Goal: Information Seeking & Learning: Check status

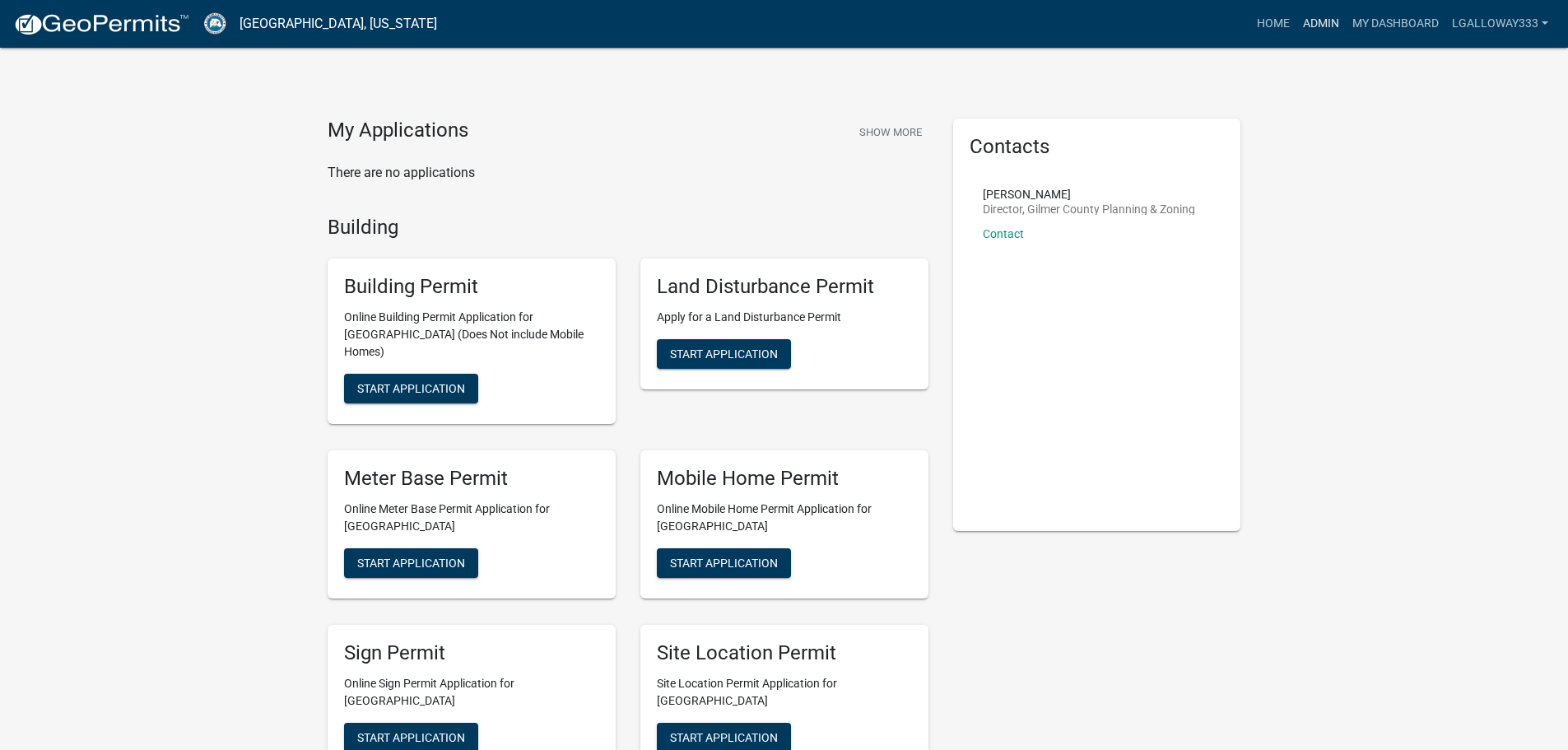
click at [1312, 24] on link "Admin" at bounding box center [1321, 23] width 50 height 32
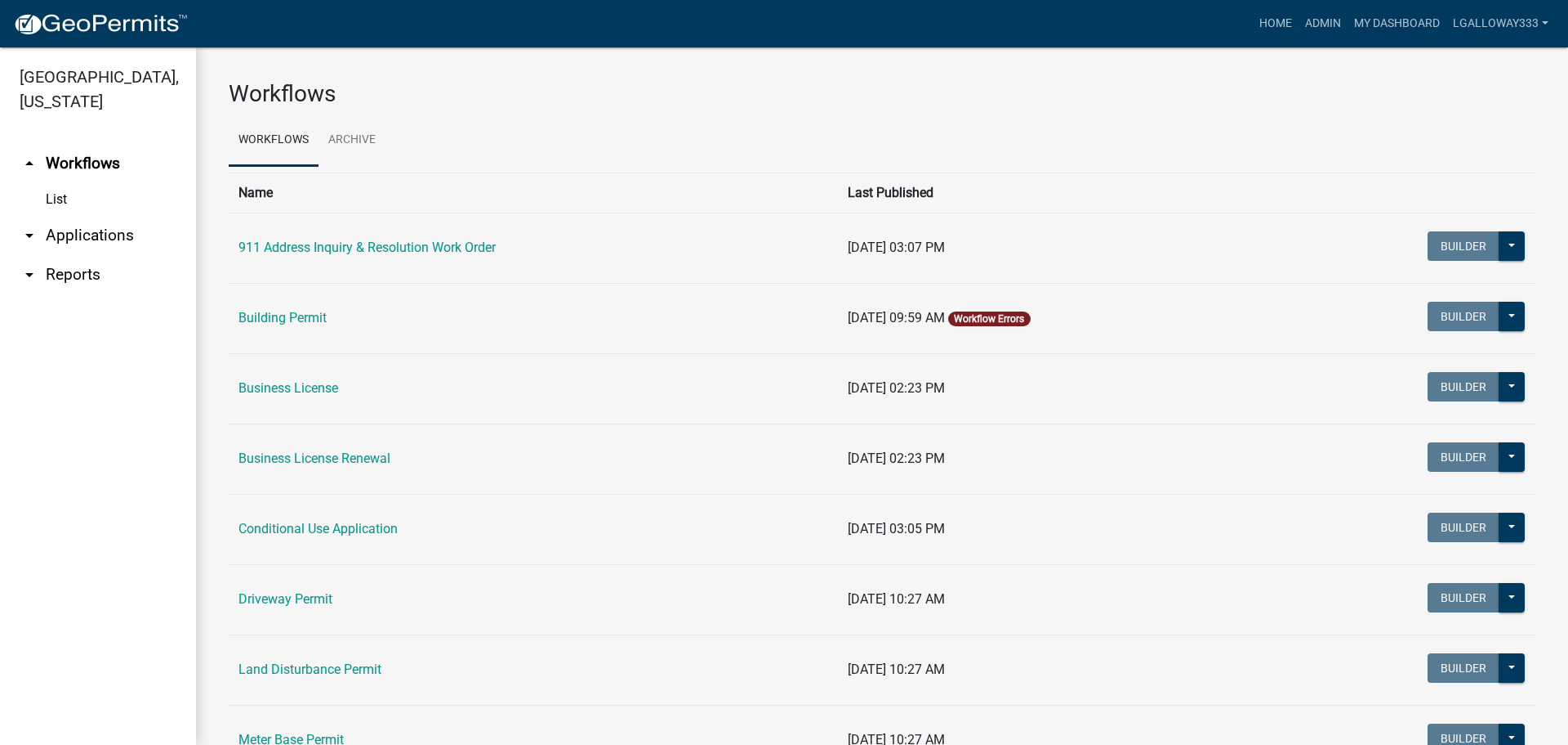
click at [65, 238] on link "arrow_drop_down Applications" at bounding box center [98, 236] width 196 height 39
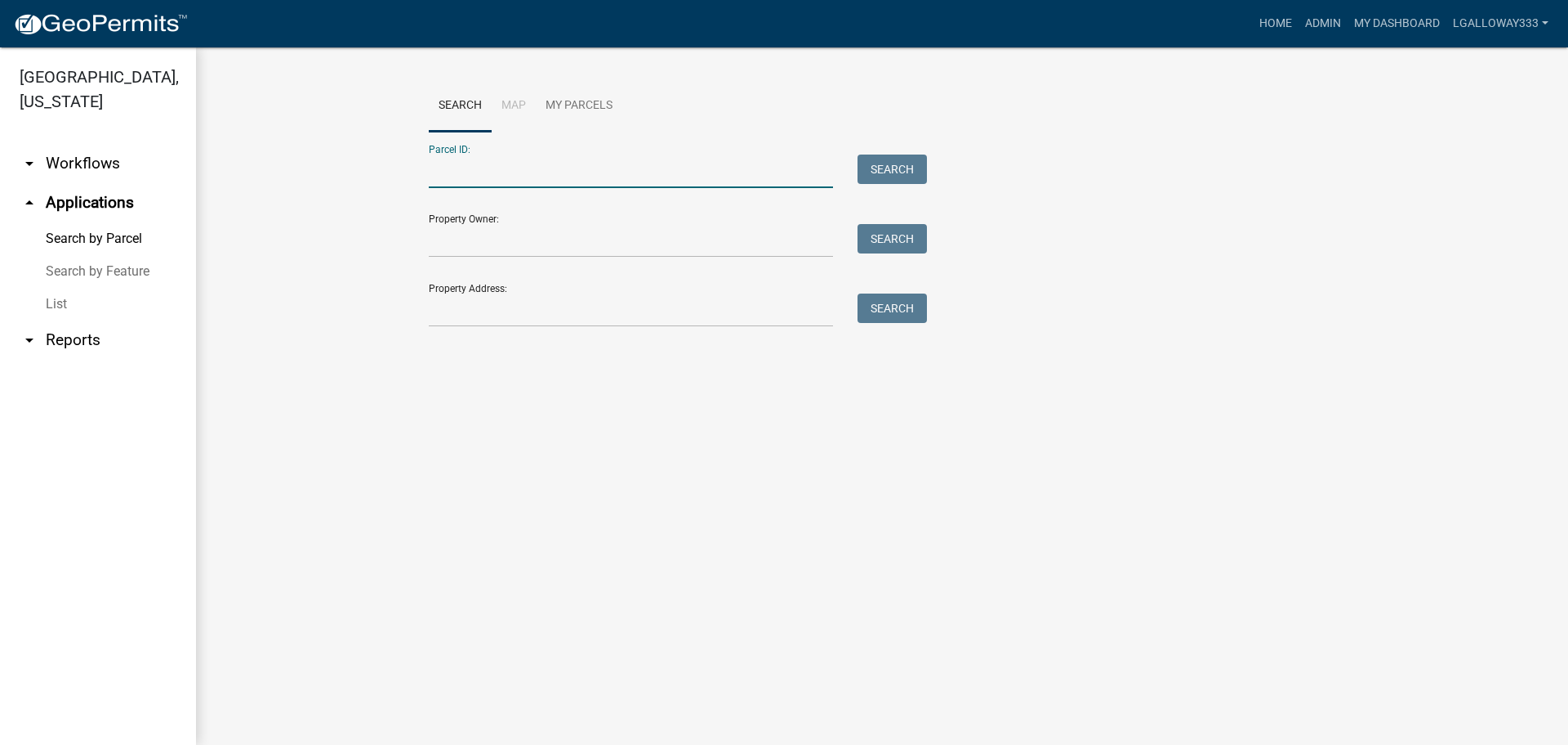
click at [504, 175] on input "Parcel ID:" at bounding box center [631, 170] width 404 height 33
type input "3078-014B"
click at [891, 157] on button "Search" at bounding box center [892, 169] width 69 height 30
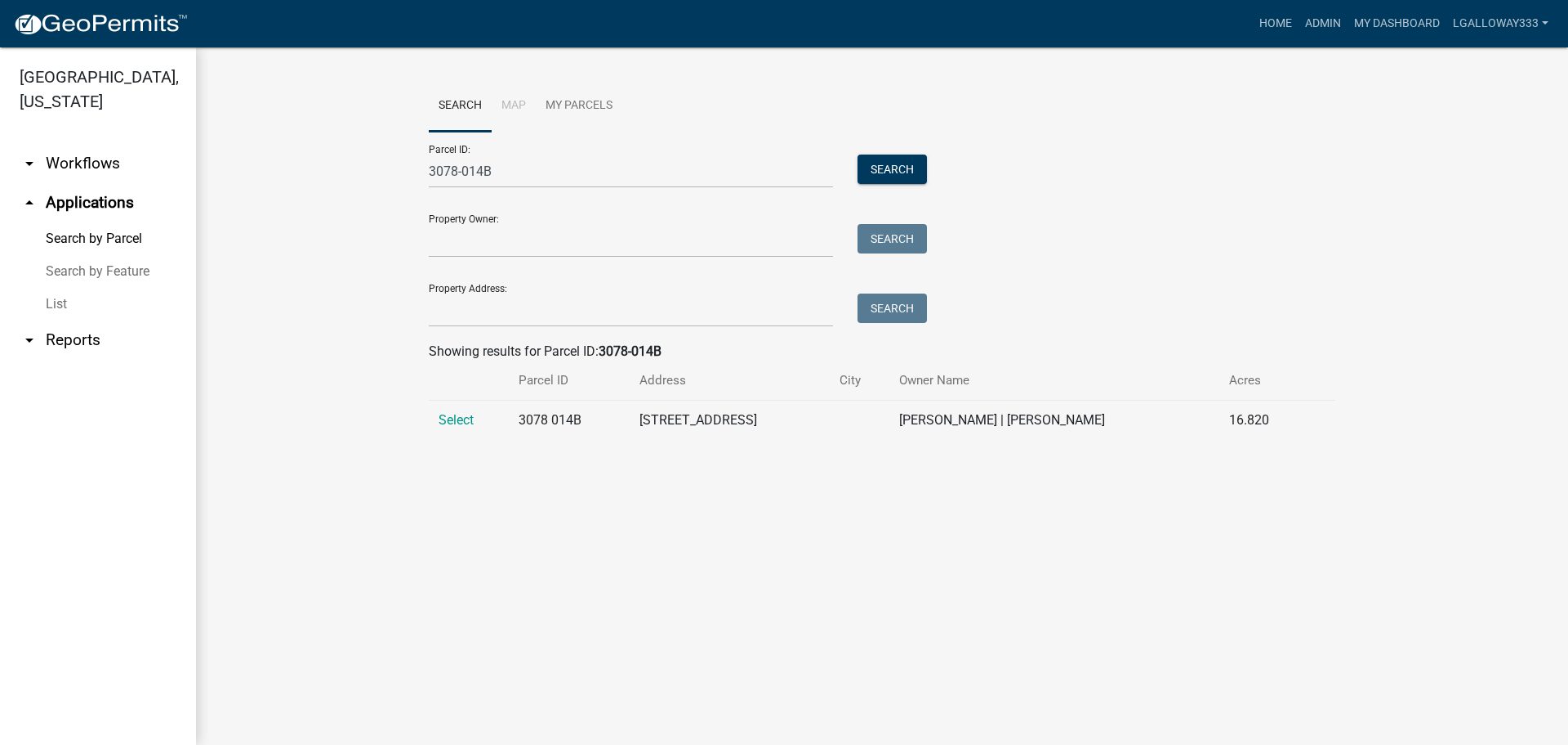
click at [437, 415] on td "Select" at bounding box center [469, 420] width 80 height 40
click at [451, 421] on span "Select" at bounding box center [456, 419] width 35 height 15
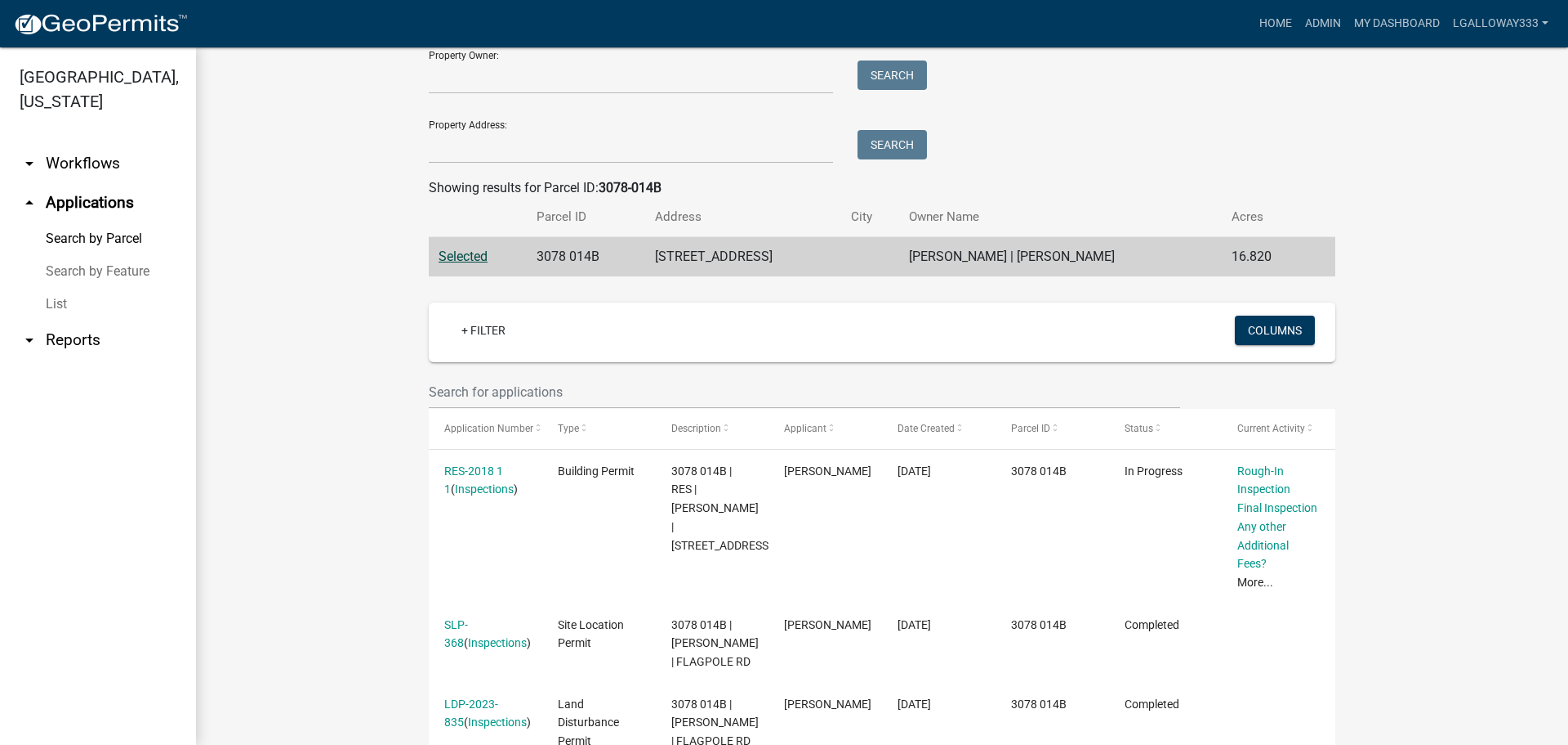
scroll to position [246, 0]
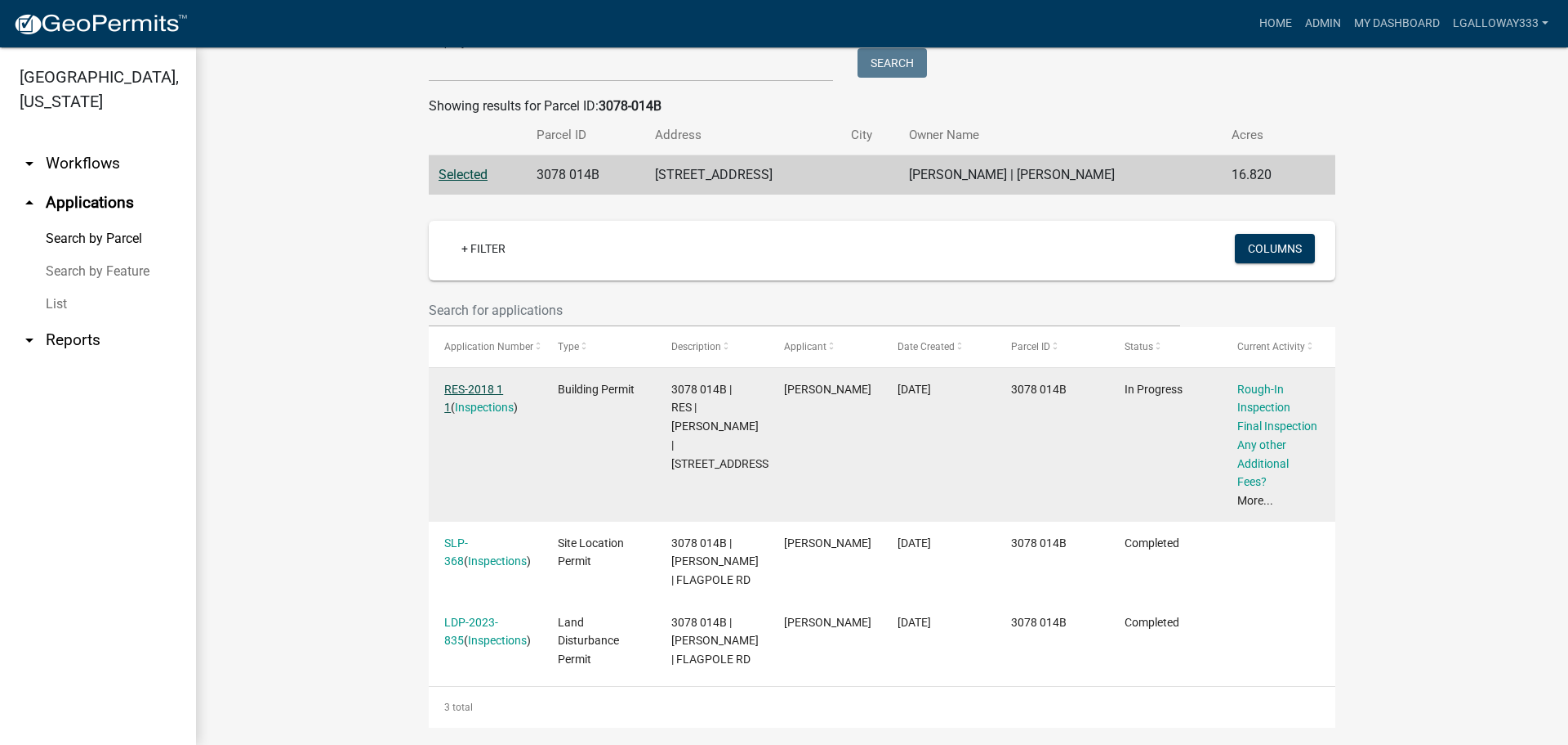
click at [484, 391] on link "RES-2018 1 1" at bounding box center [474, 399] width 59 height 32
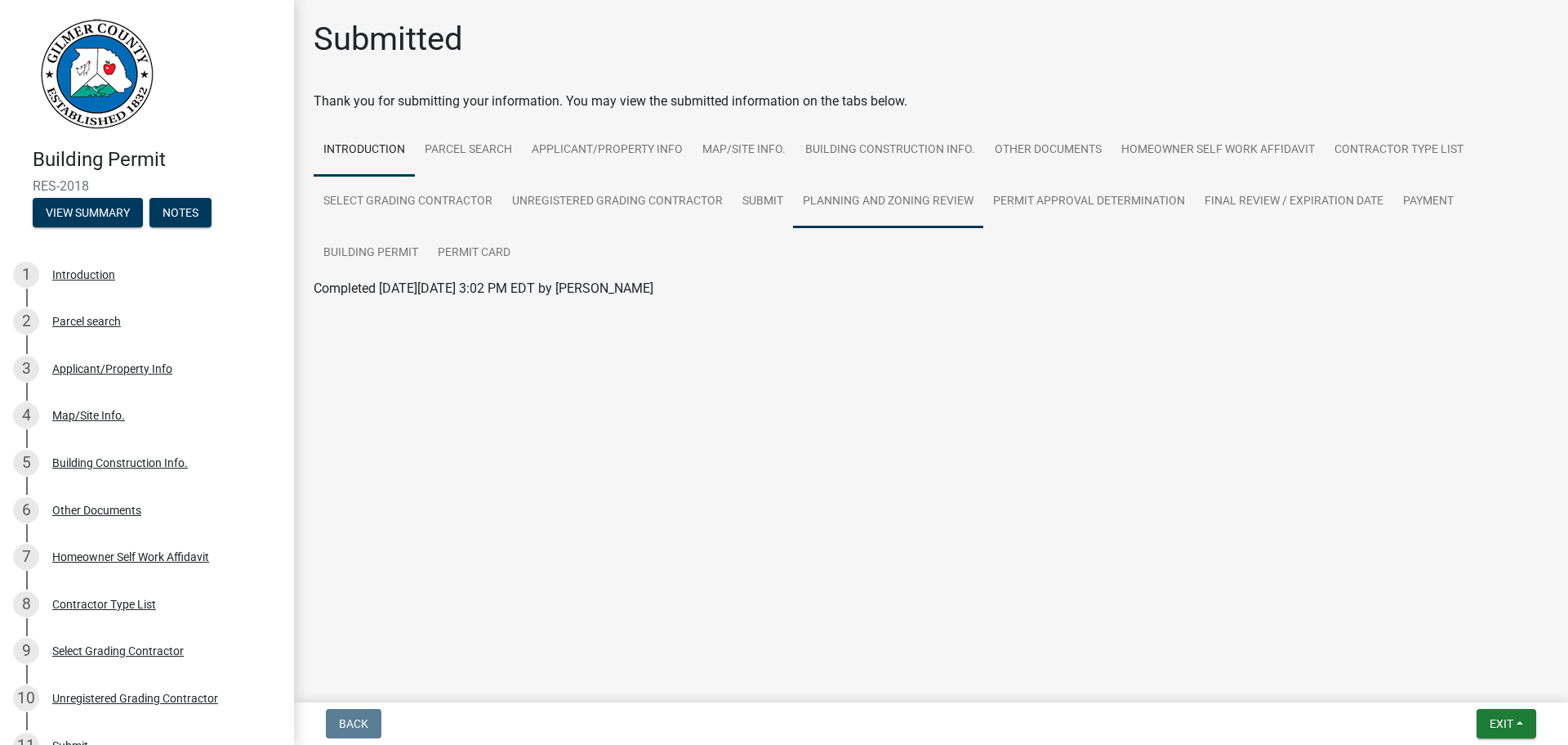
click at [889, 205] on link "Planning and Zoning Review" at bounding box center [888, 202] width 190 height 52
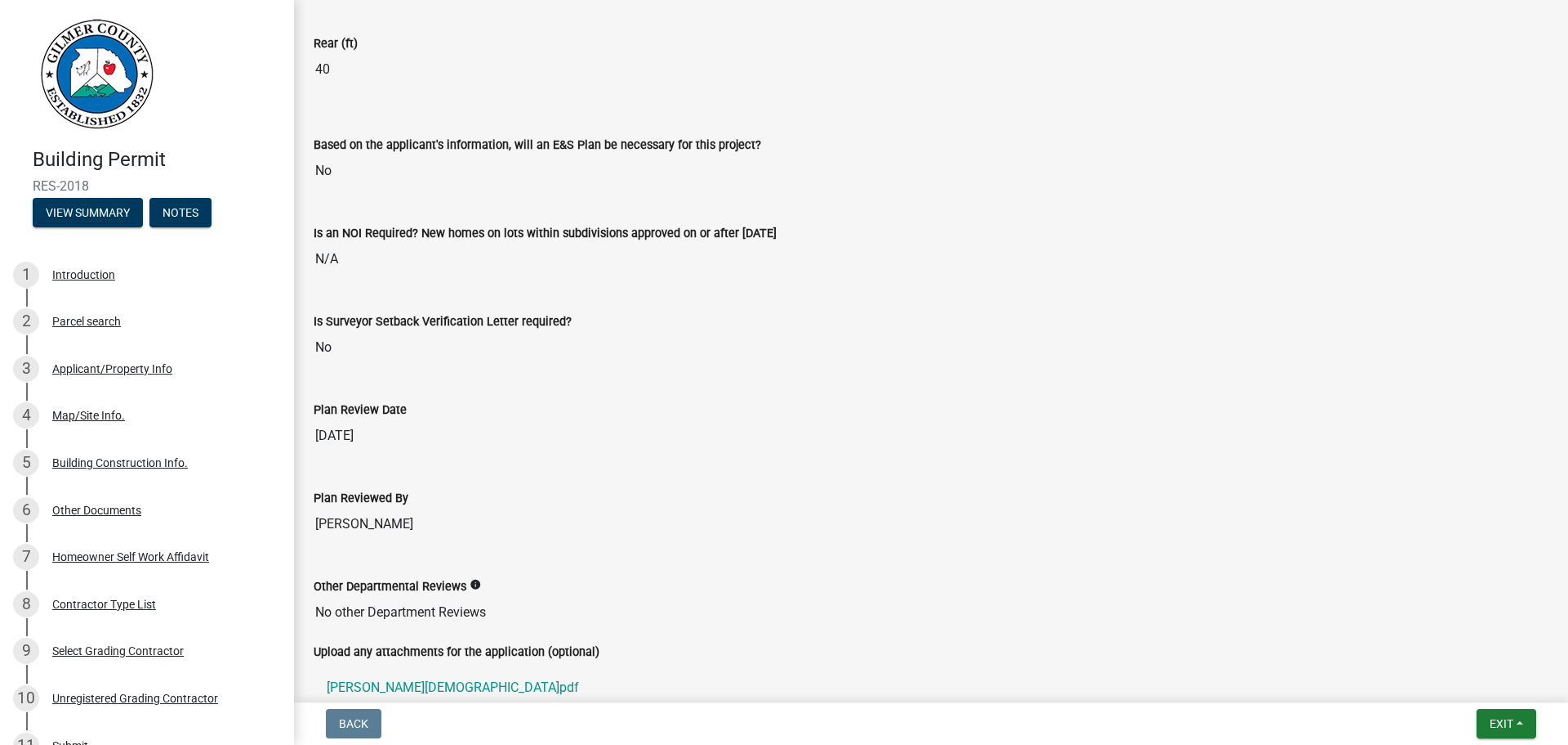
scroll to position [3465, 0]
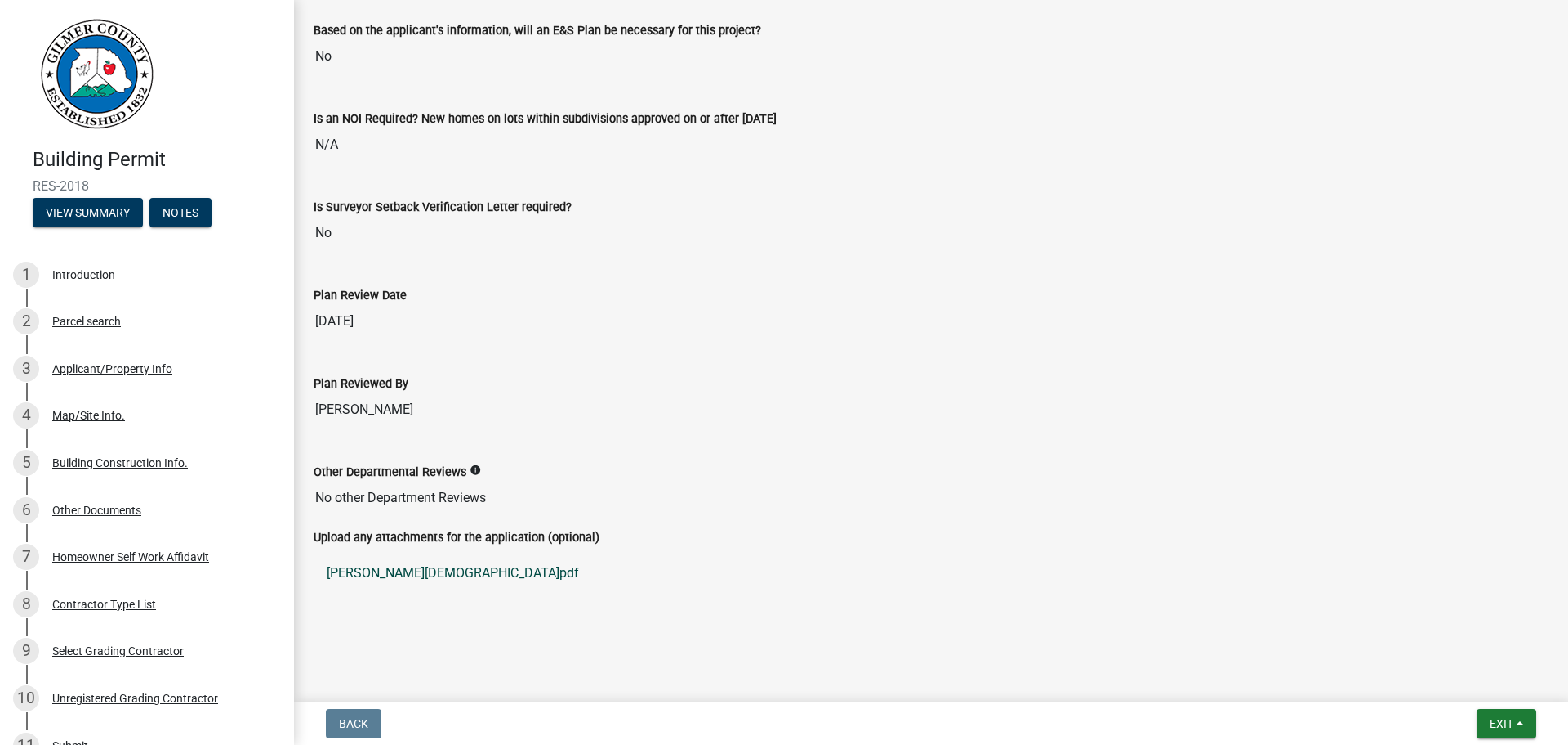
click at [381, 577] on link "DeBusk.pdf" at bounding box center [931, 573] width 1235 height 39
click at [364, 573] on link "DeBusk.pdf" at bounding box center [931, 573] width 1235 height 39
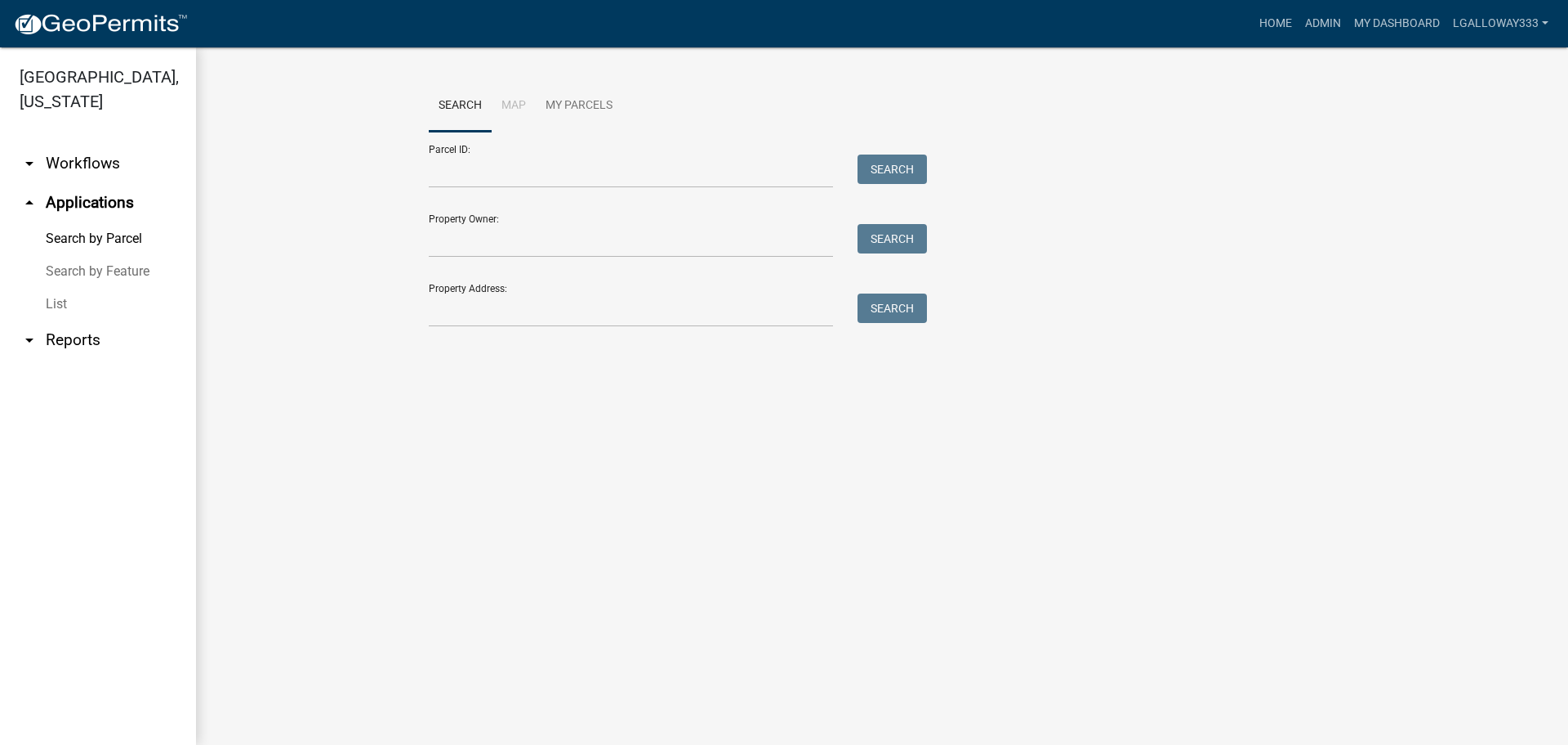
click at [90, 165] on link "arrow_drop_down Workflows" at bounding box center [98, 163] width 196 height 39
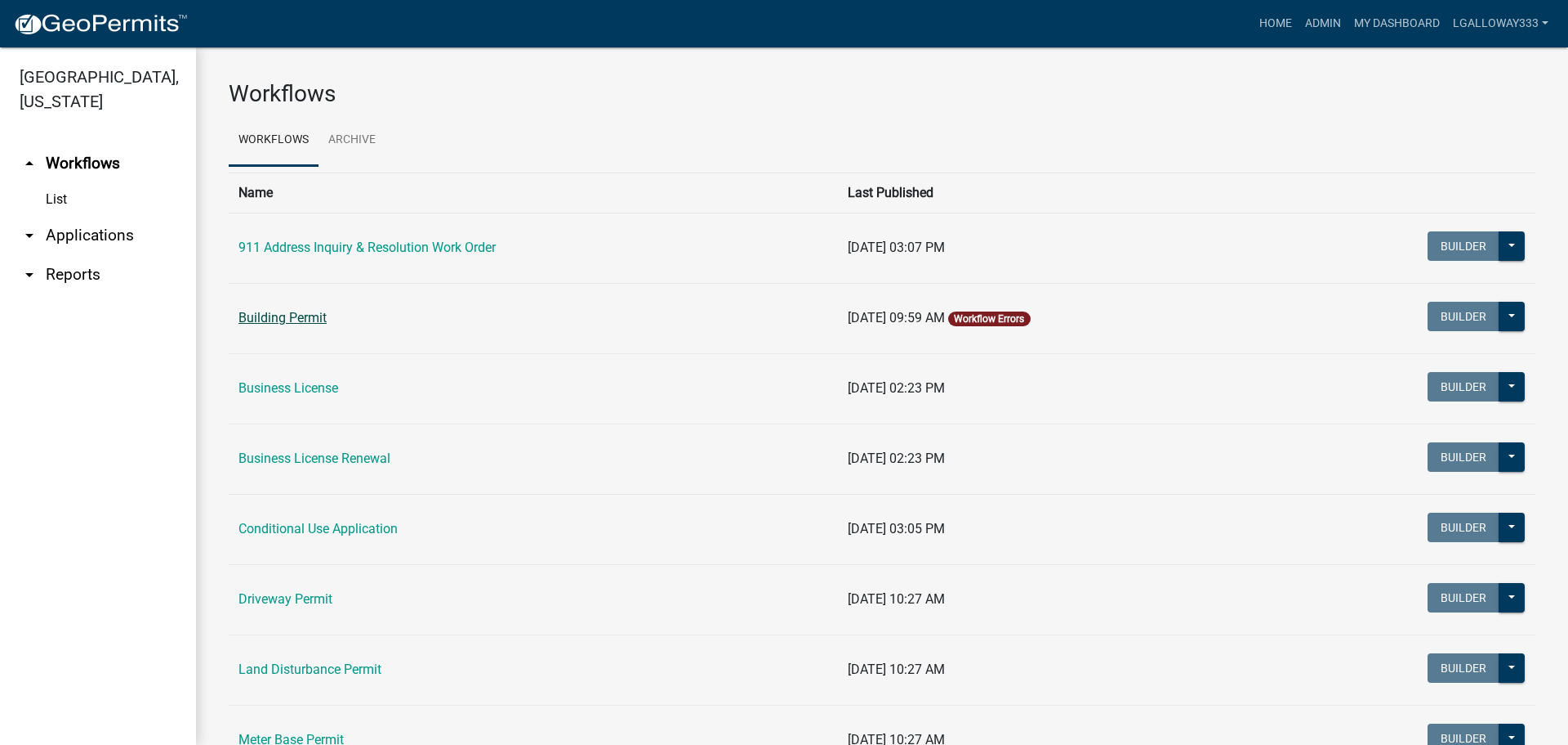
click at [261, 318] on link "Building Permit" at bounding box center [282, 317] width 88 height 15
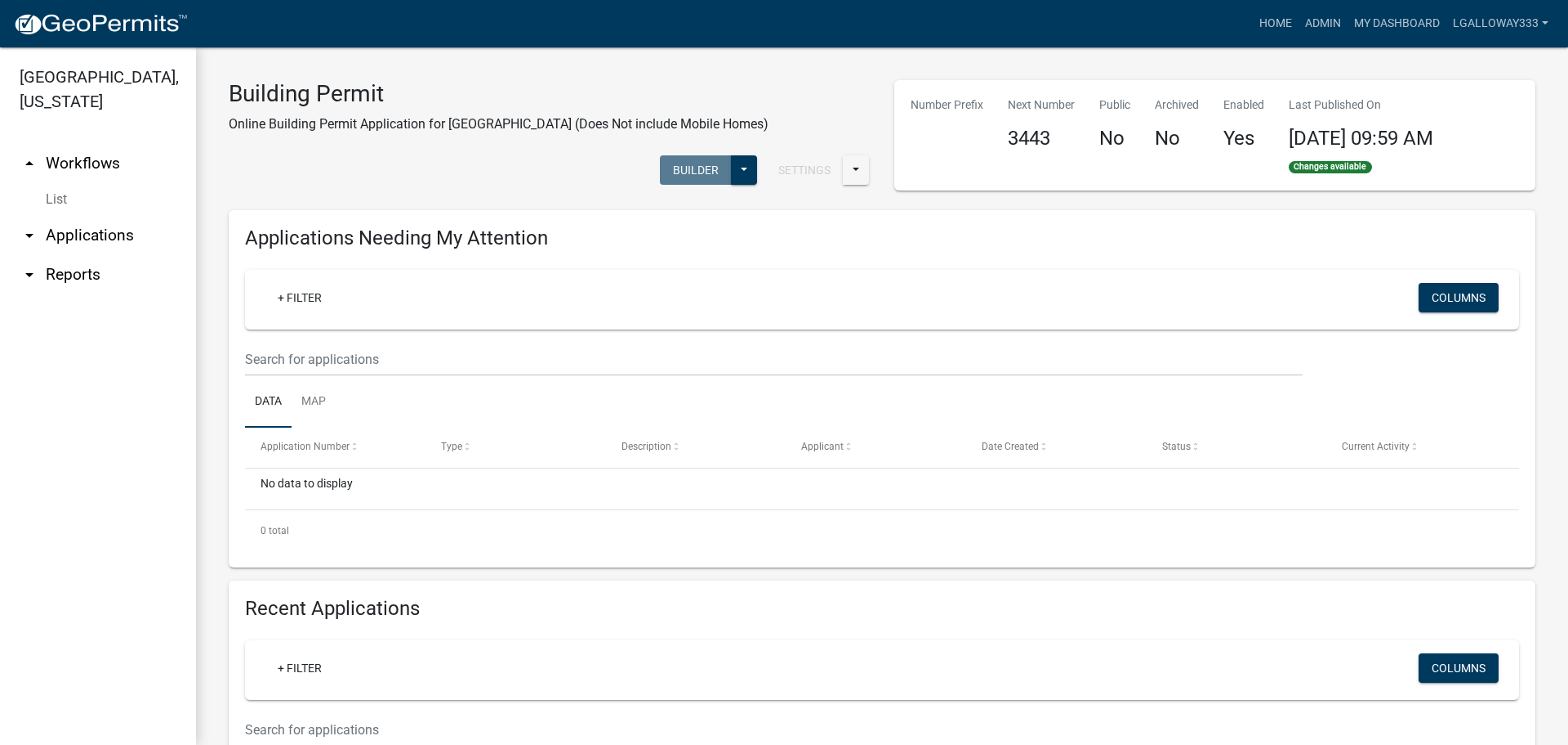
scroll to position [246, 0]
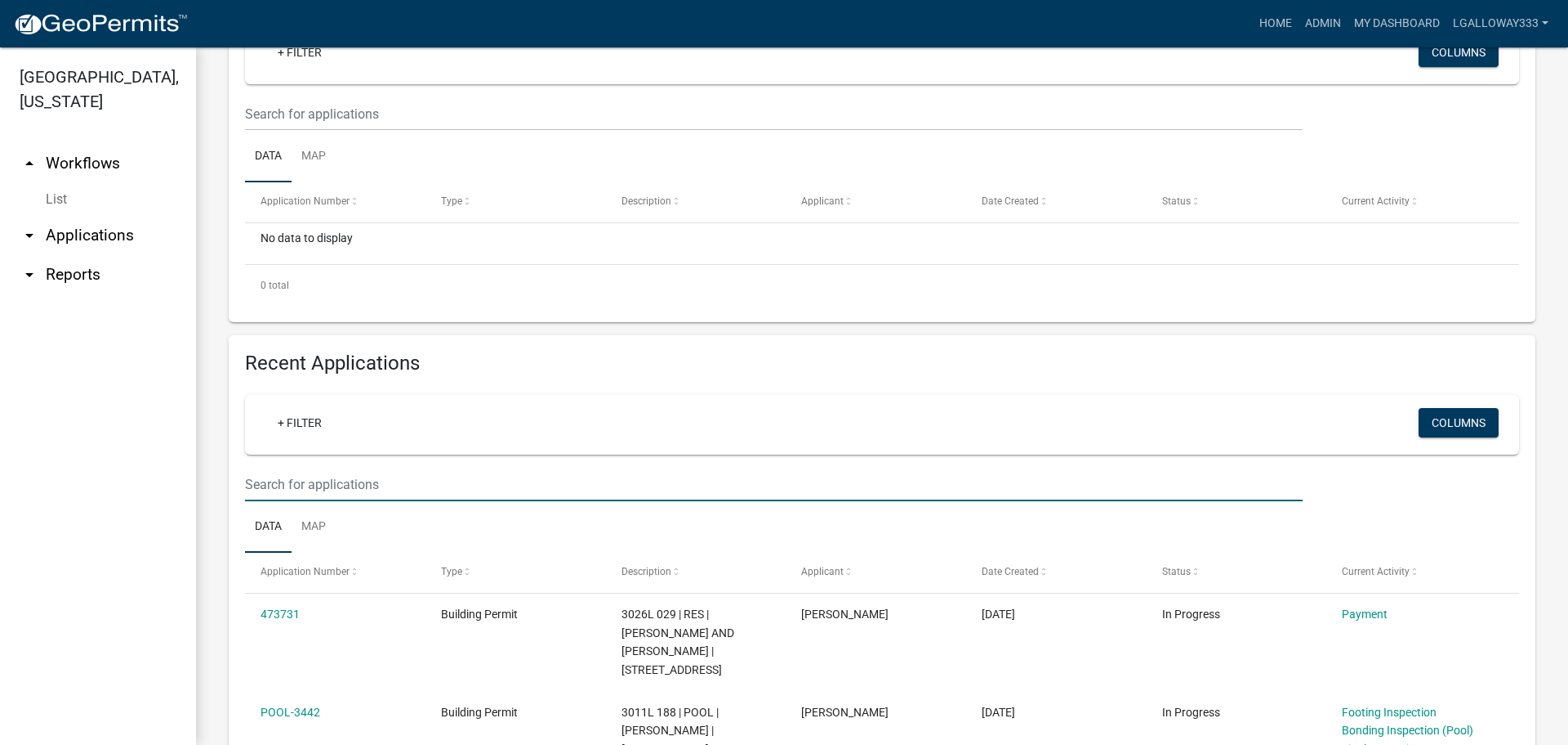
click at [339, 486] on input "text" at bounding box center [774, 483] width 1058 height 33
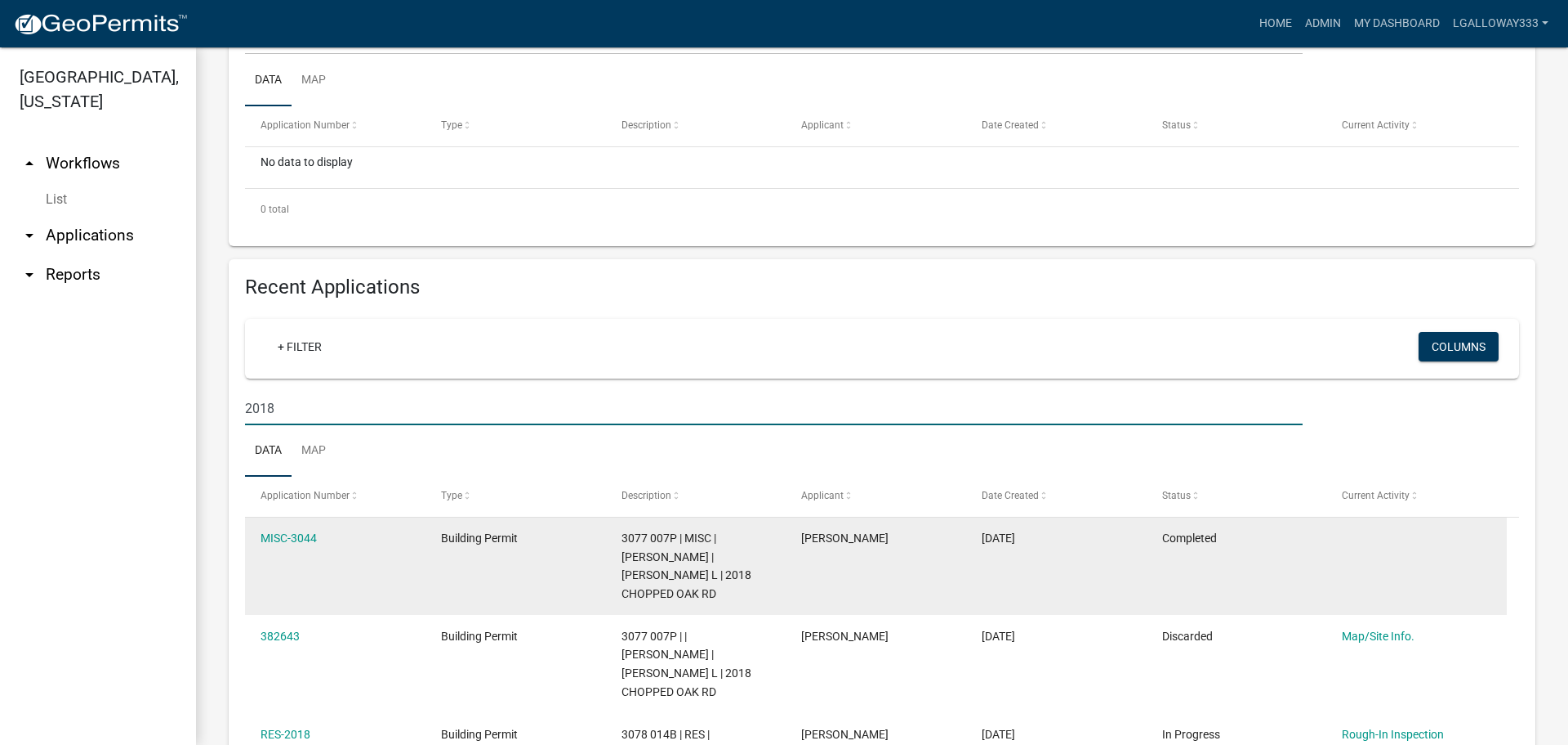
scroll to position [409, 0]
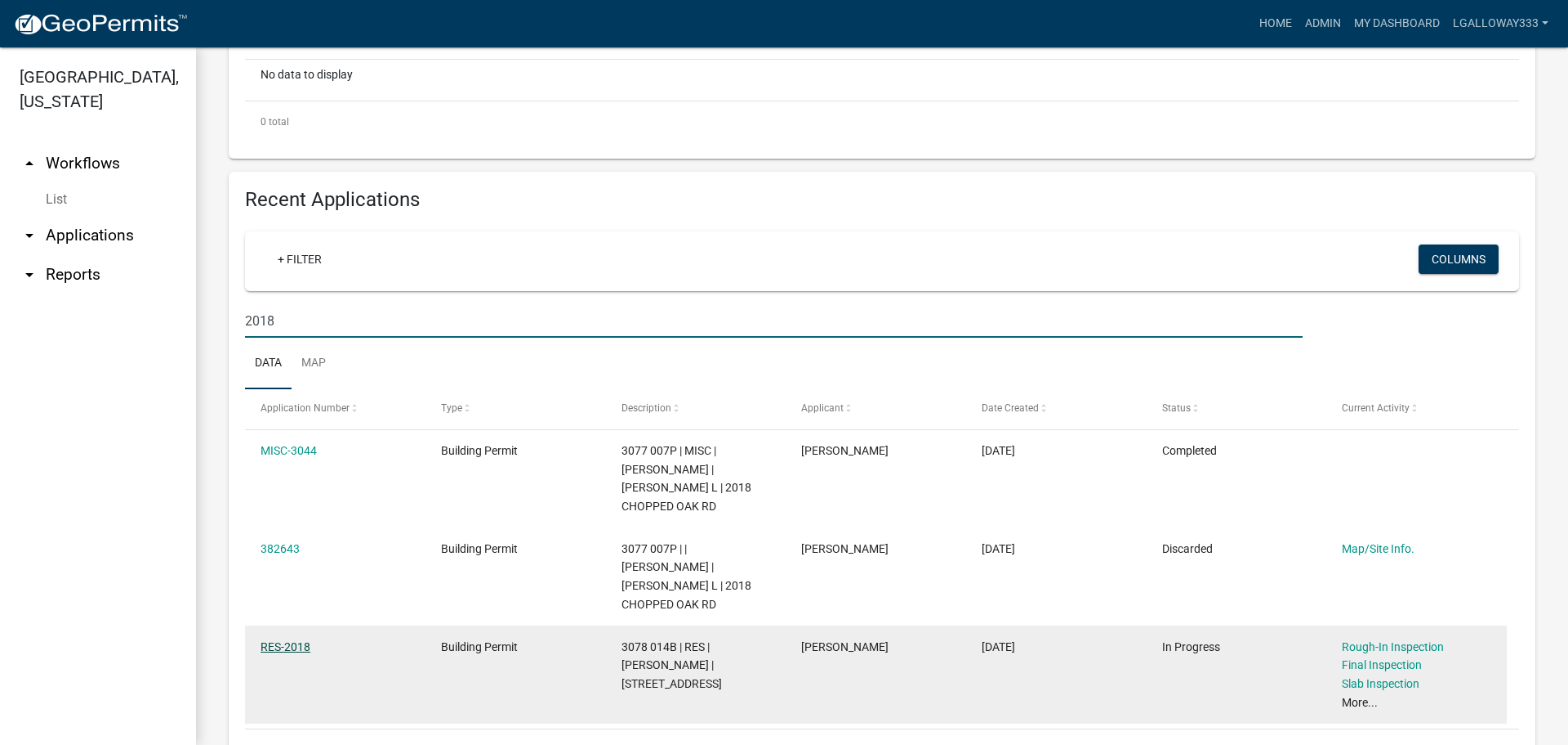
type input "2018"
click at [295, 641] on link "RES-2018" at bounding box center [286, 646] width 50 height 13
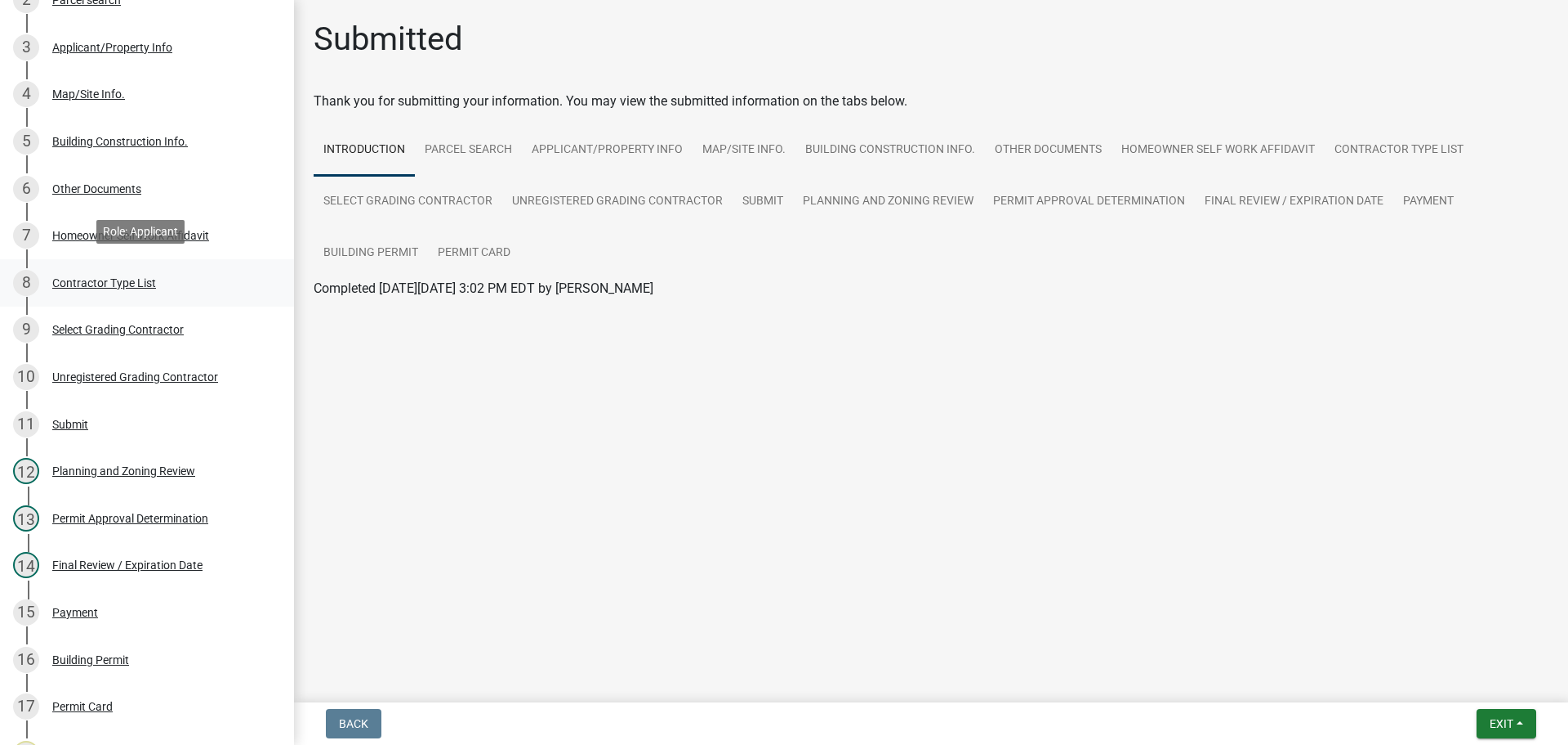
scroll to position [327, 0]
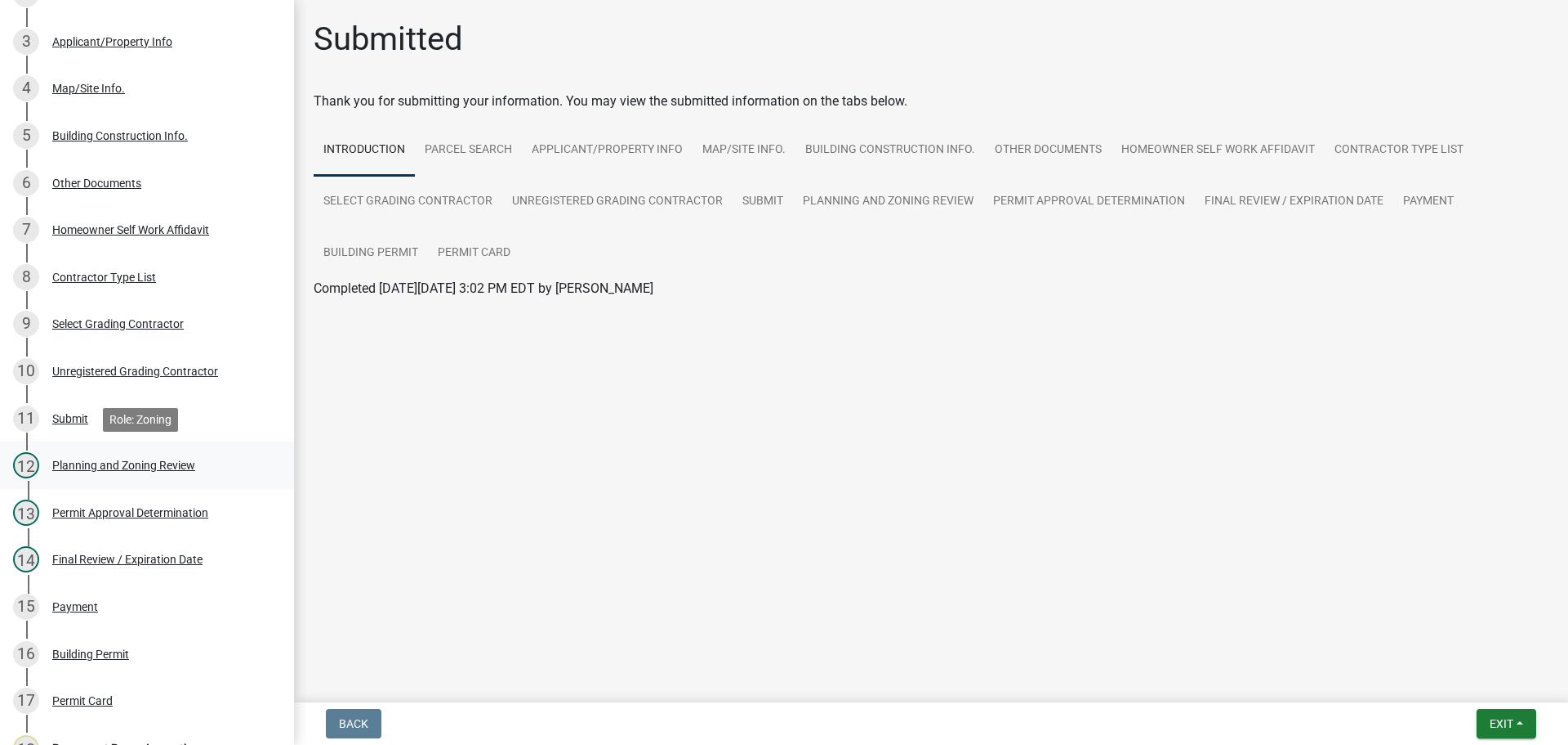
click at [145, 463] on div "Planning and Zoning Review" at bounding box center [124, 464] width 143 height 12
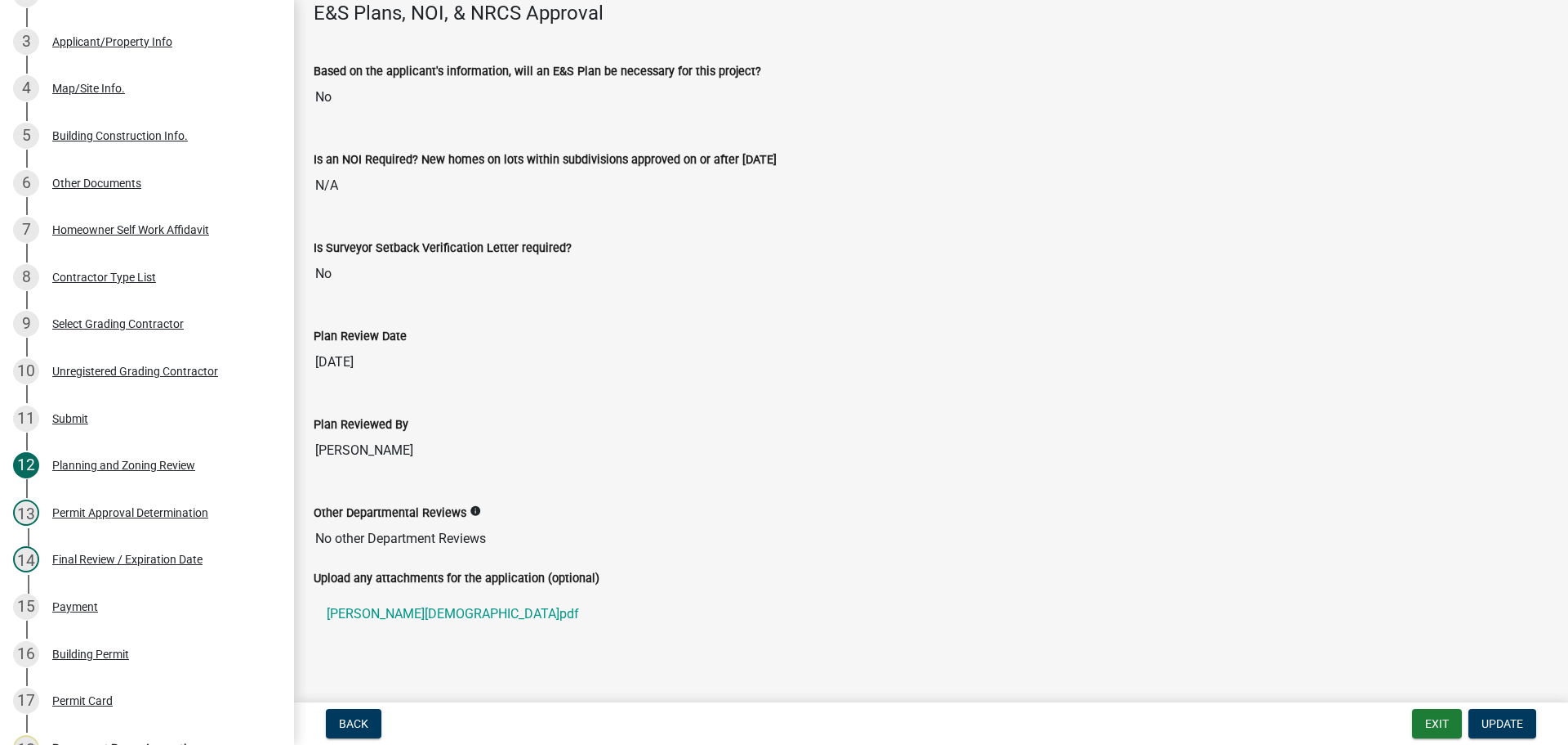
scroll to position [3333, 0]
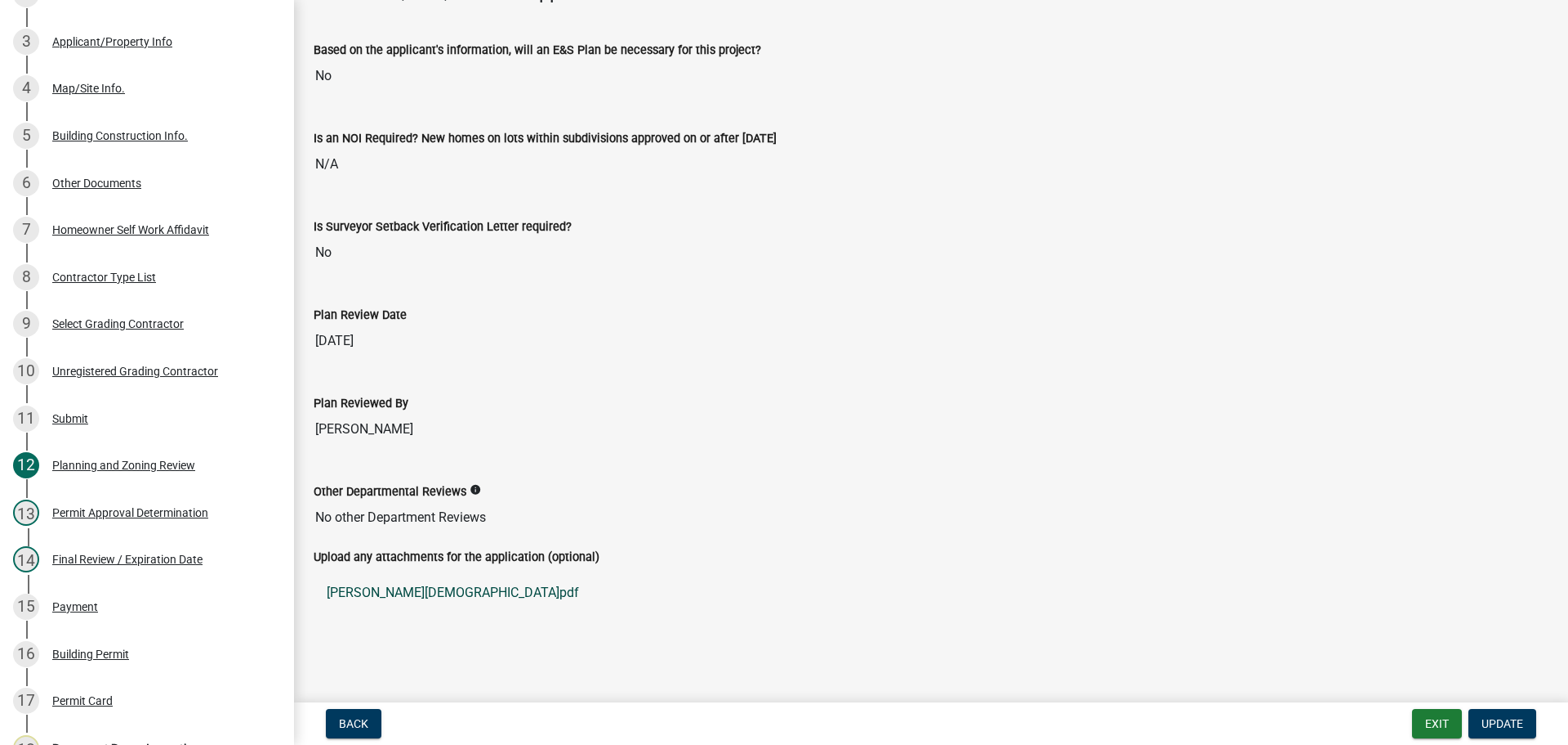
click at [356, 592] on link "DeBusk.pdf" at bounding box center [931, 593] width 1235 height 39
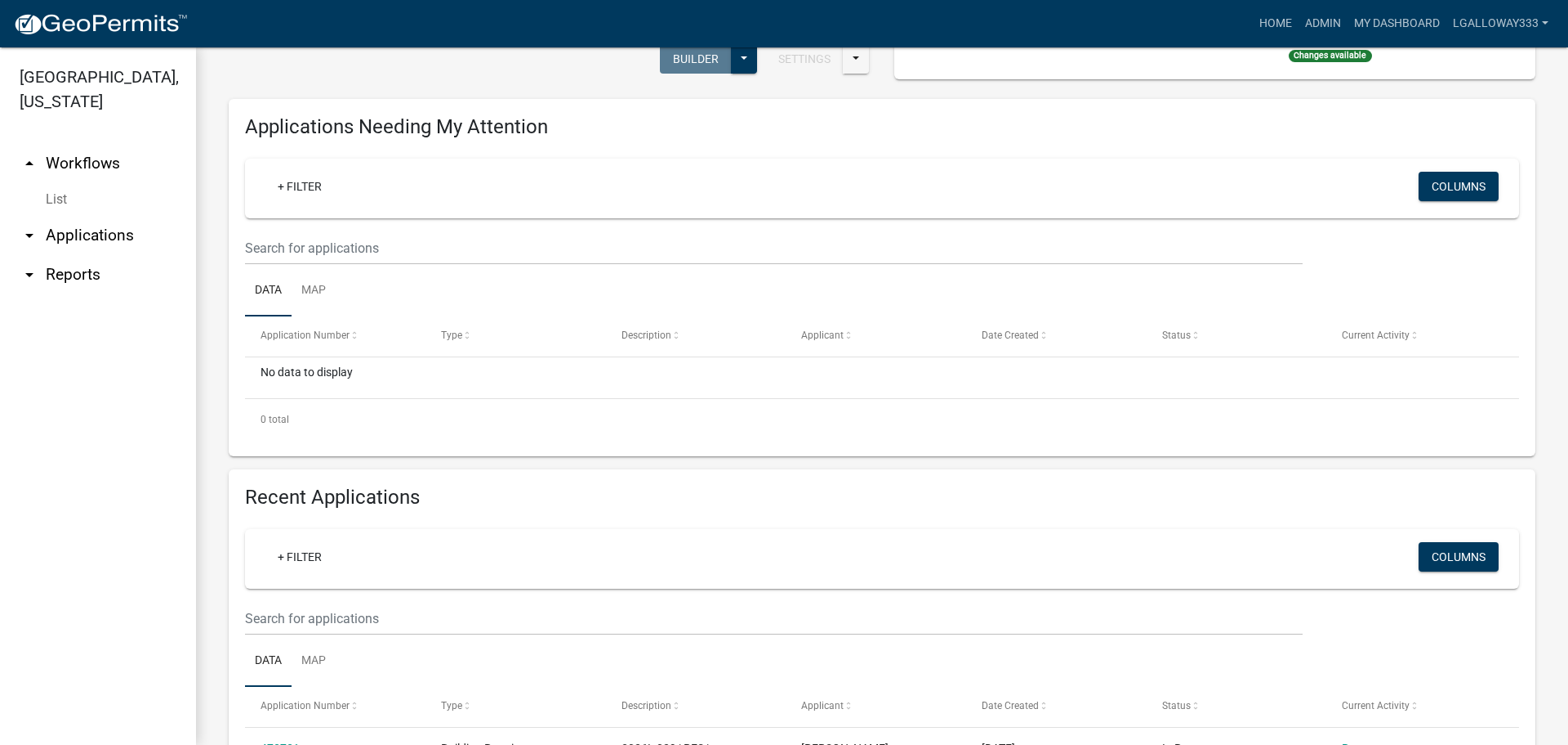
scroll to position [246, 0]
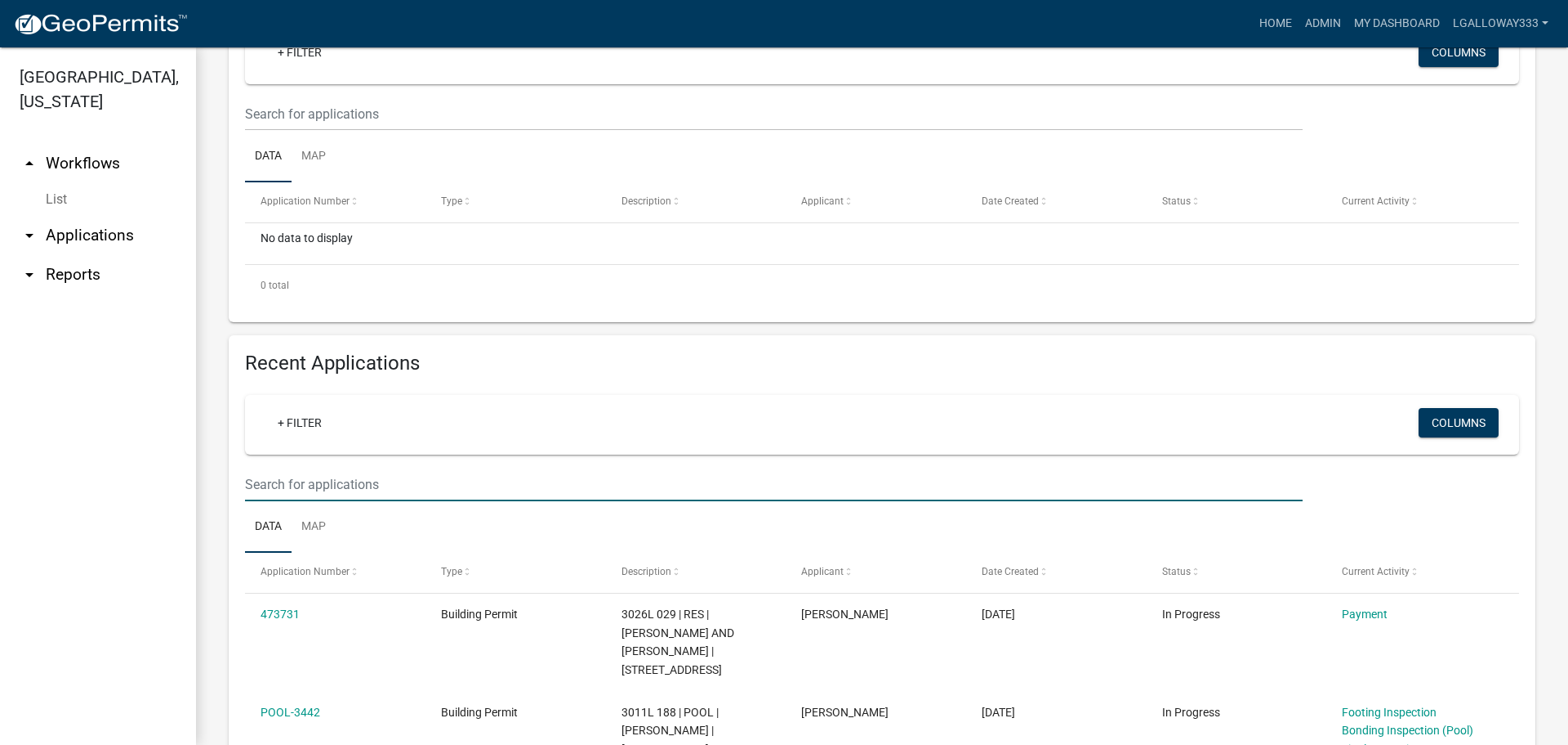
click at [310, 481] on input "text" at bounding box center [774, 483] width 1058 height 33
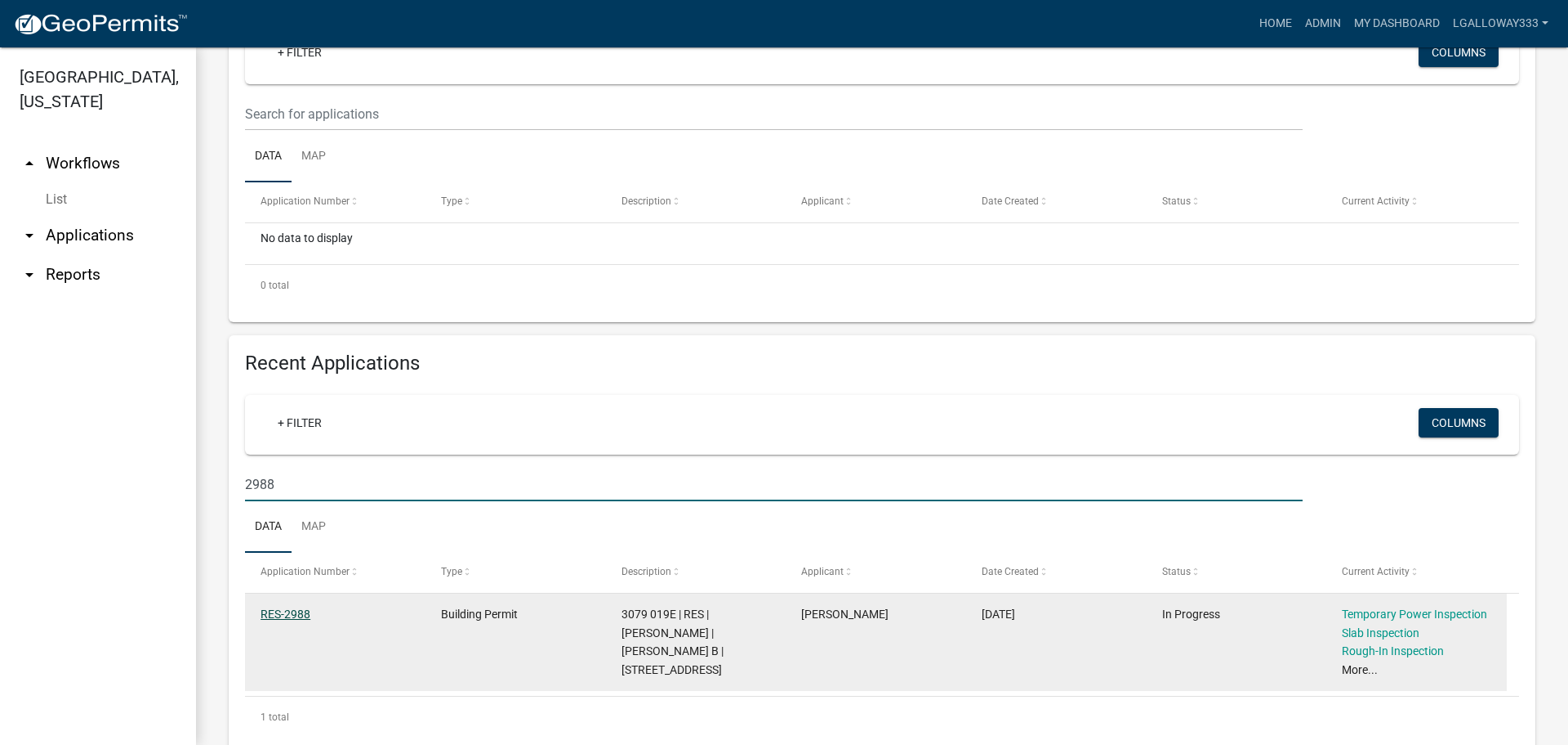
type input "2988"
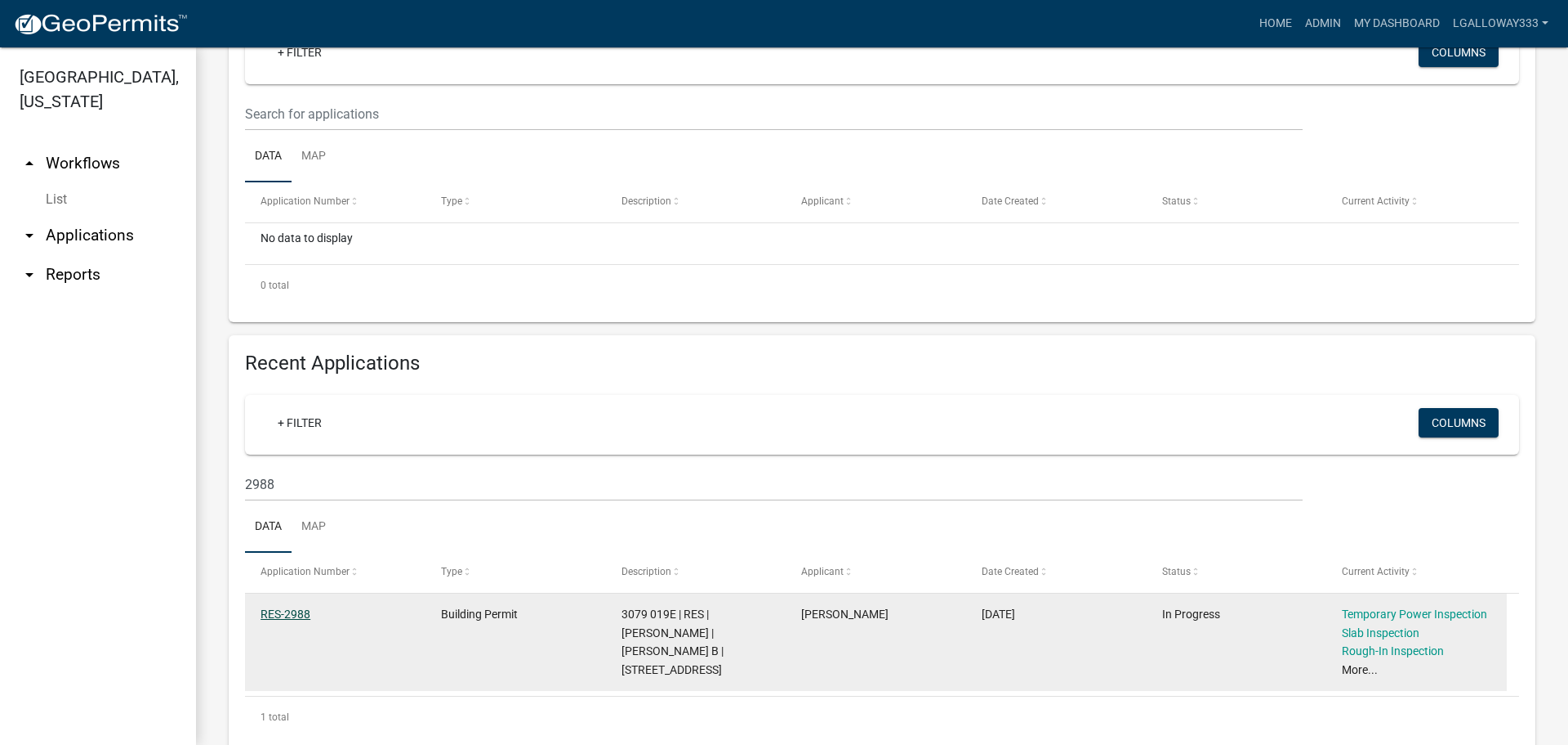
click at [285, 617] on link "RES-2988" at bounding box center [286, 613] width 50 height 13
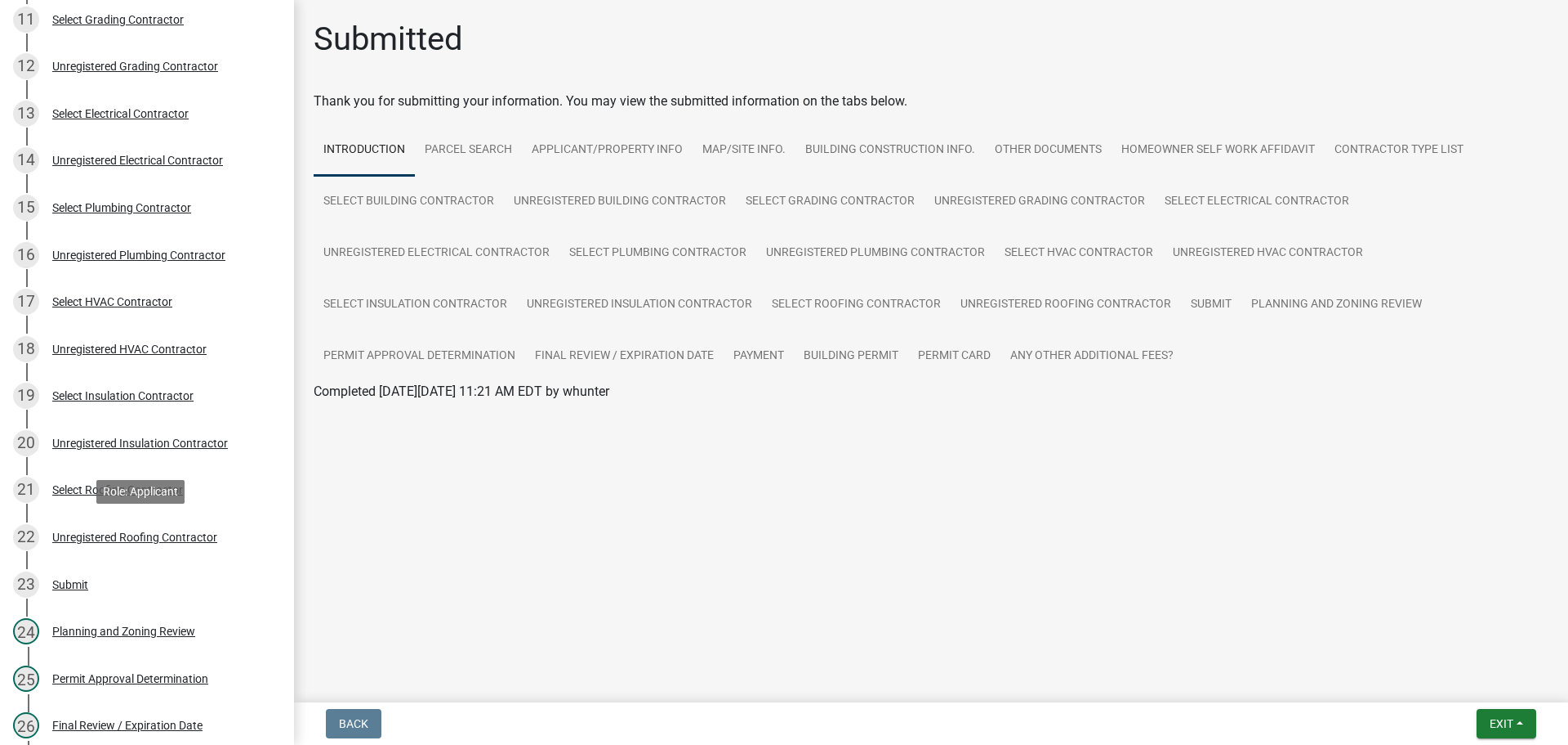
scroll to position [736, 0]
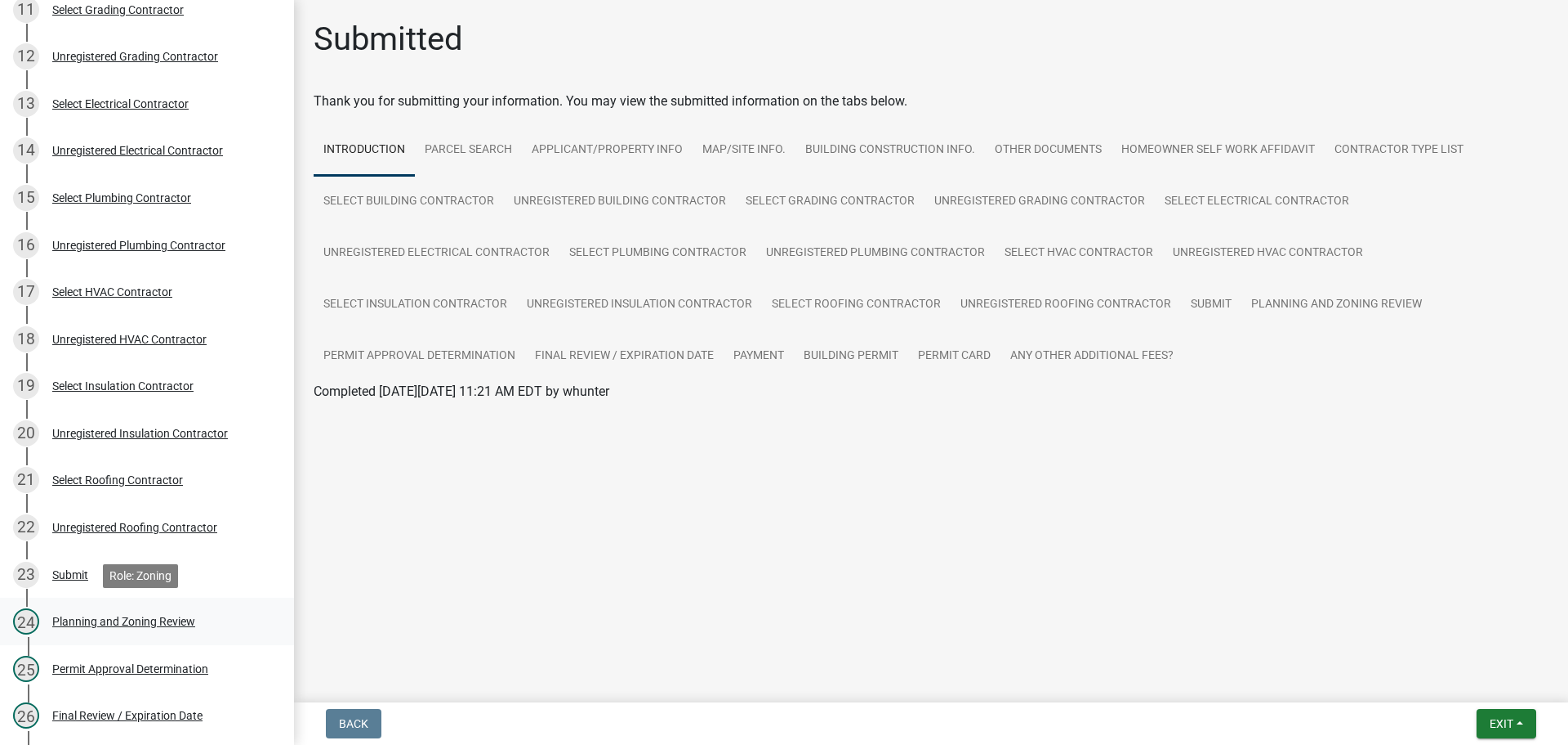
click at [192, 612] on div "24 Planning and Zoning Review" at bounding box center [141, 620] width 254 height 26
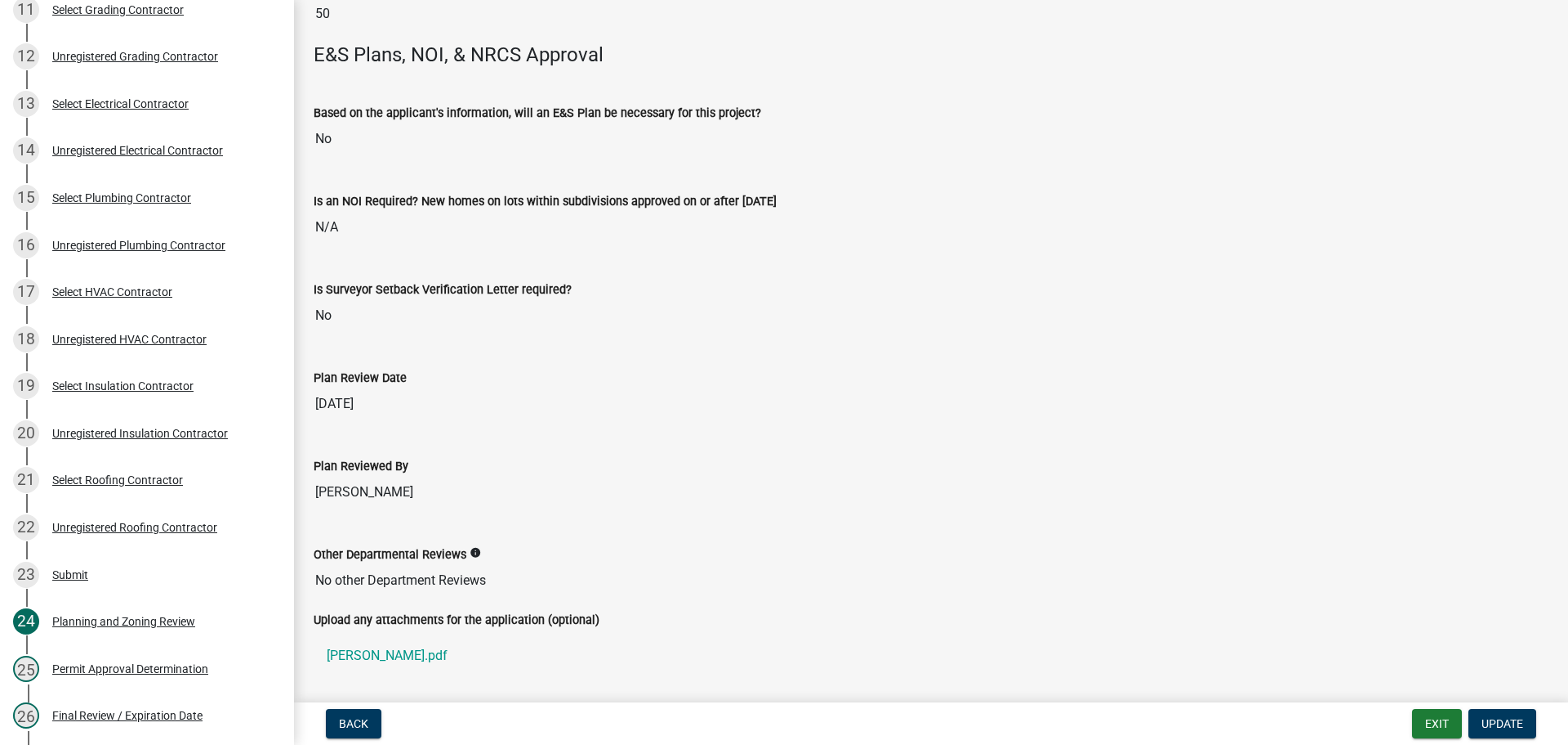
scroll to position [3278, 0]
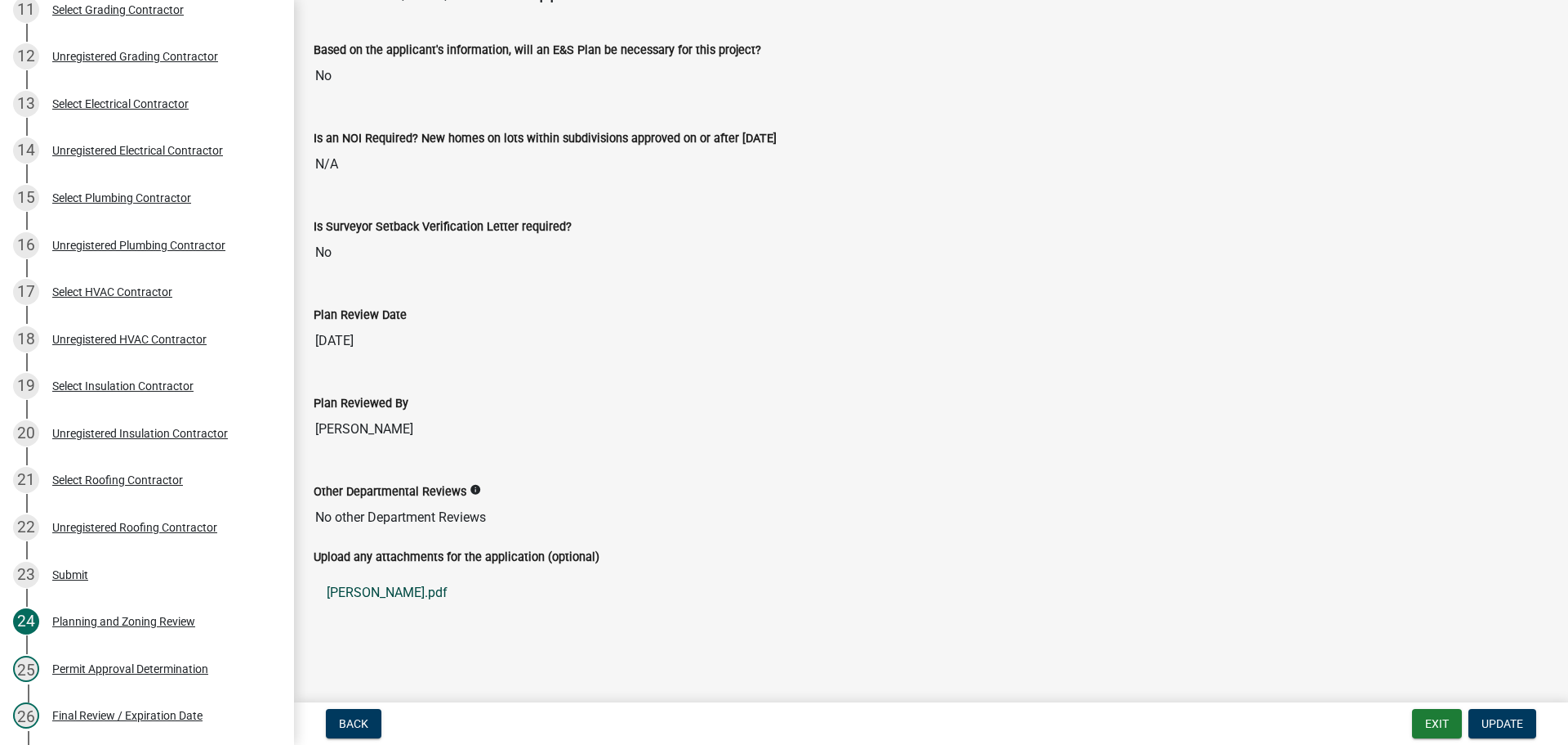
click at [353, 593] on link "KRIS.pdf" at bounding box center [931, 593] width 1235 height 39
click at [369, 725] on button "Back" at bounding box center [354, 723] width 56 height 30
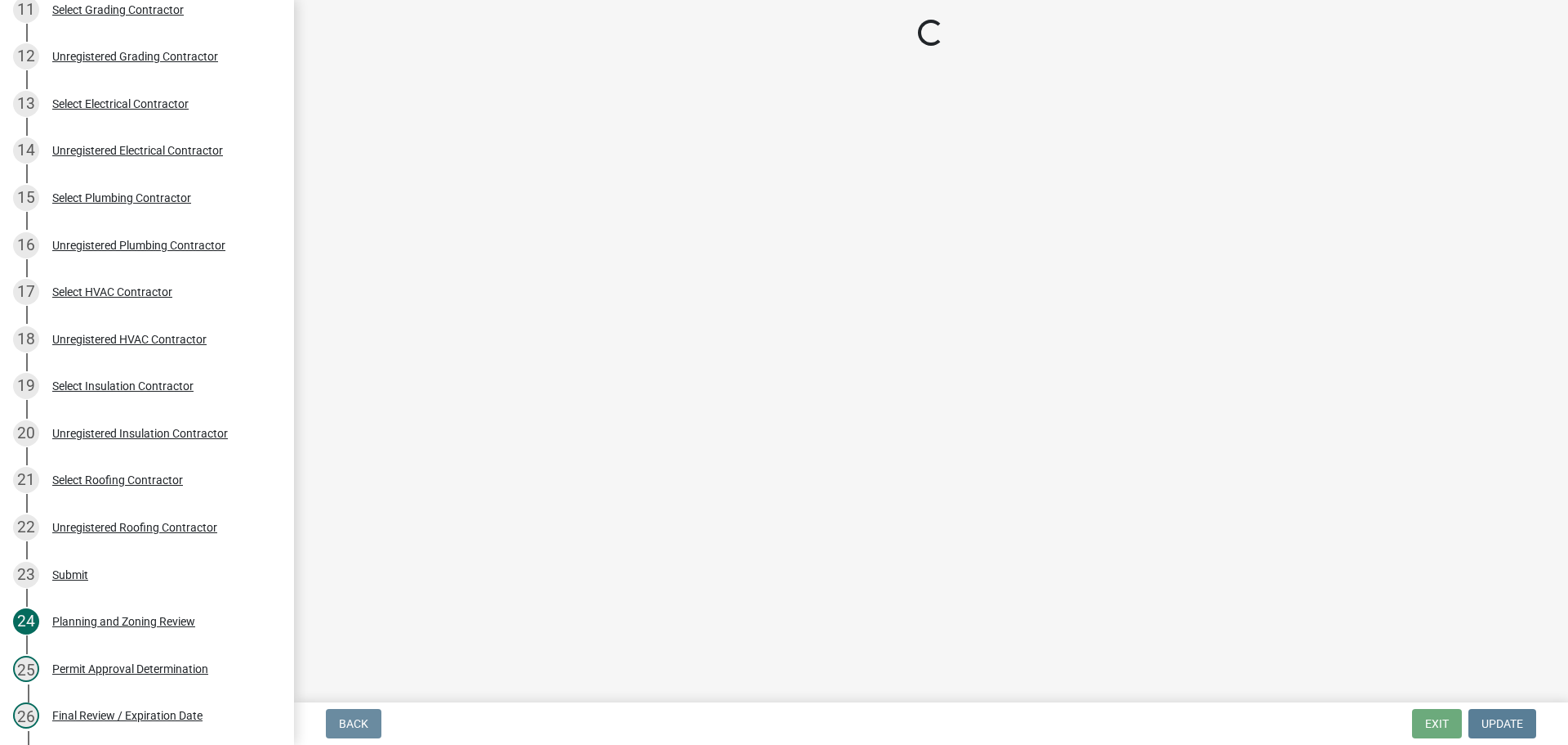
scroll to position [0, 0]
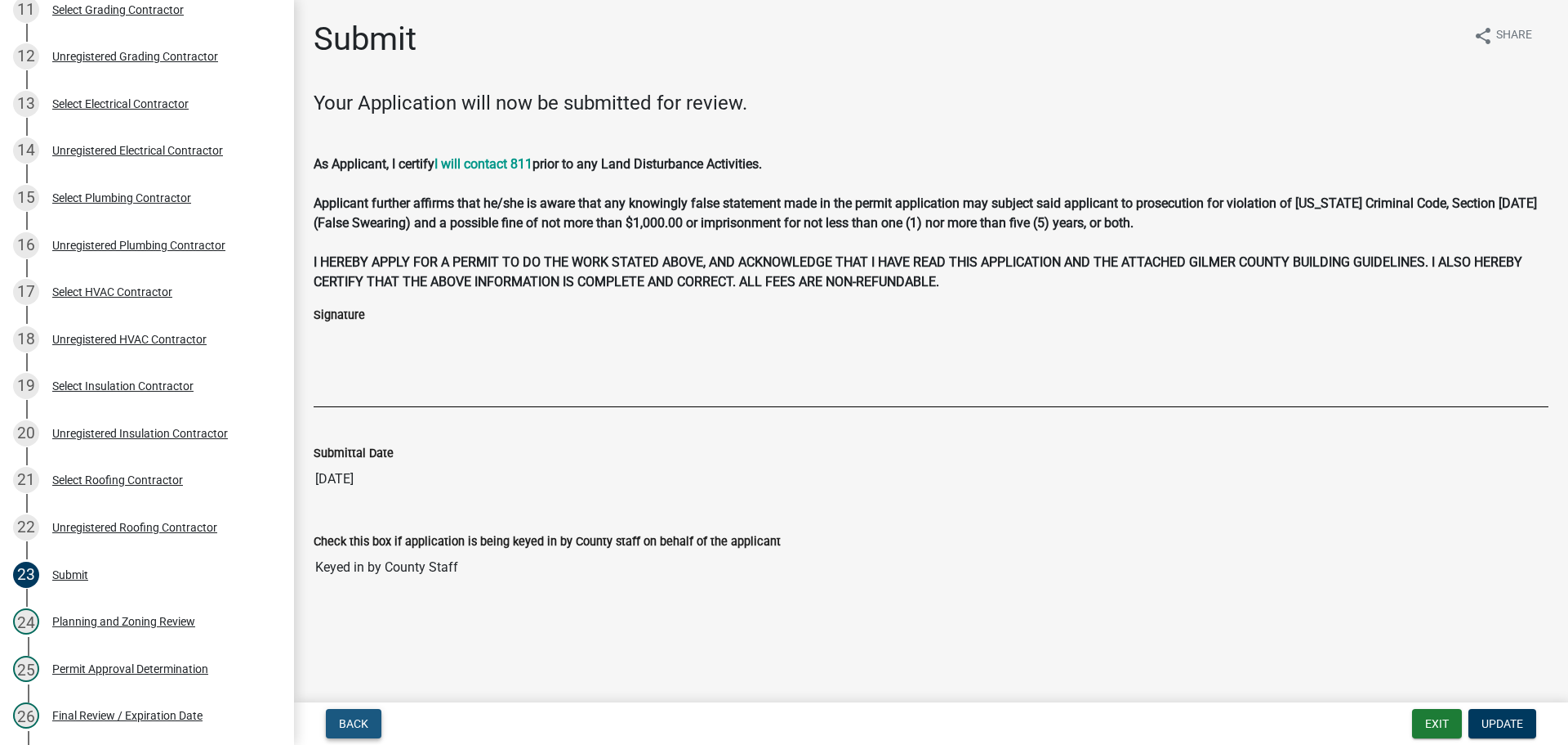
click at [360, 721] on span "Back" at bounding box center [353, 723] width 30 height 13
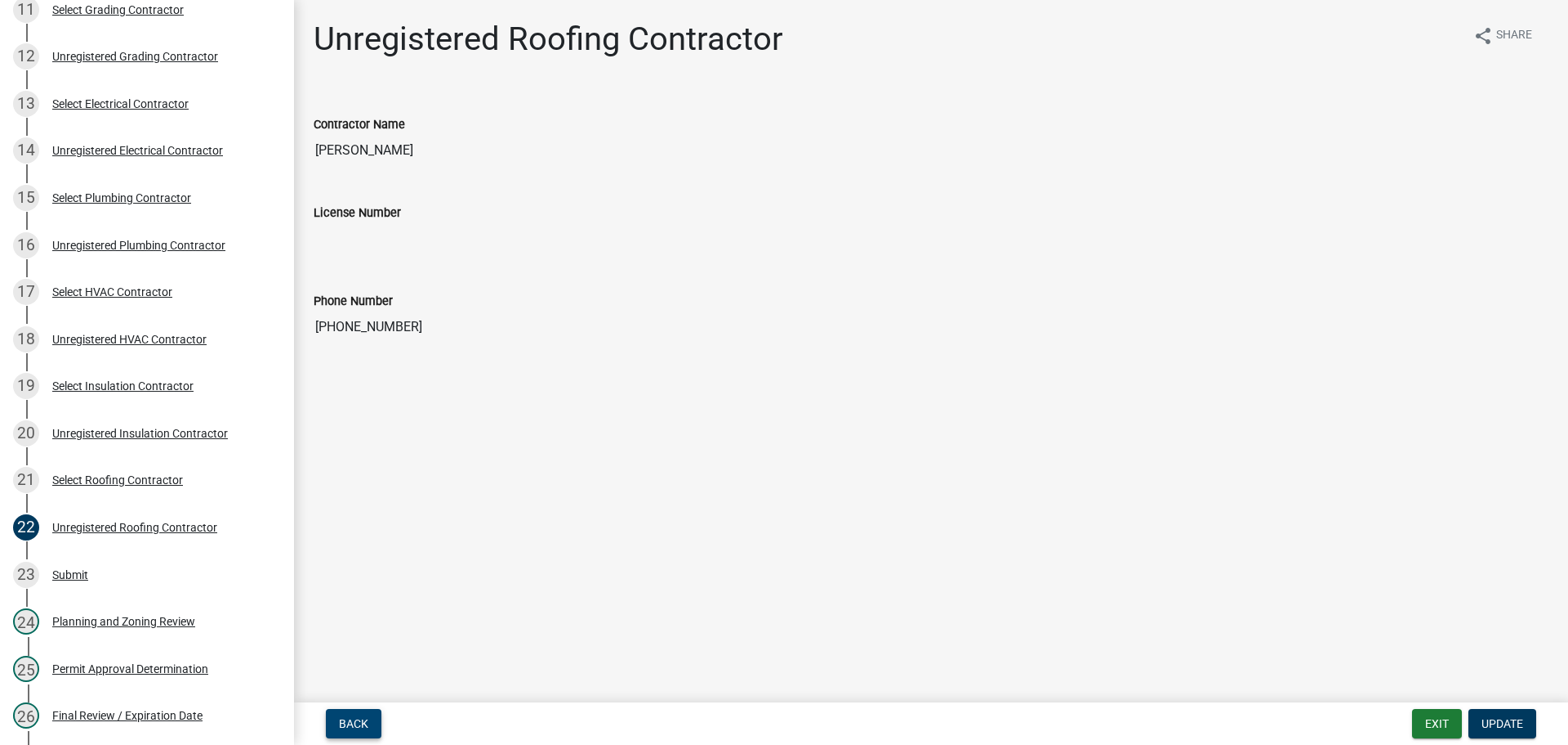
click at [349, 723] on span "Back" at bounding box center [353, 723] width 30 height 13
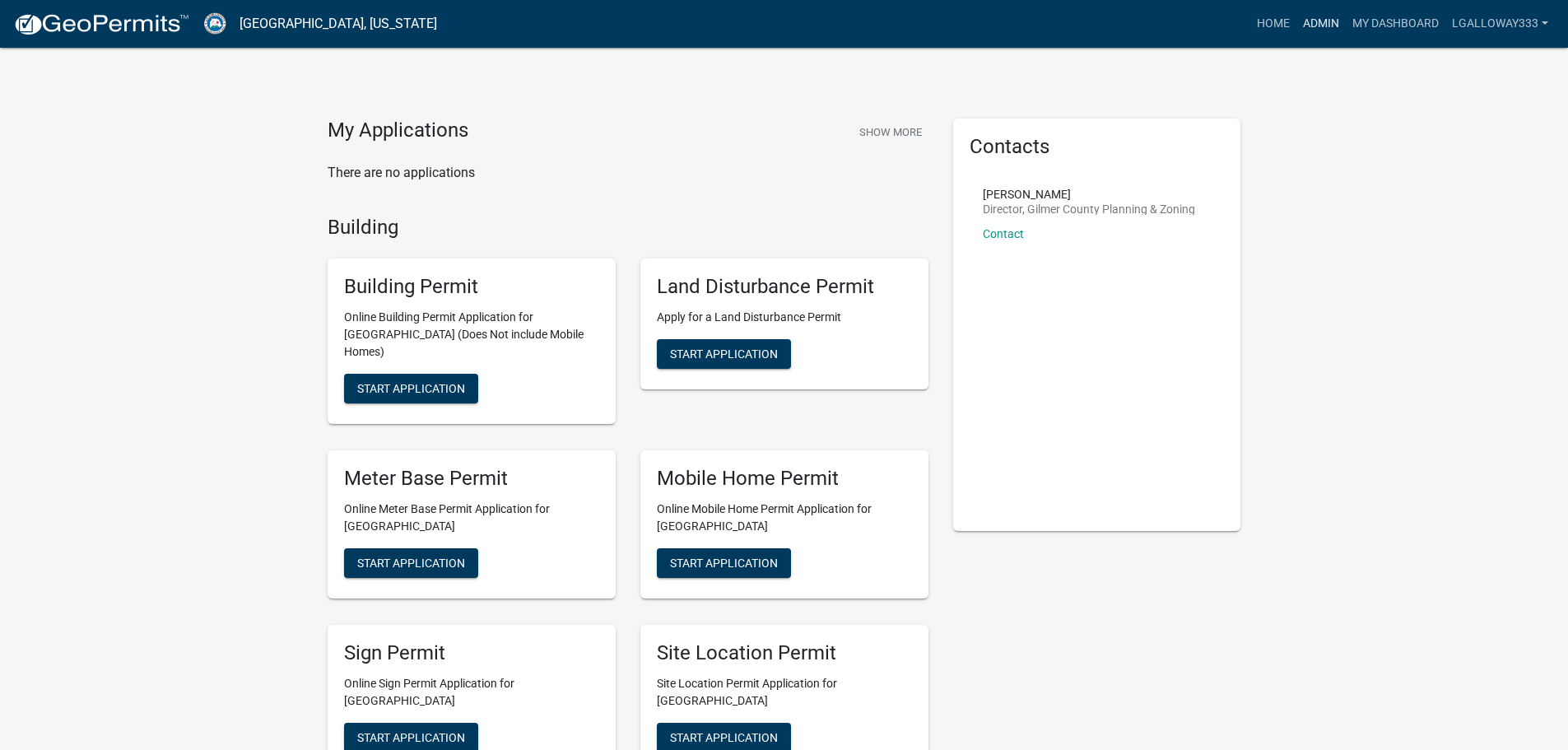
click at [1337, 31] on link "Admin" at bounding box center [1321, 23] width 50 height 32
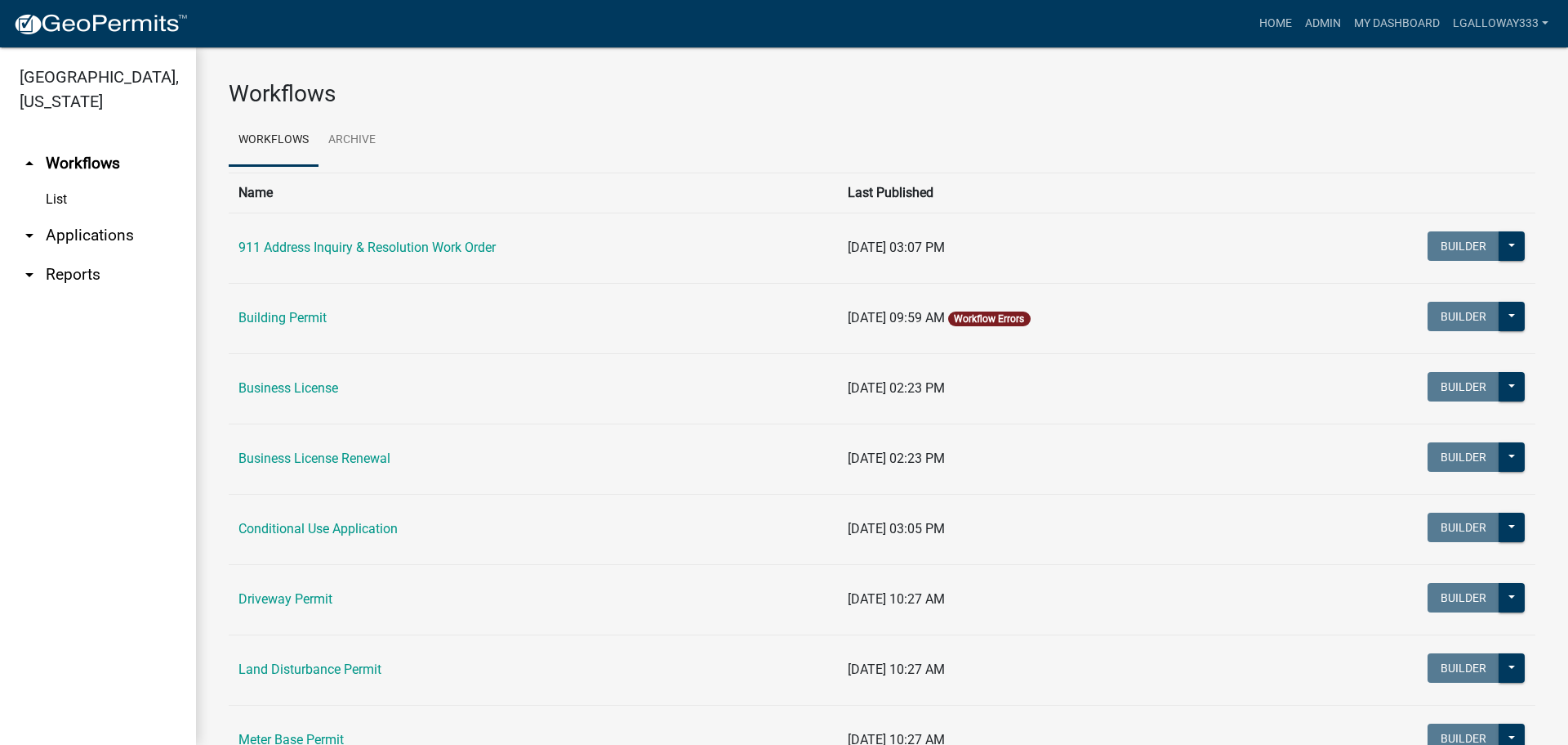
click at [90, 240] on link "arrow_drop_down Applications" at bounding box center [98, 236] width 196 height 39
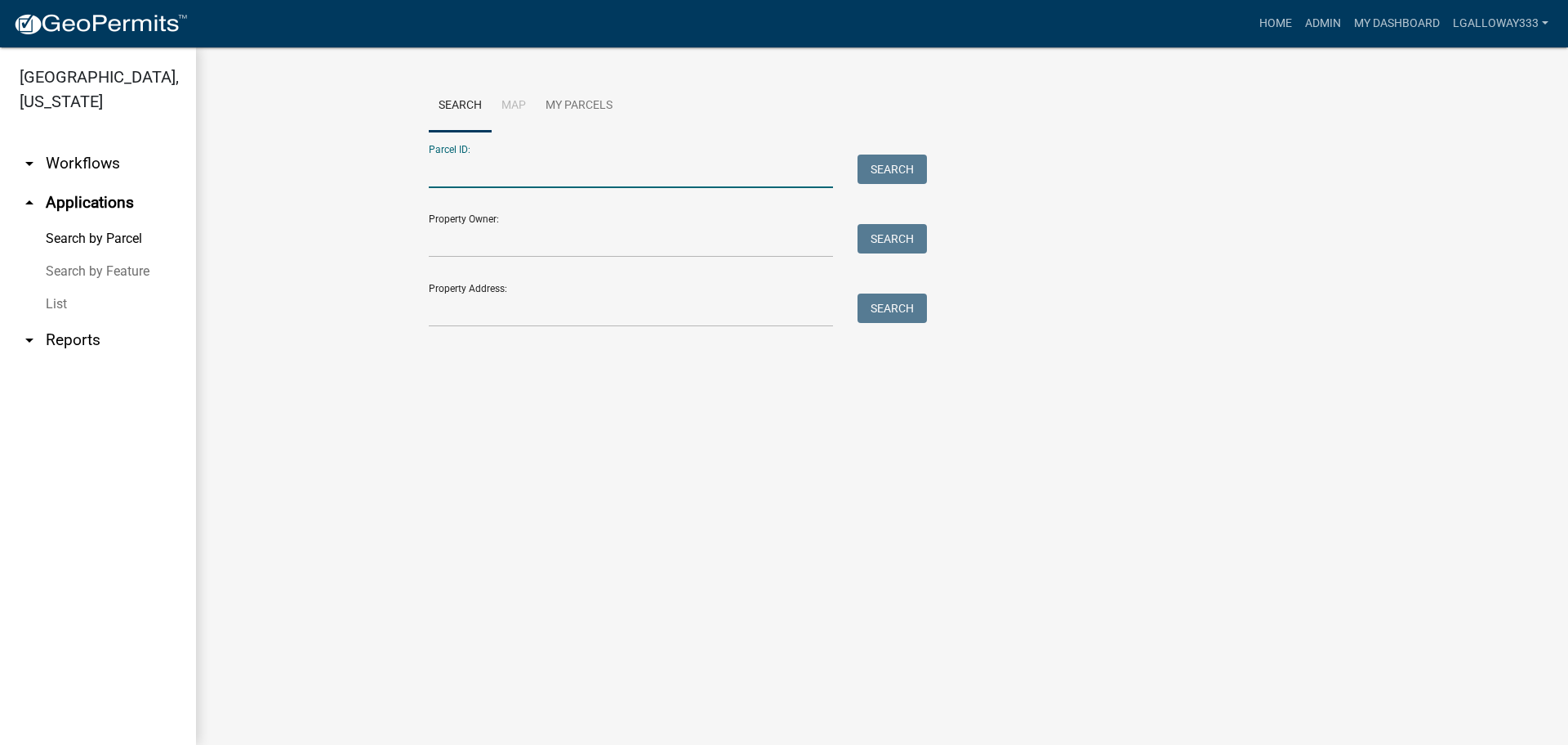
click at [450, 182] on input "Parcel ID:" at bounding box center [631, 170] width 404 height 33
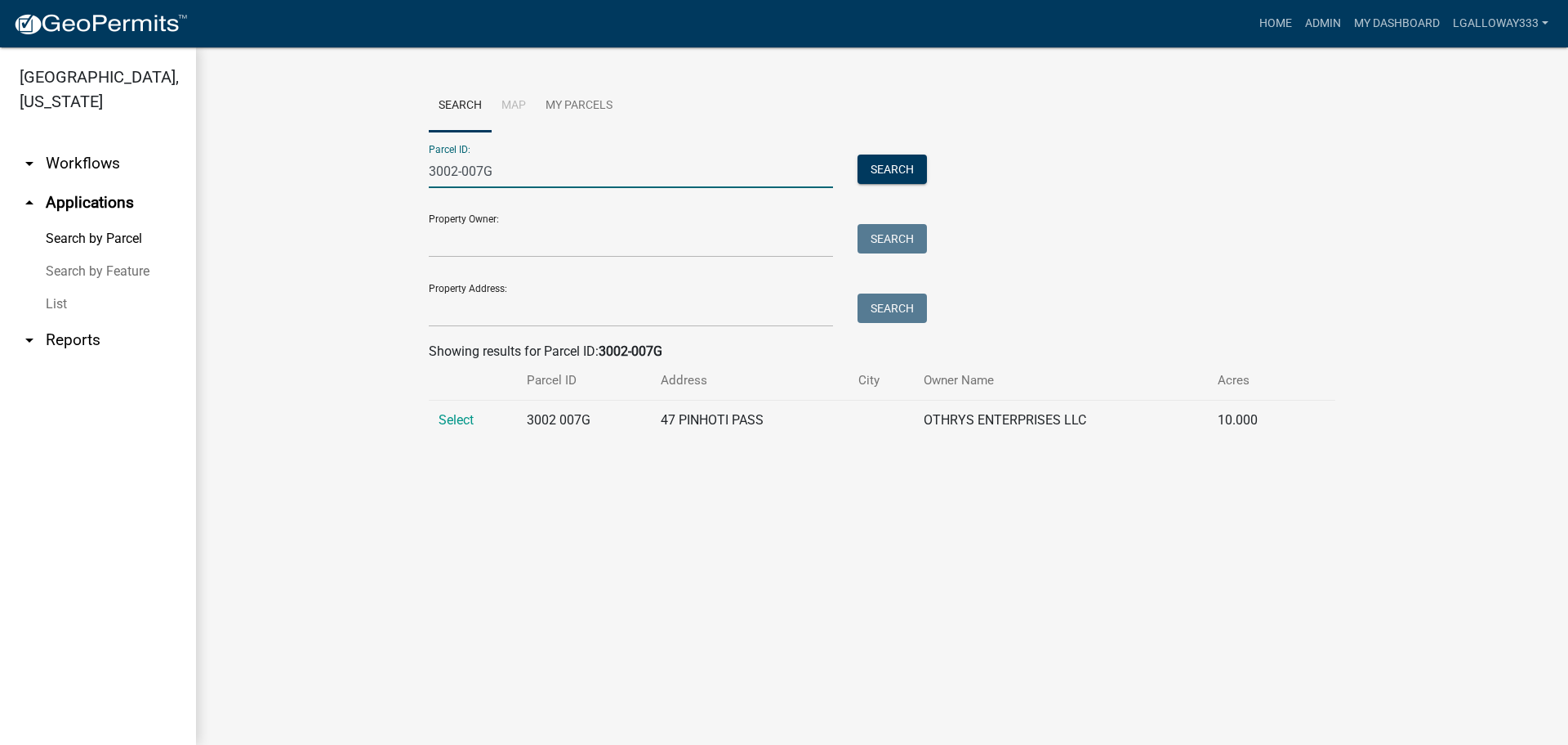
type input "3002-007G"
click at [450, 411] on td "Select" at bounding box center [473, 420] width 88 height 40
click at [449, 423] on span "Select" at bounding box center [456, 419] width 35 height 15
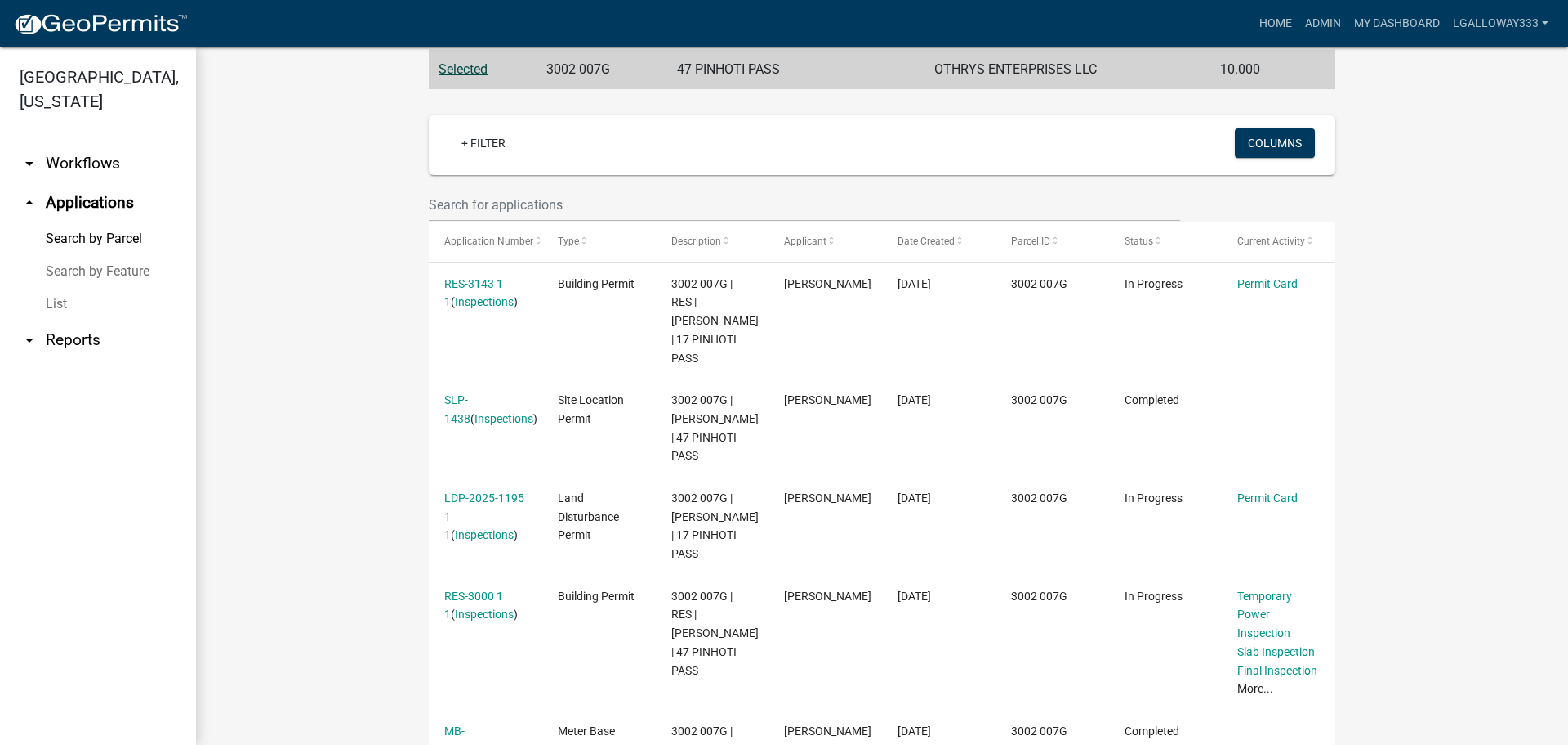
scroll to position [409, 0]
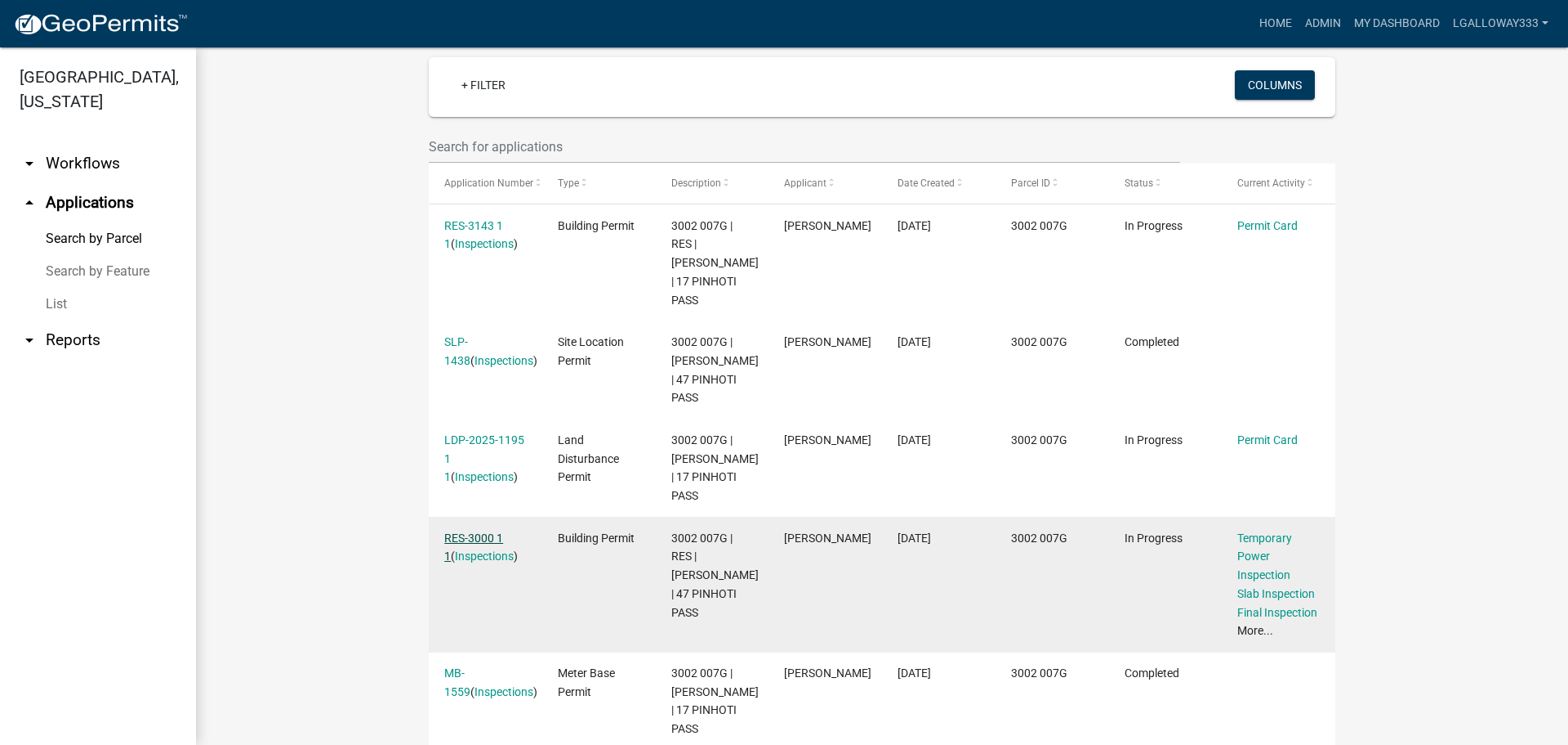
click at [458, 532] on link "RES-3000 1 1" at bounding box center [474, 548] width 59 height 32
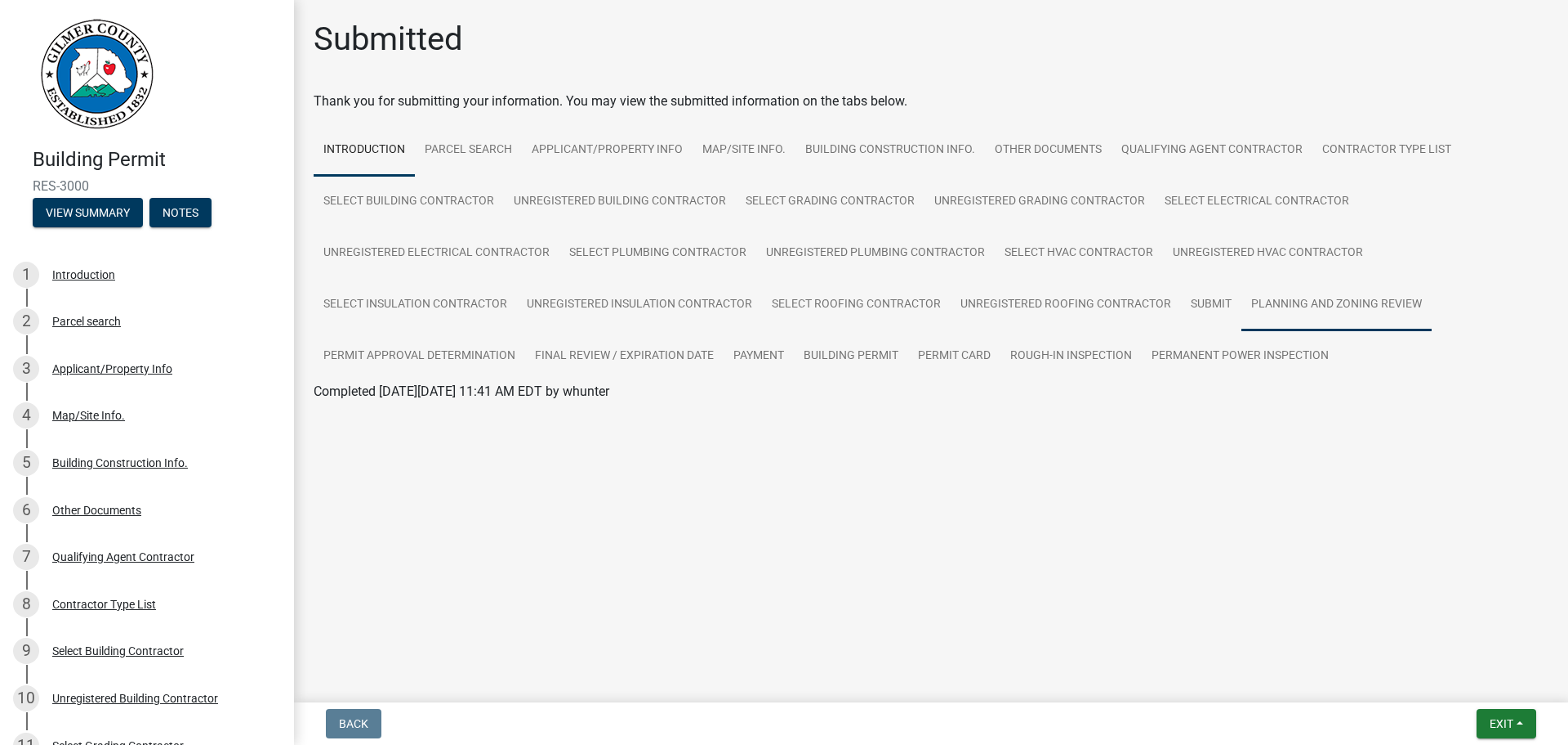
click at [1268, 298] on link "Planning and Zoning Review" at bounding box center [1337, 305] width 190 height 52
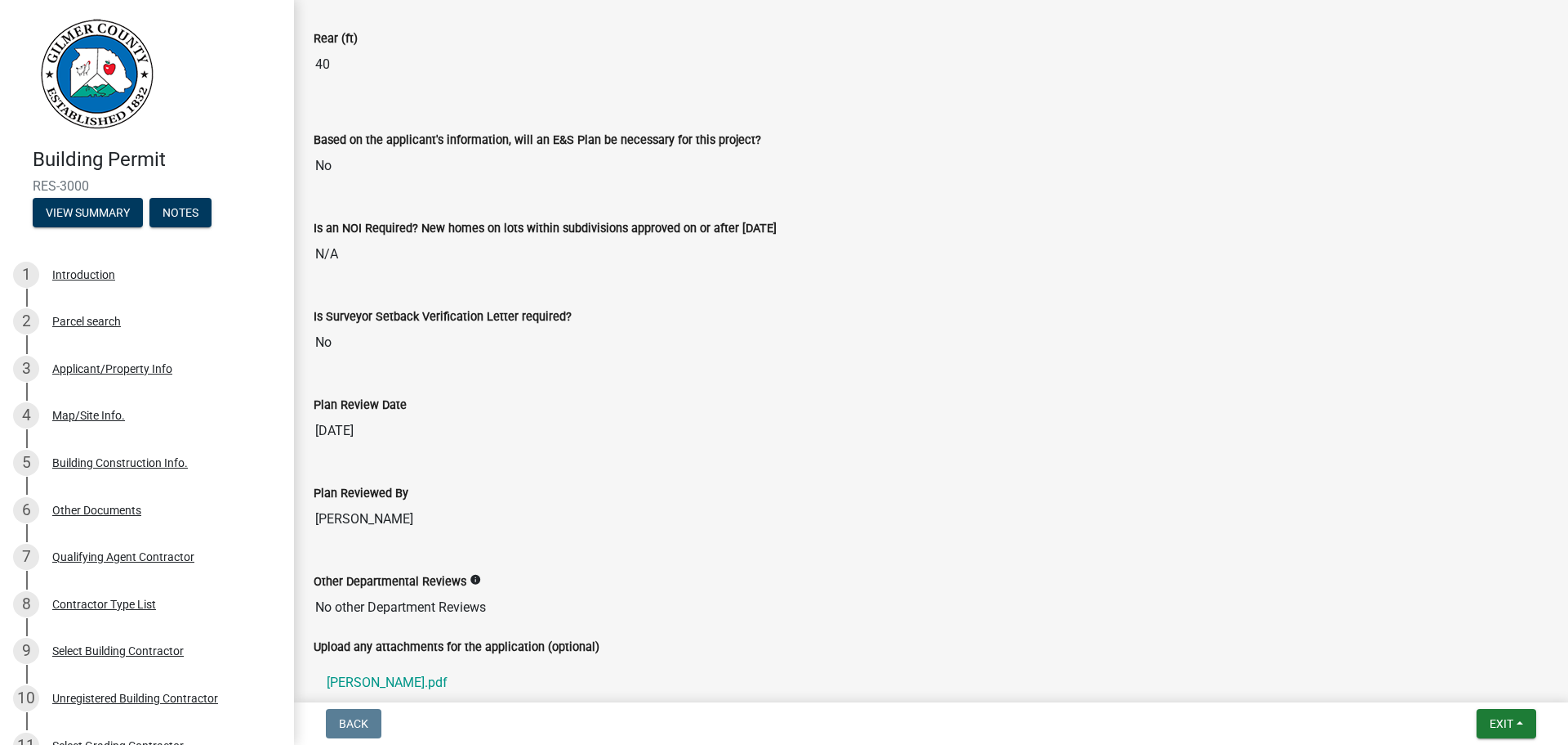
scroll to position [3513, 0]
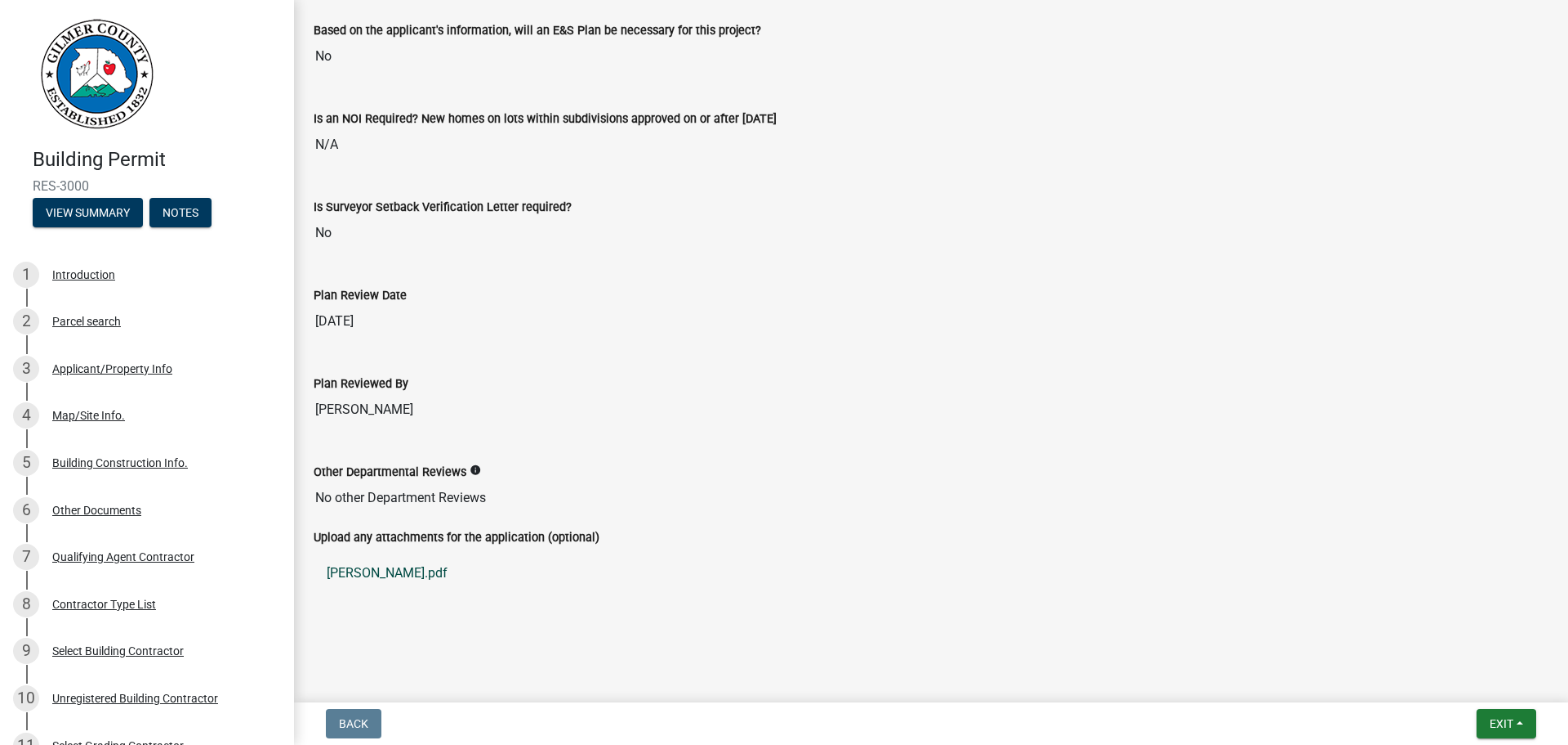
click at [366, 576] on link "WITT.pdf" at bounding box center [931, 573] width 1235 height 39
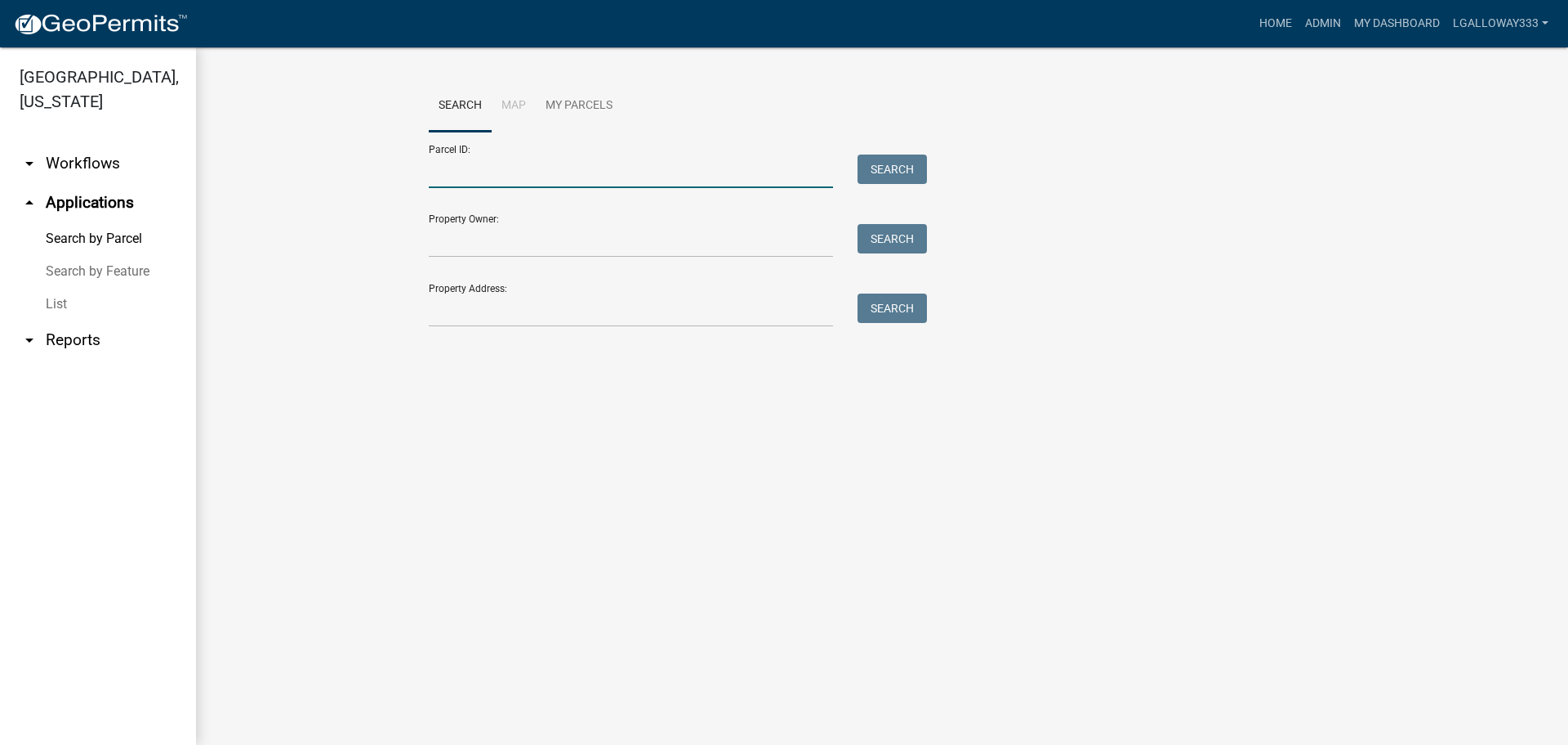
click at [465, 170] on input "Parcel ID:" at bounding box center [631, 170] width 404 height 33
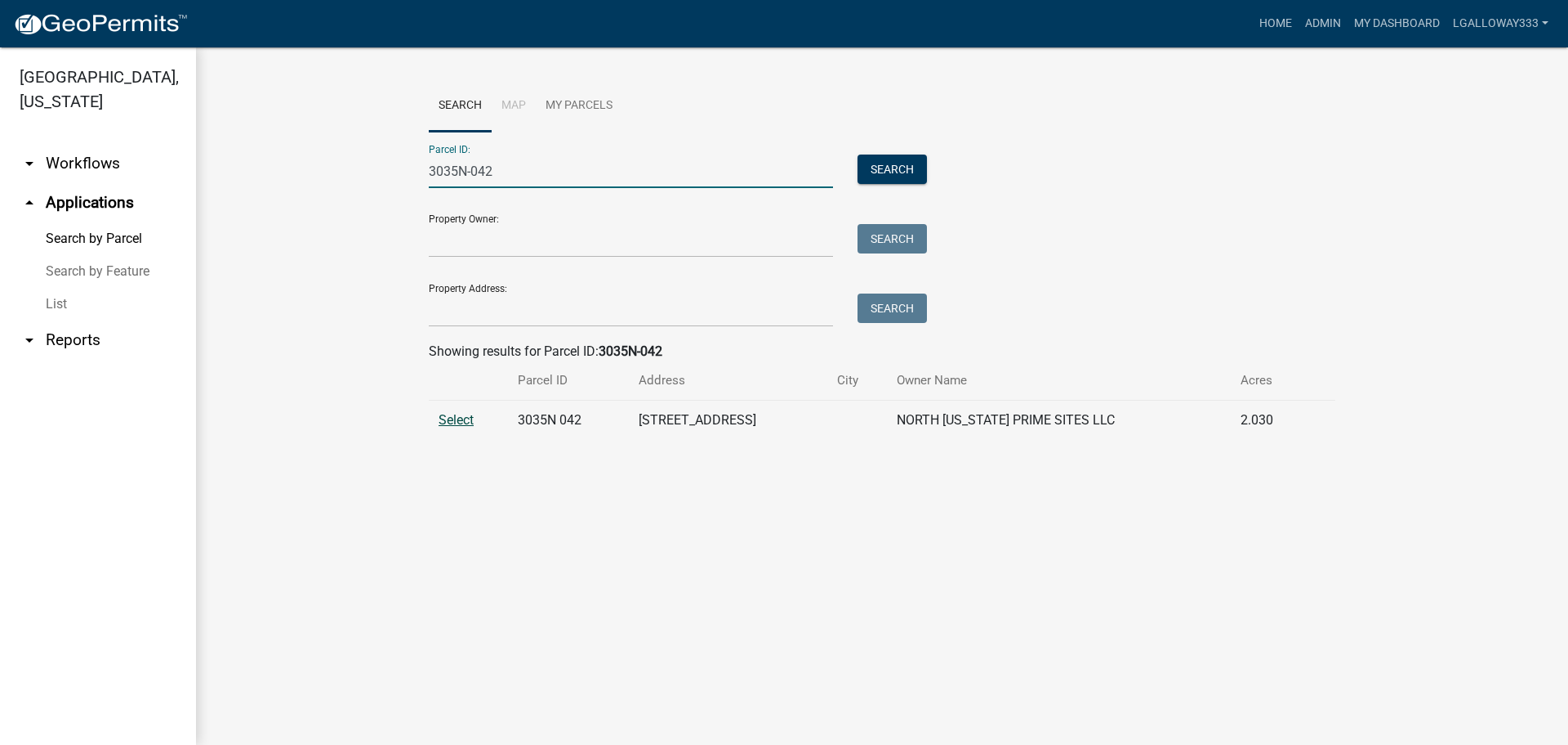
type input "3035N-042"
click at [461, 425] on span "Select" at bounding box center [456, 419] width 35 height 15
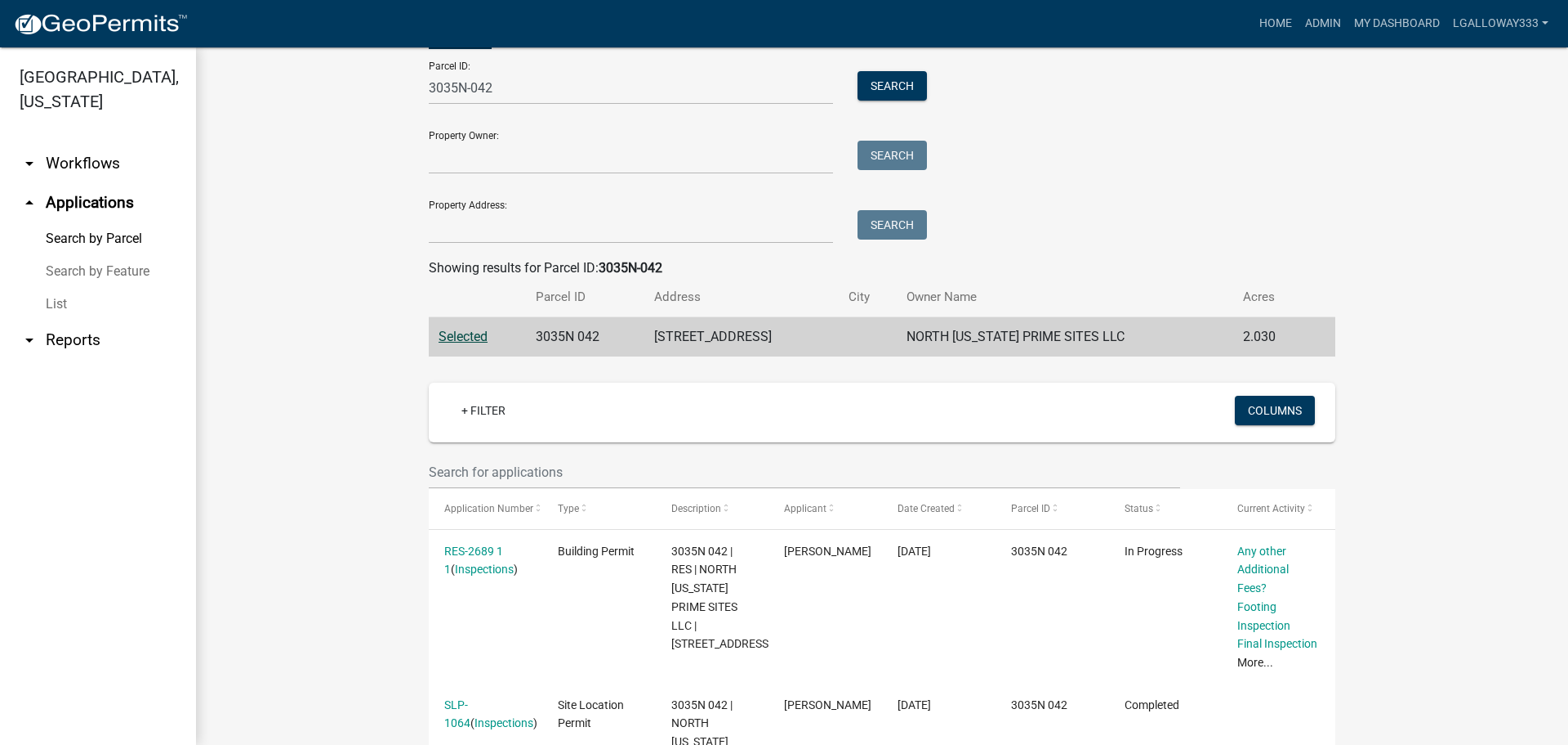
scroll to position [163, 0]
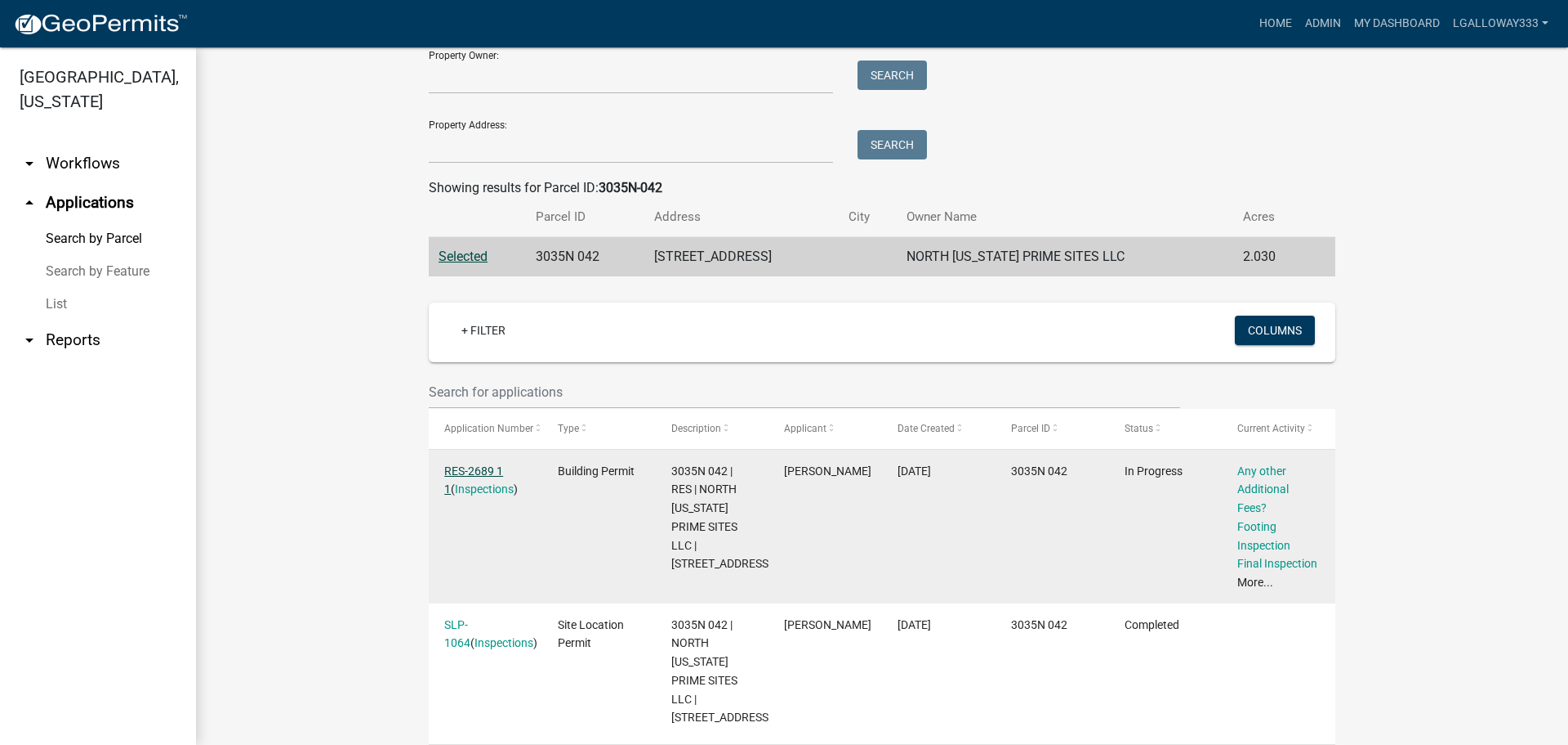
click at [465, 472] on link "RES-2689 1 1" at bounding box center [474, 481] width 59 height 32
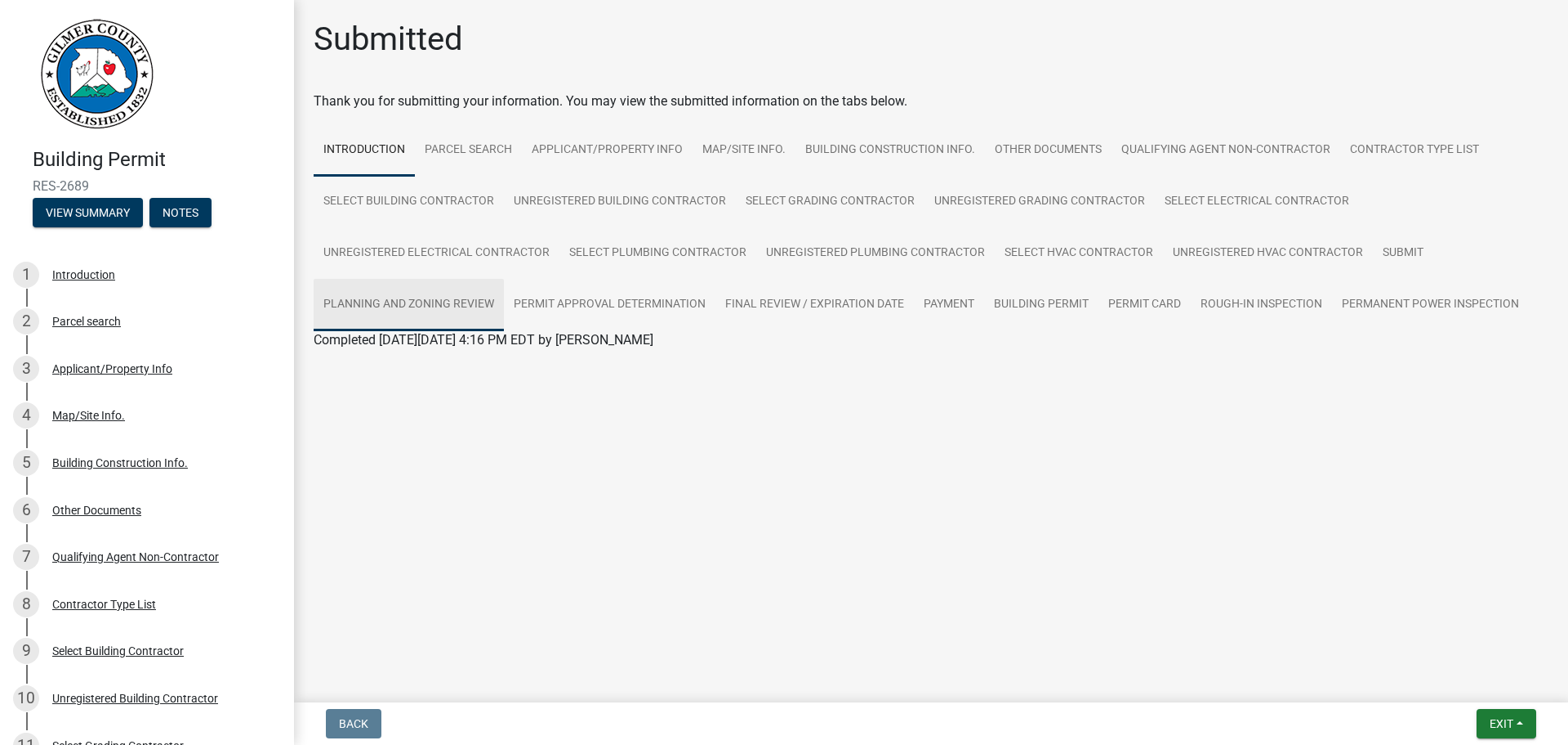
click at [454, 305] on link "Planning and Zoning Review" at bounding box center [409, 305] width 190 height 52
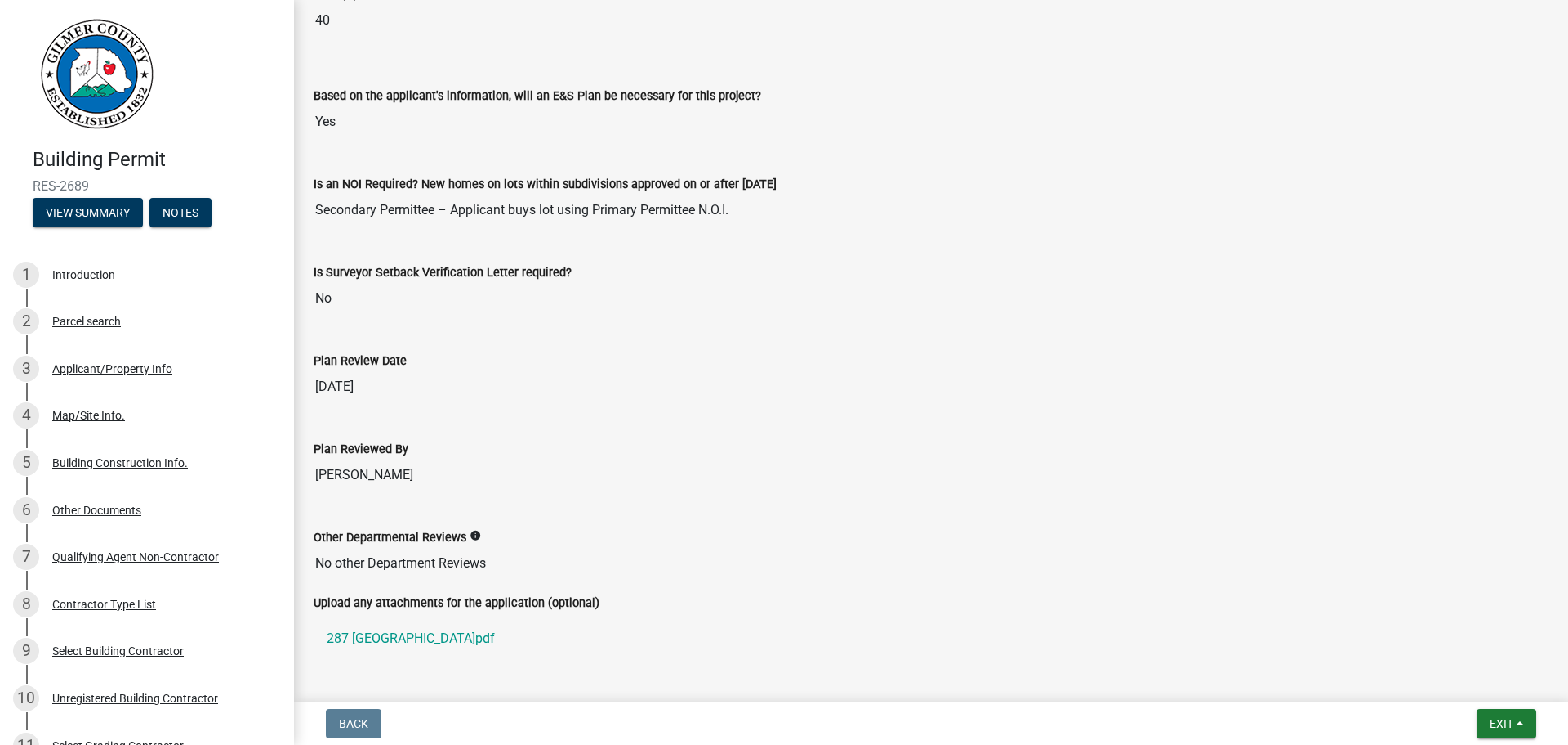
scroll to position [3517, 0]
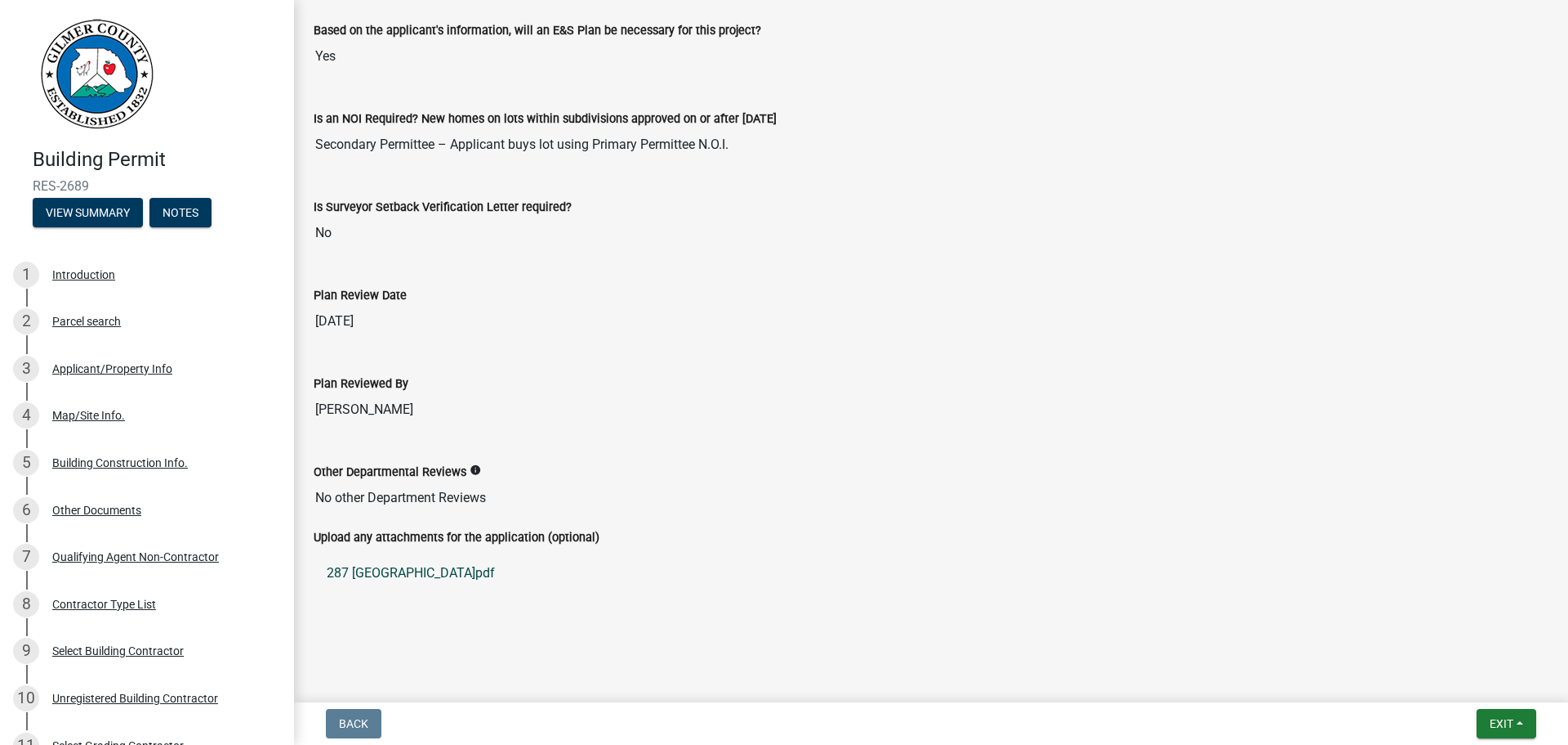
click at [441, 576] on link "287 COLD SPRINGS.pdf" at bounding box center [931, 573] width 1235 height 39
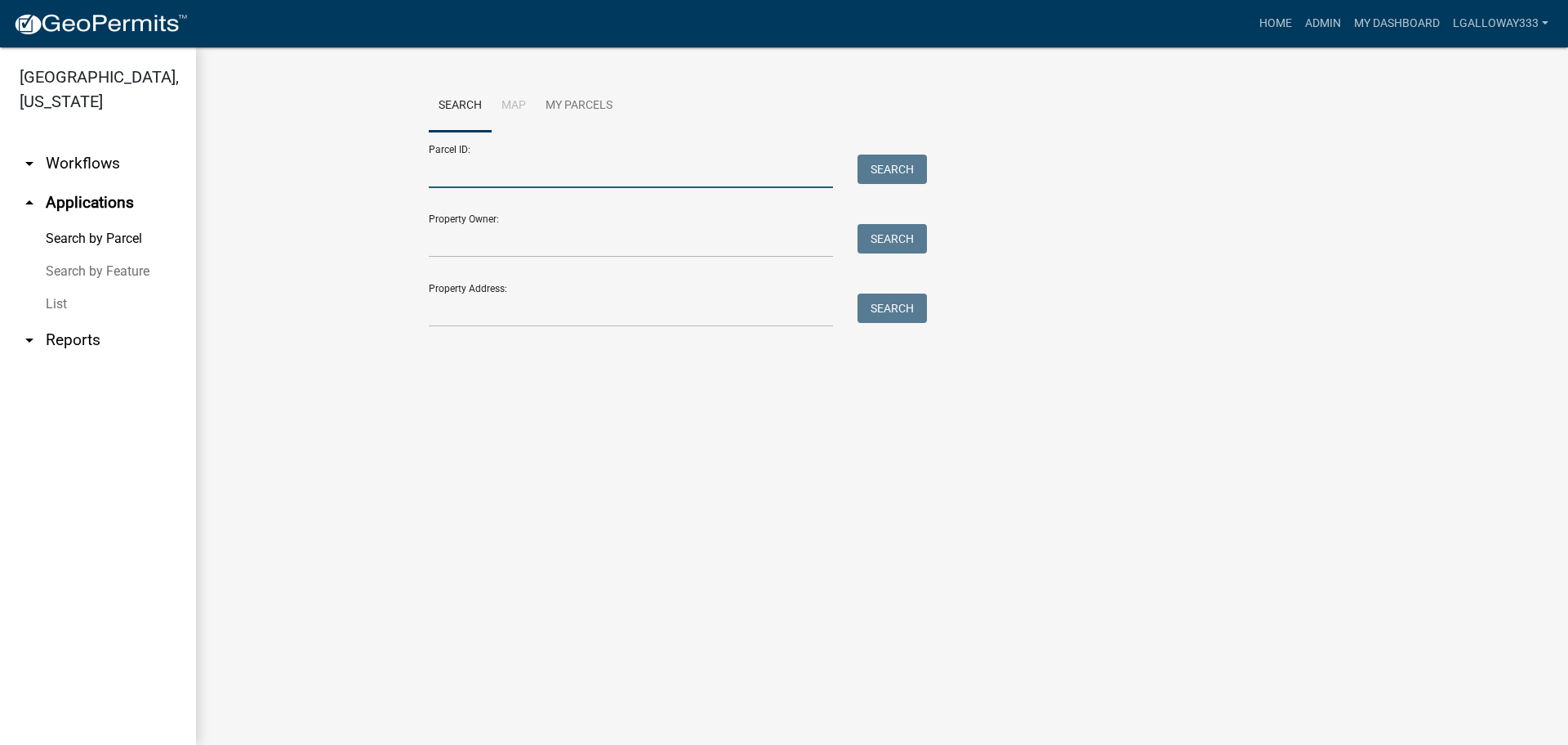
click at [512, 165] on input "Parcel ID:" at bounding box center [631, 170] width 404 height 33
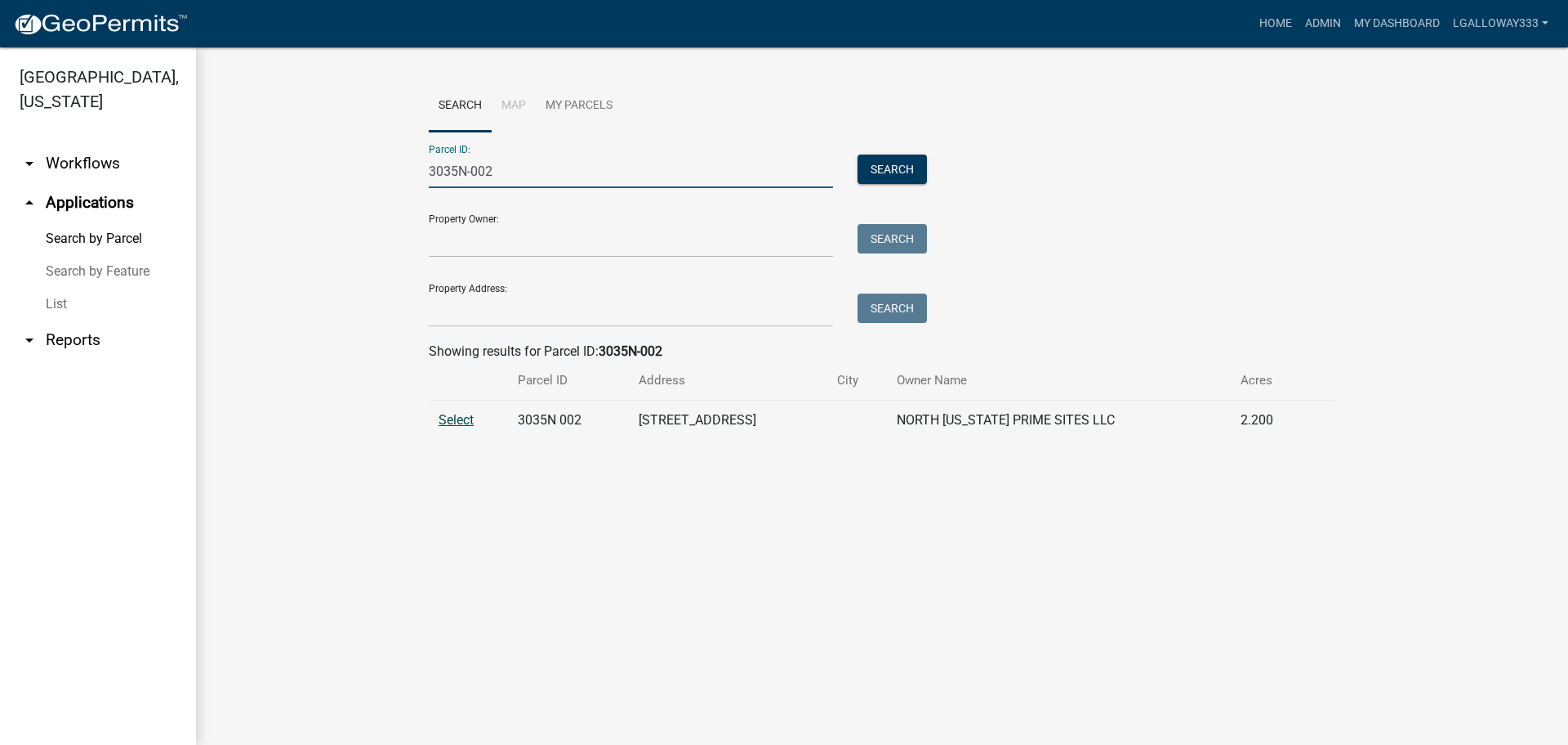
type input "3035N-002"
click at [470, 415] on span "Select" at bounding box center [456, 419] width 35 height 15
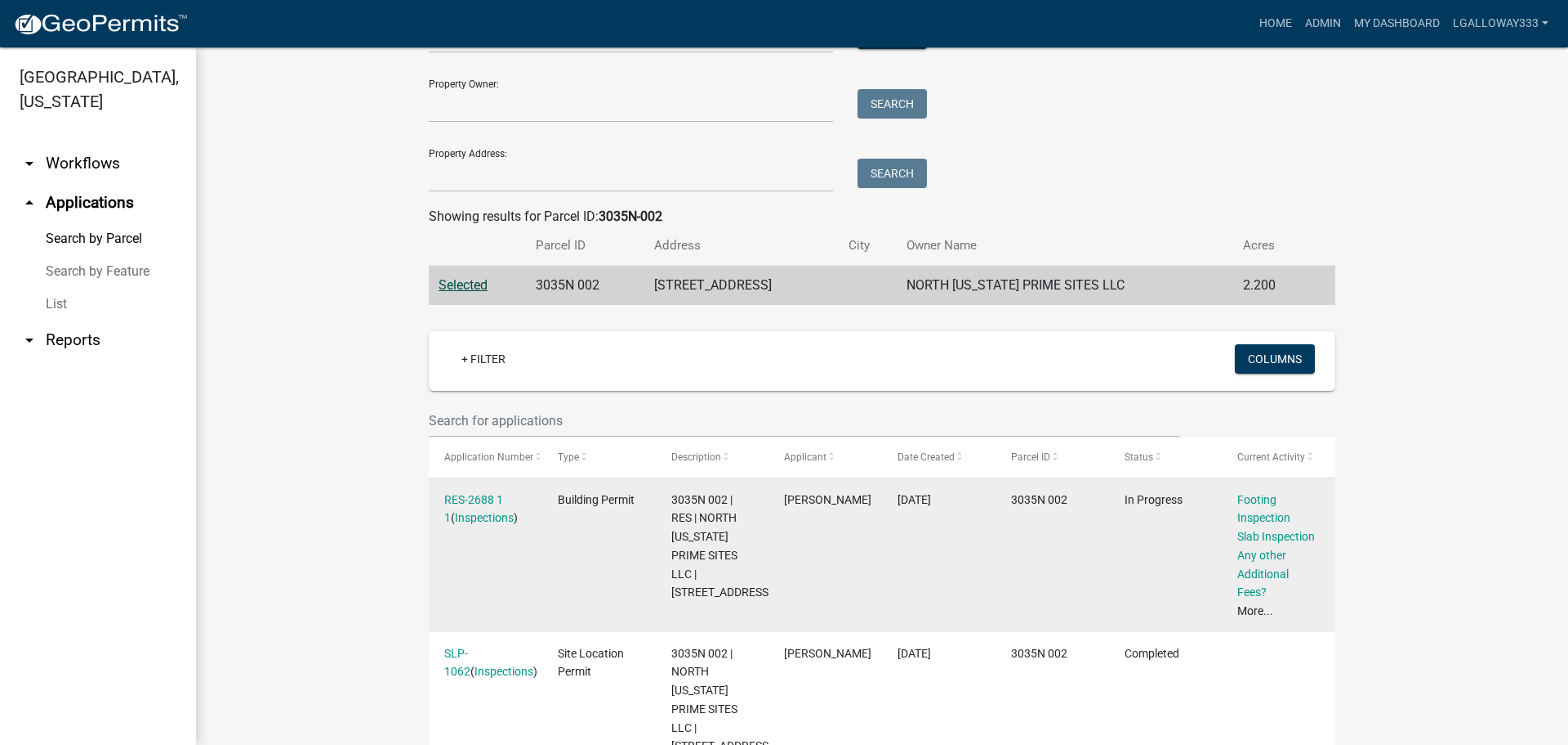
scroll to position [163, 0]
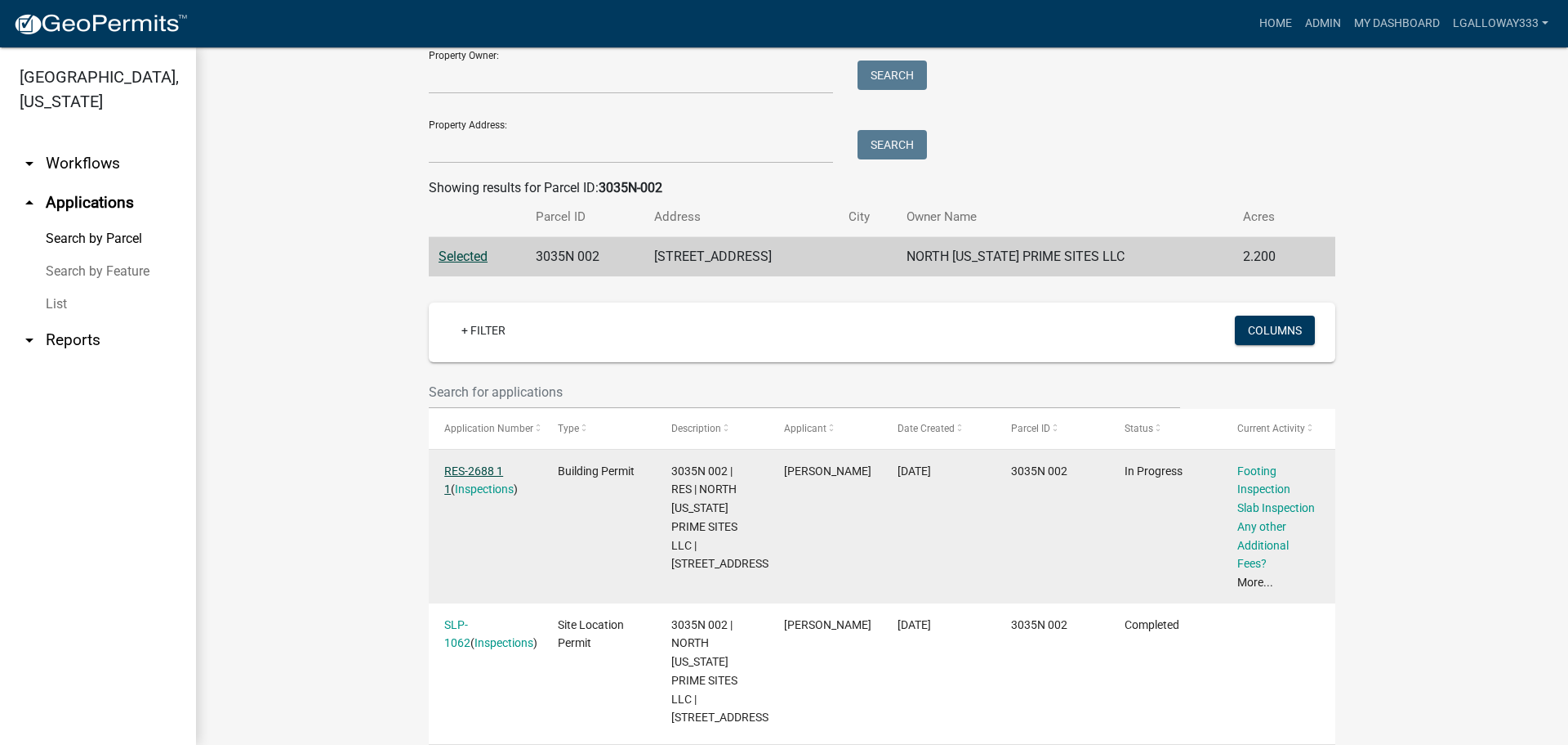
click at [477, 470] on link "RES-2688 1 1" at bounding box center [474, 481] width 59 height 32
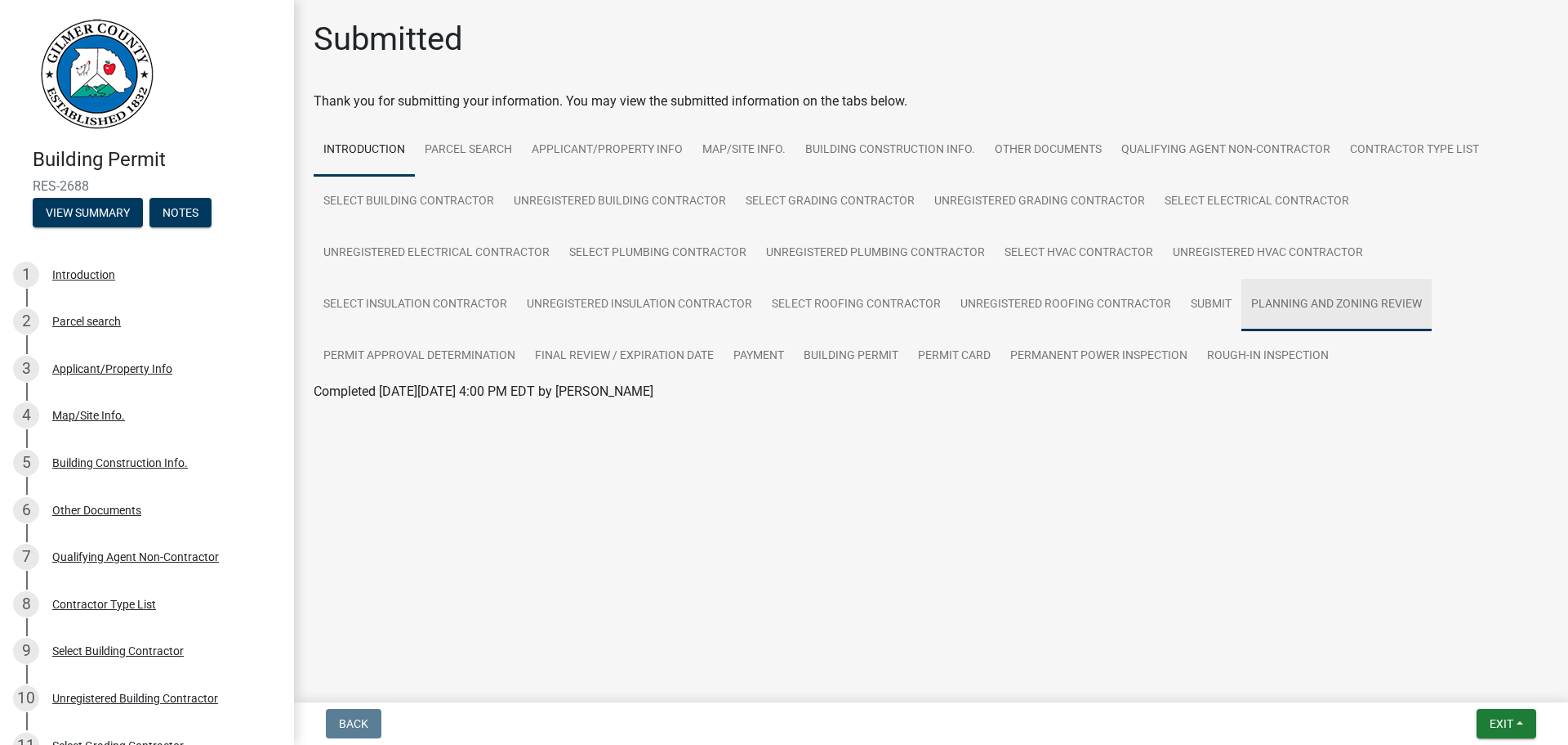
click at [1269, 310] on link "Planning and Zoning Review" at bounding box center [1337, 305] width 190 height 52
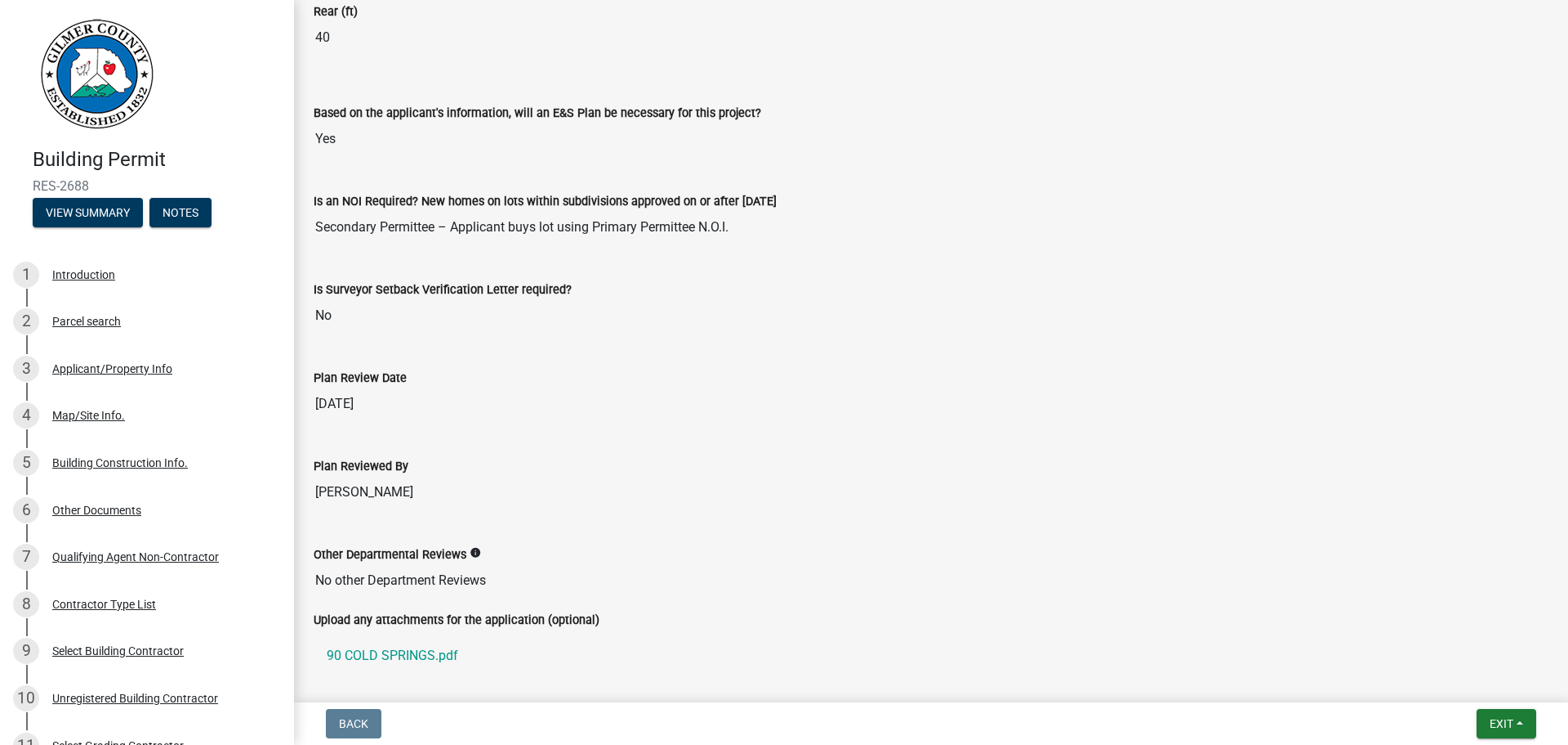
scroll to position [3568, 0]
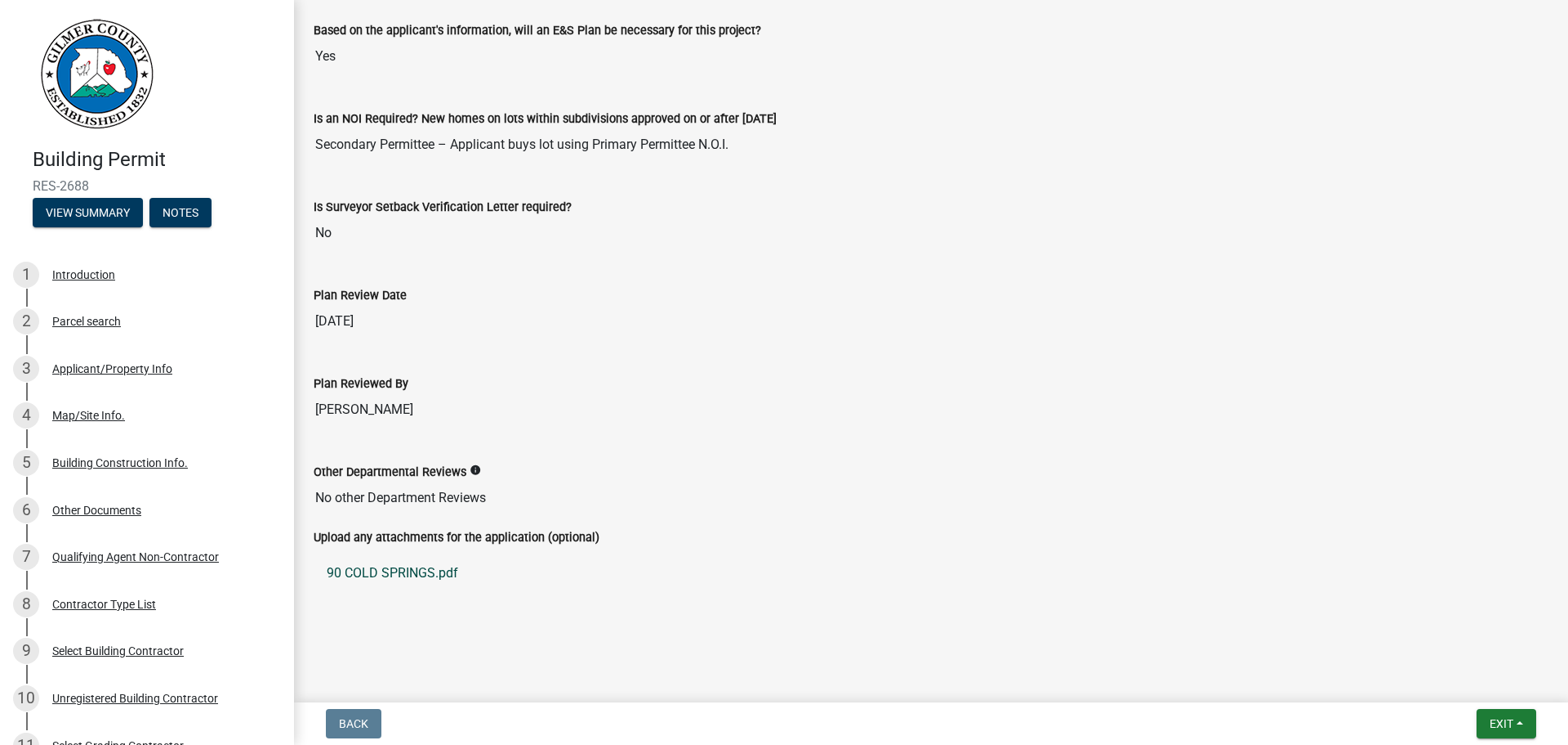
click at [435, 569] on link "90 COLD SPRINGS.pdf" at bounding box center [931, 573] width 1235 height 39
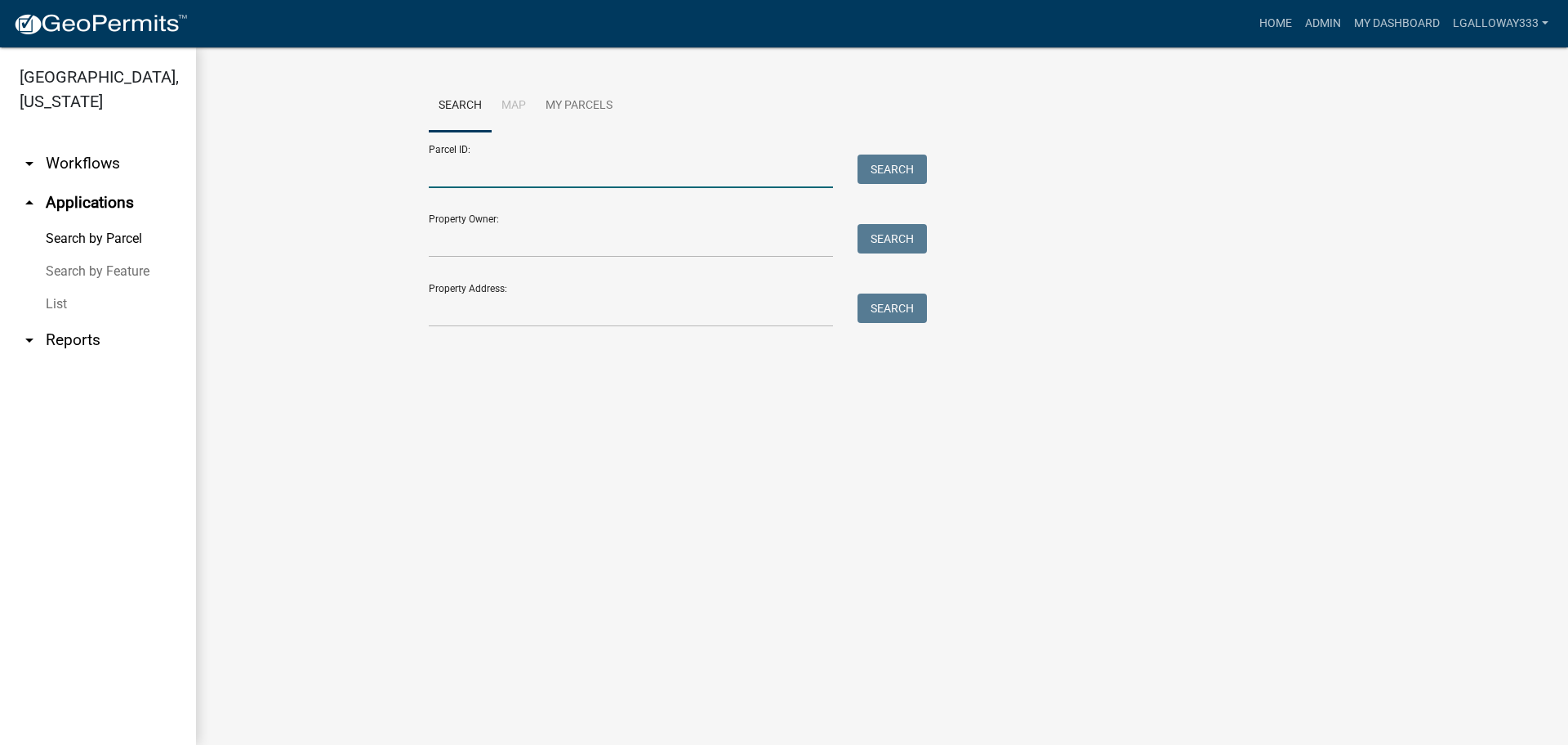
click at [508, 170] on input "Parcel ID:" at bounding box center [631, 170] width 404 height 33
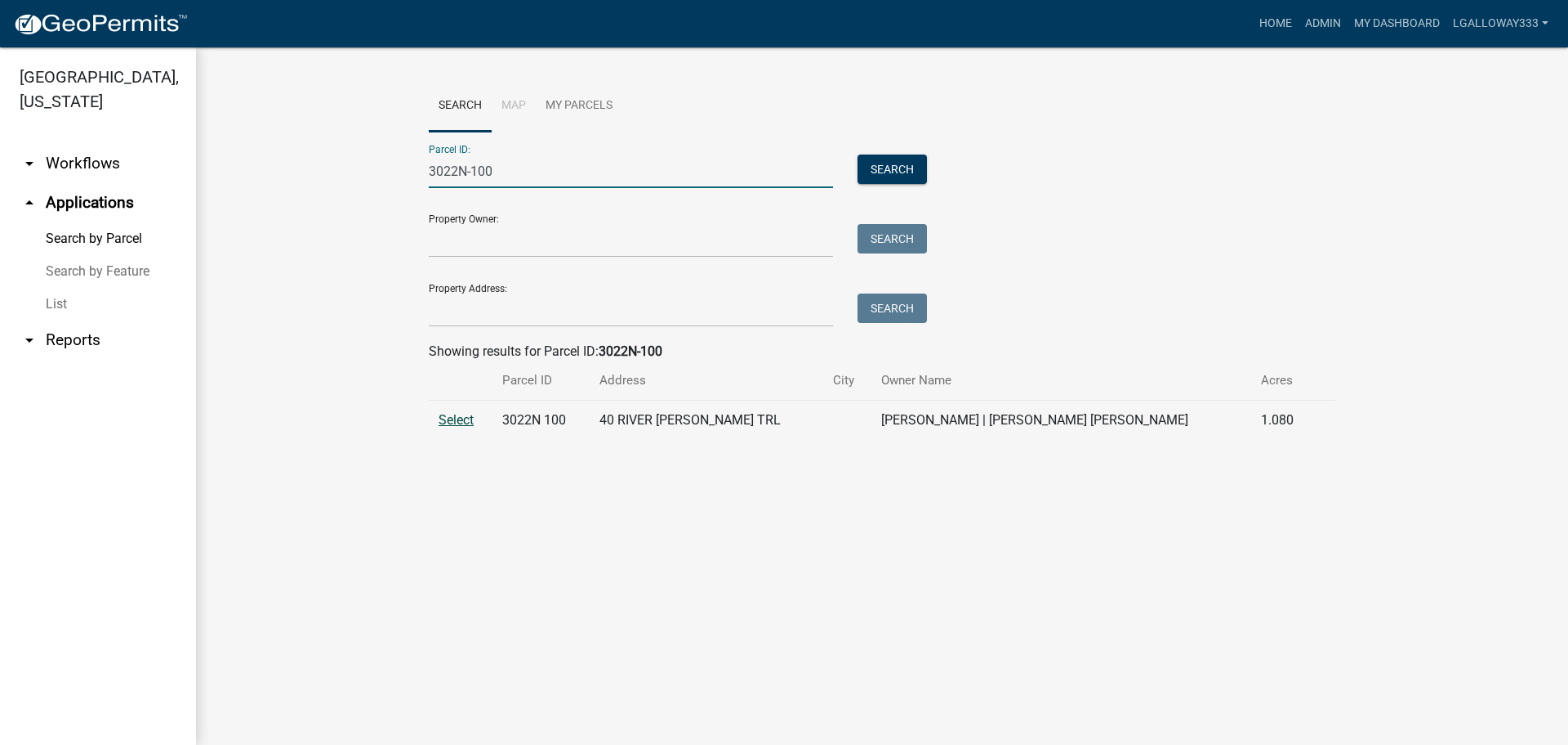
type input "3022N-100"
click at [452, 420] on span "Select" at bounding box center [456, 419] width 35 height 15
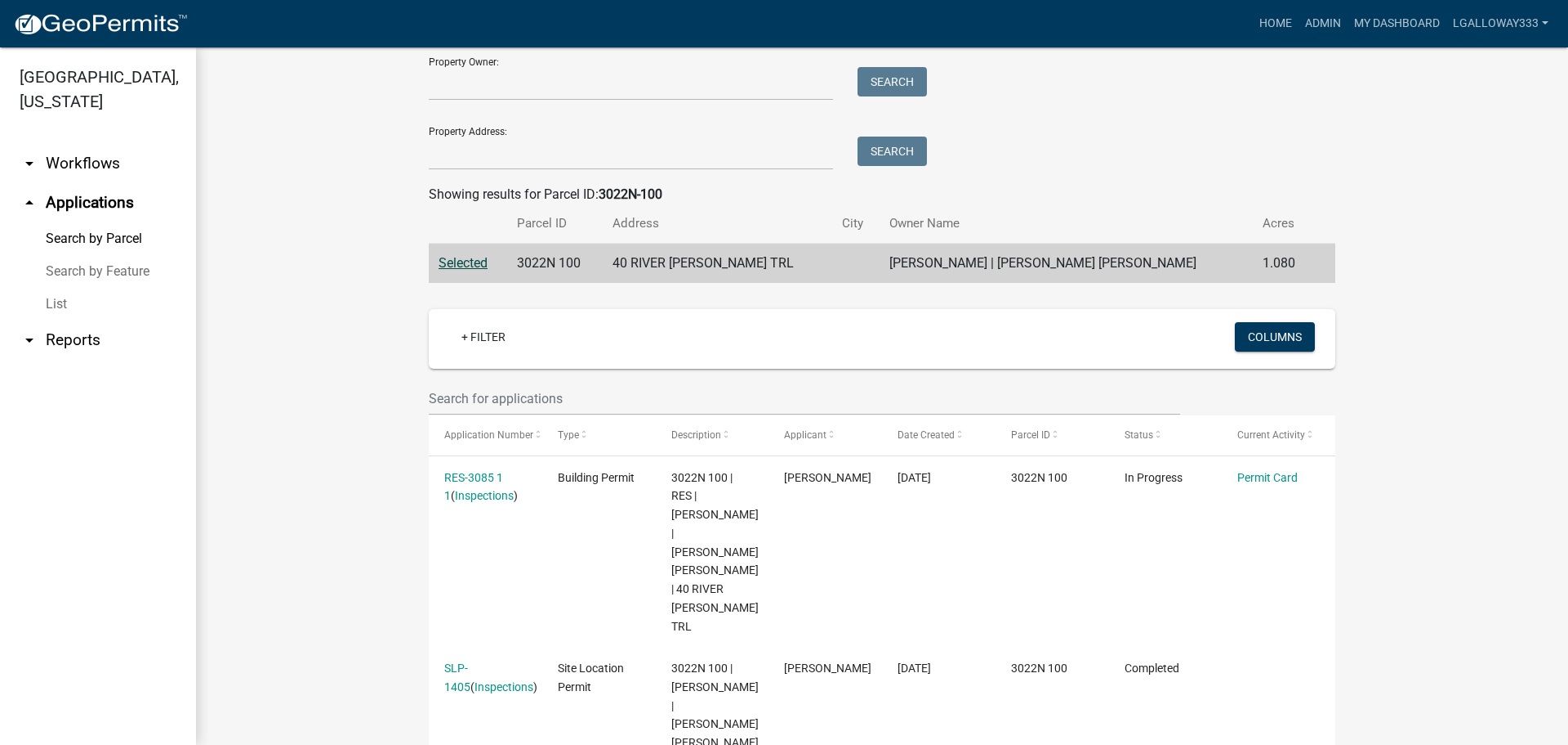
scroll to position [163, 0]
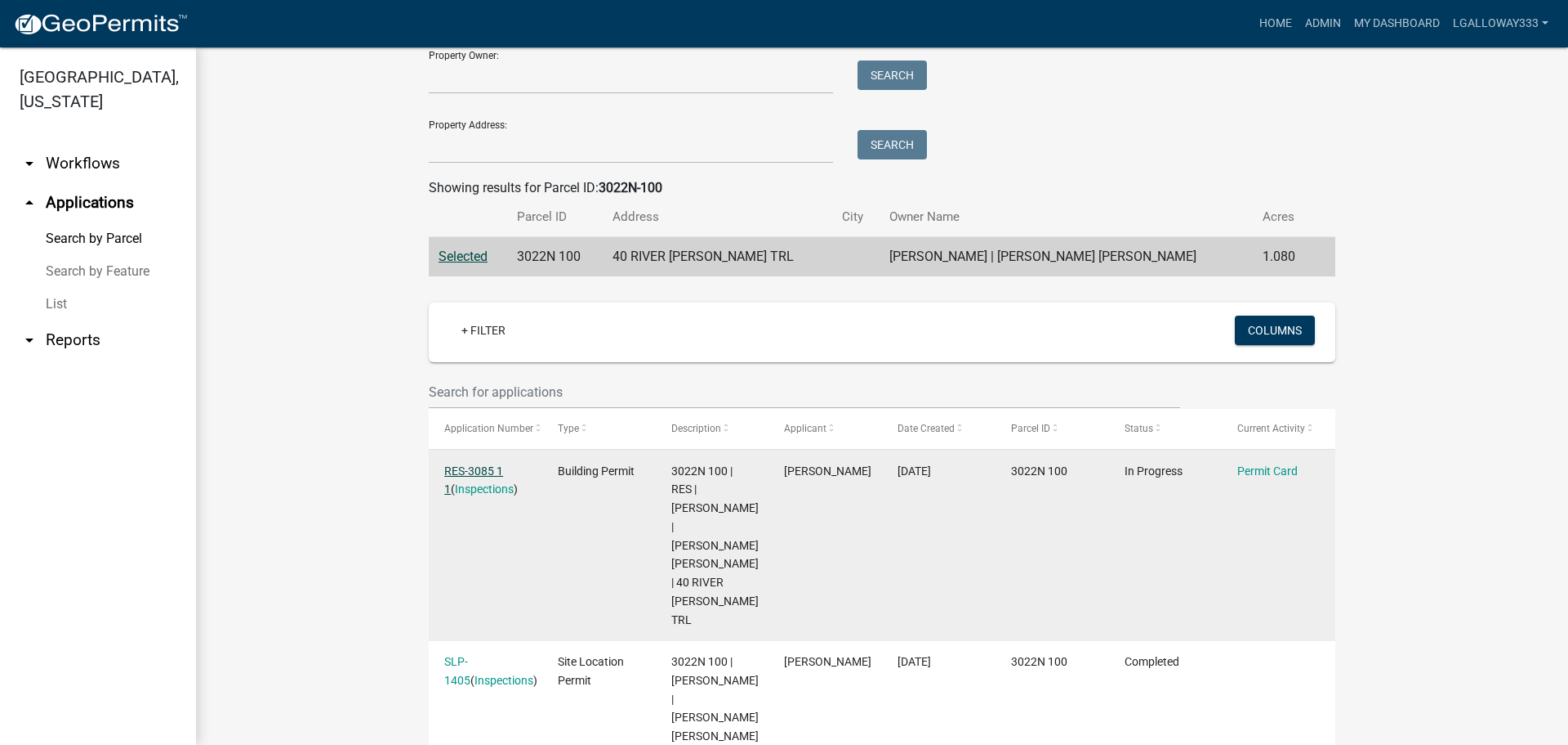
click at [480, 470] on link "RES-3085 1 1" at bounding box center [474, 481] width 59 height 32
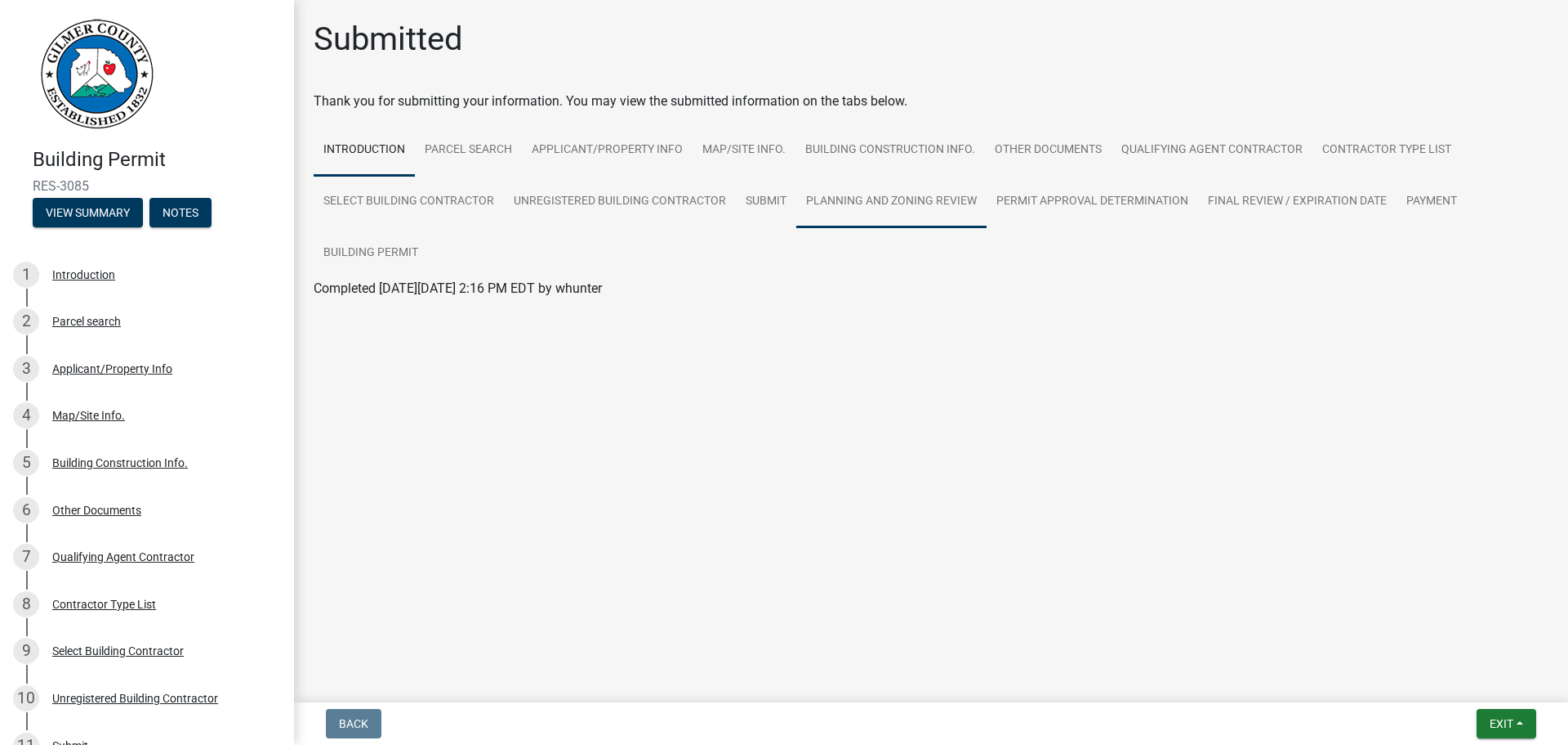
click at [847, 190] on link "Planning and Zoning Review" at bounding box center [892, 202] width 190 height 52
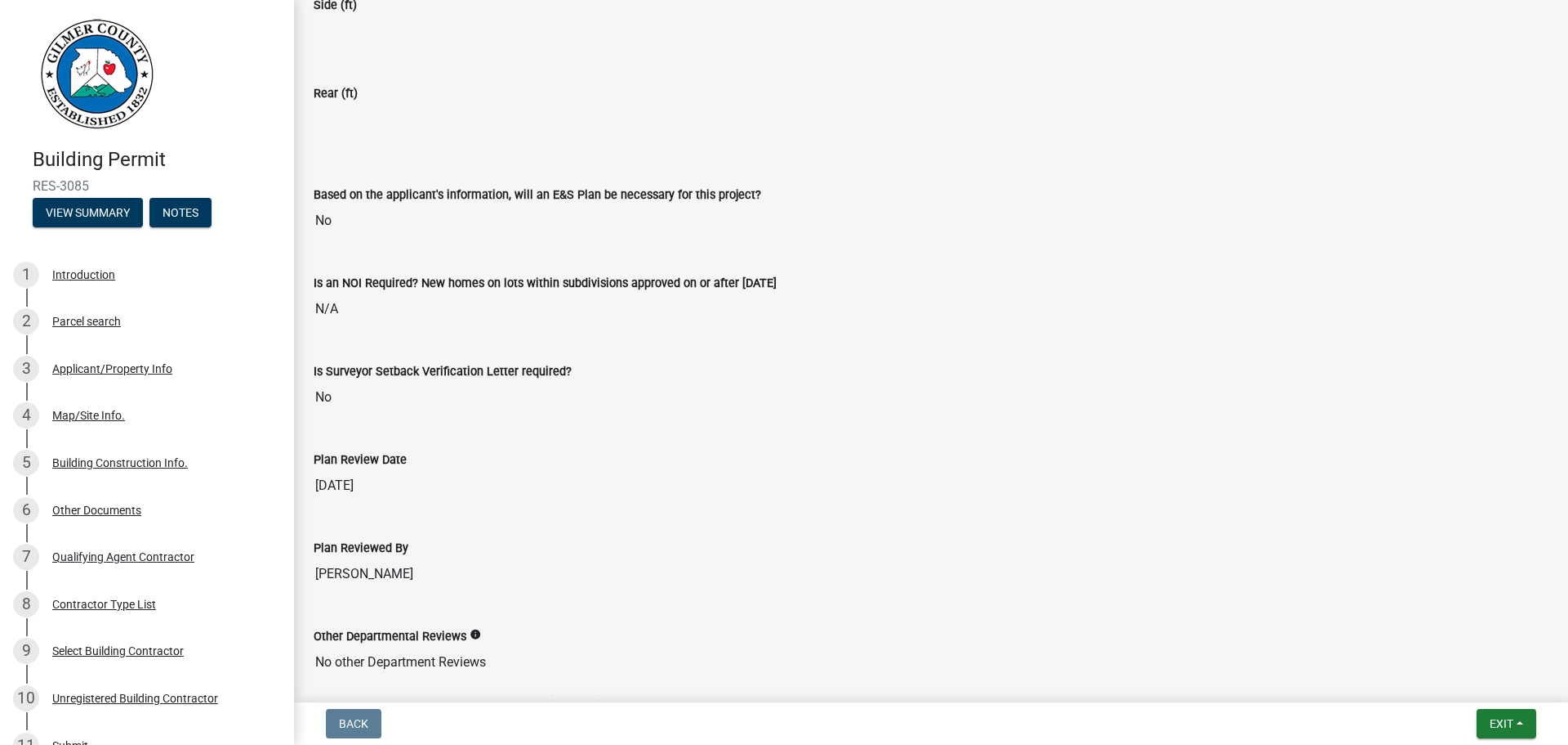
scroll to position [3371, 0]
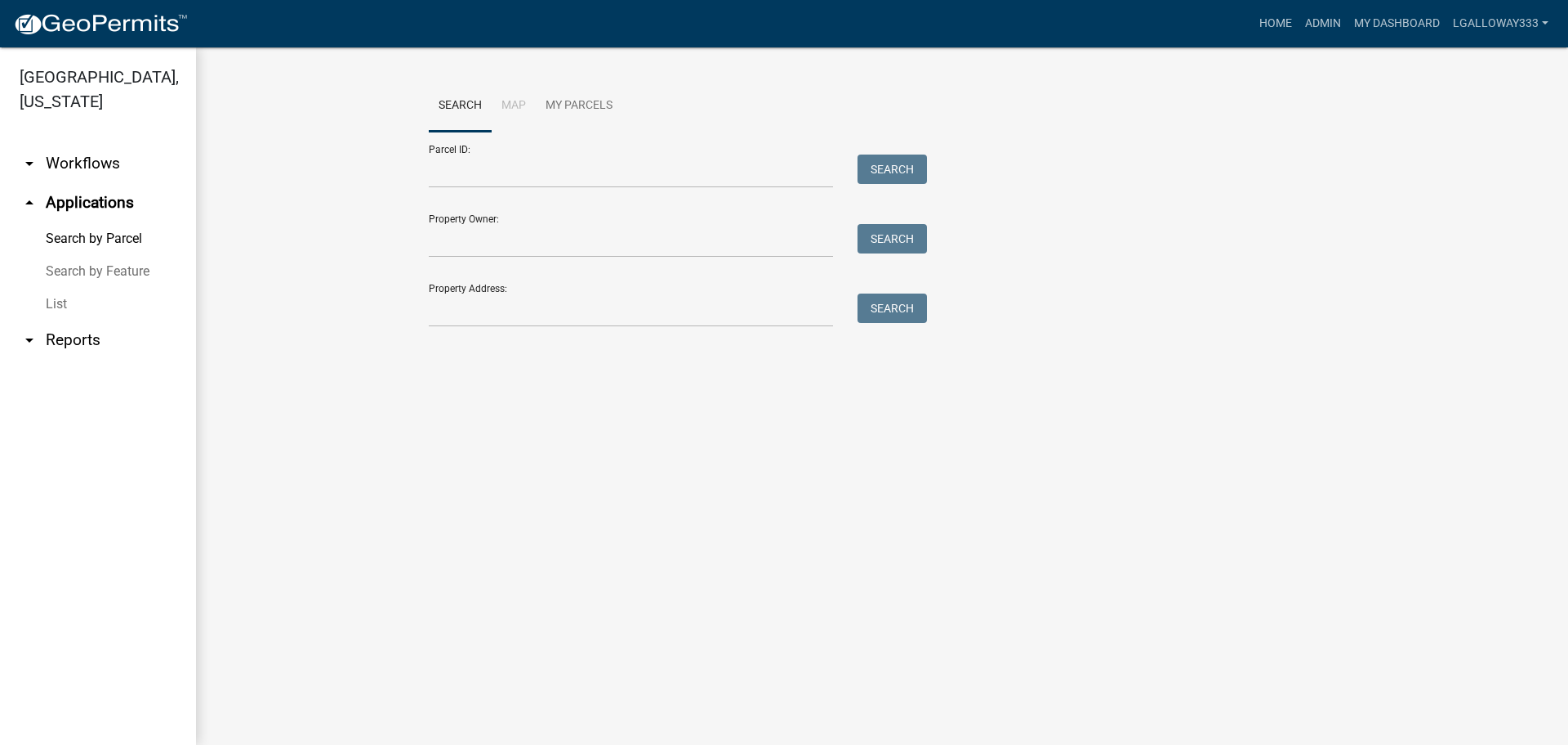
click at [69, 162] on link "arrow_drop_down Workflows" at bounding box center [98, 163] width 196 height 39
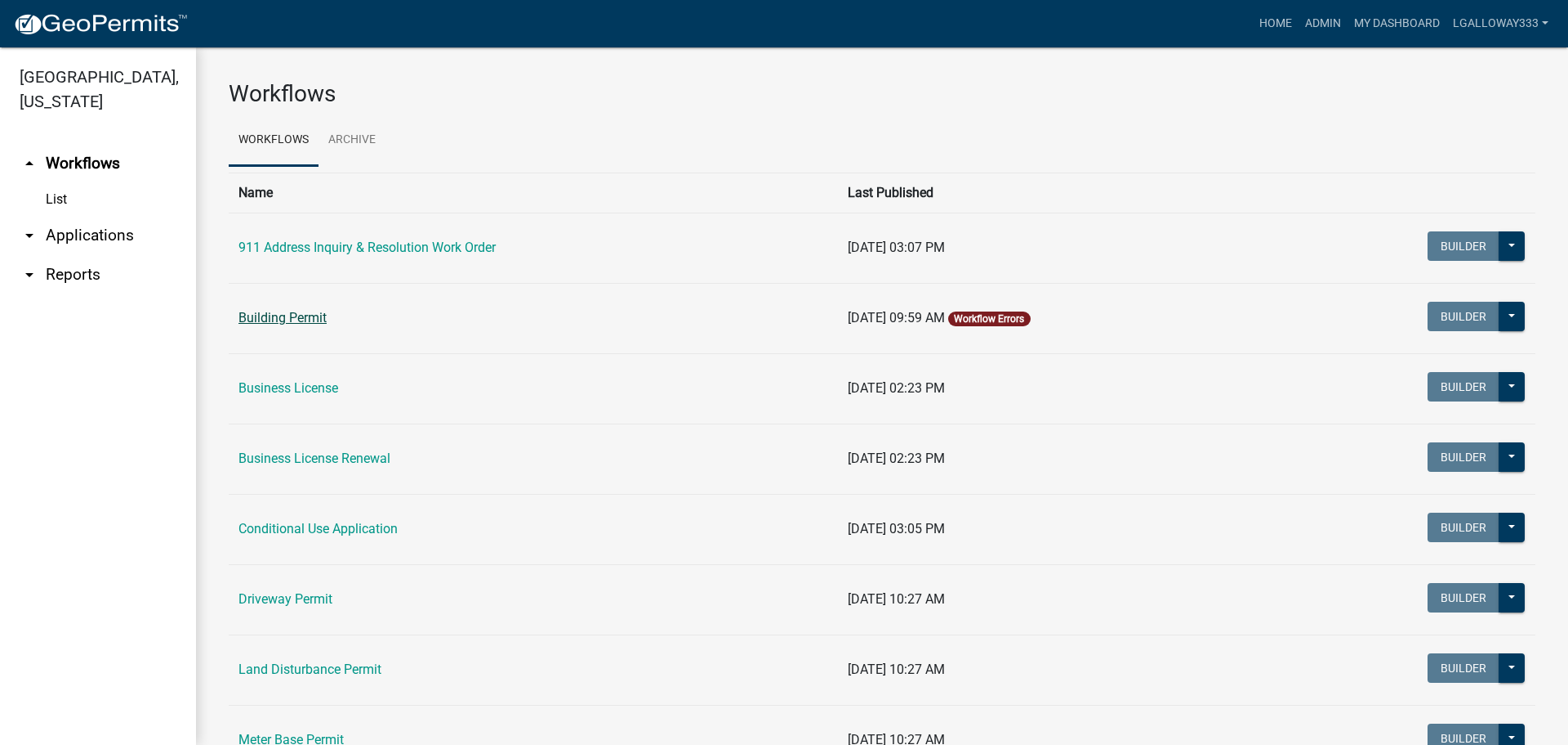
click at [307, 322] on link "Building Permit" at bounding box center [282, 317] width 88 height 15
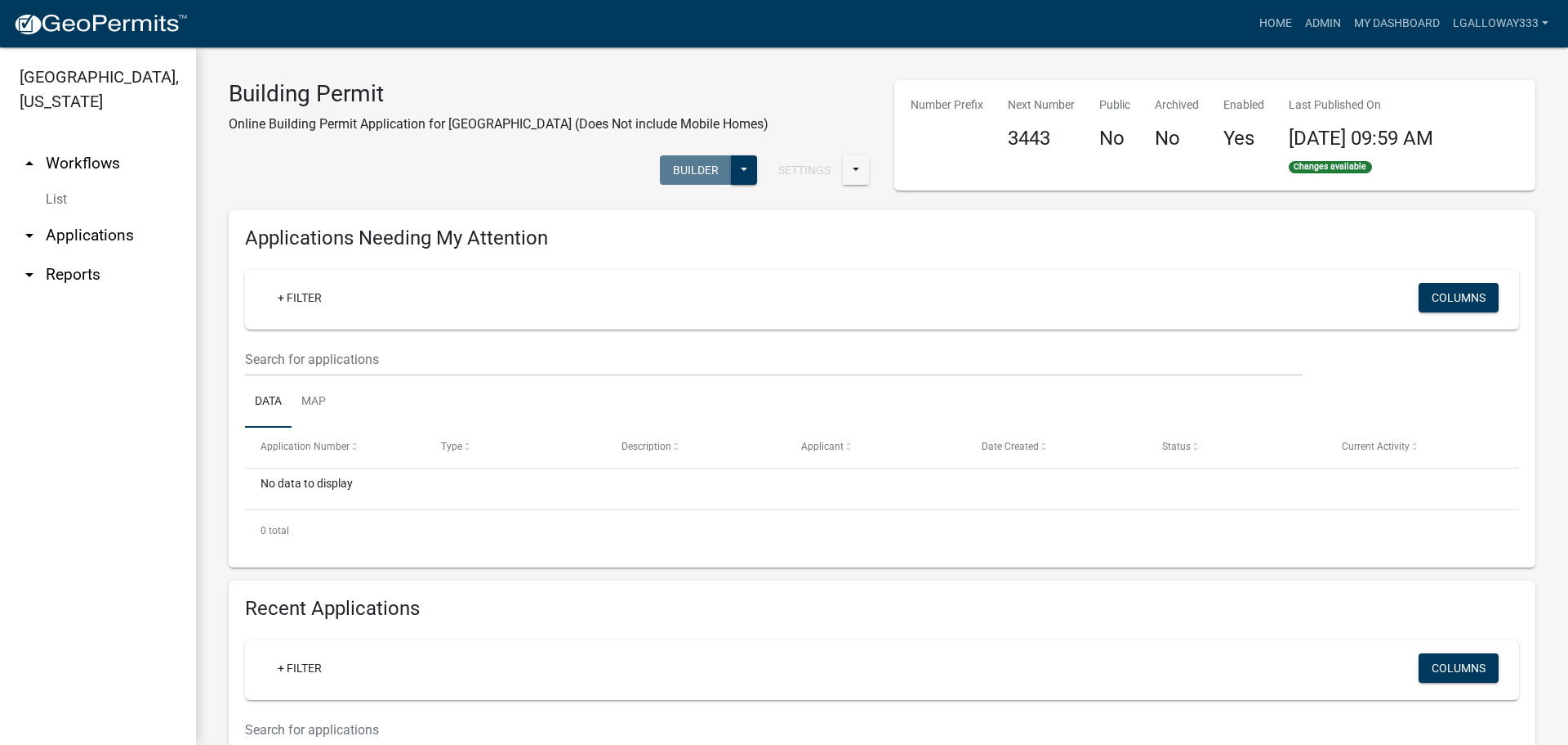
scroll to position [163, 0]
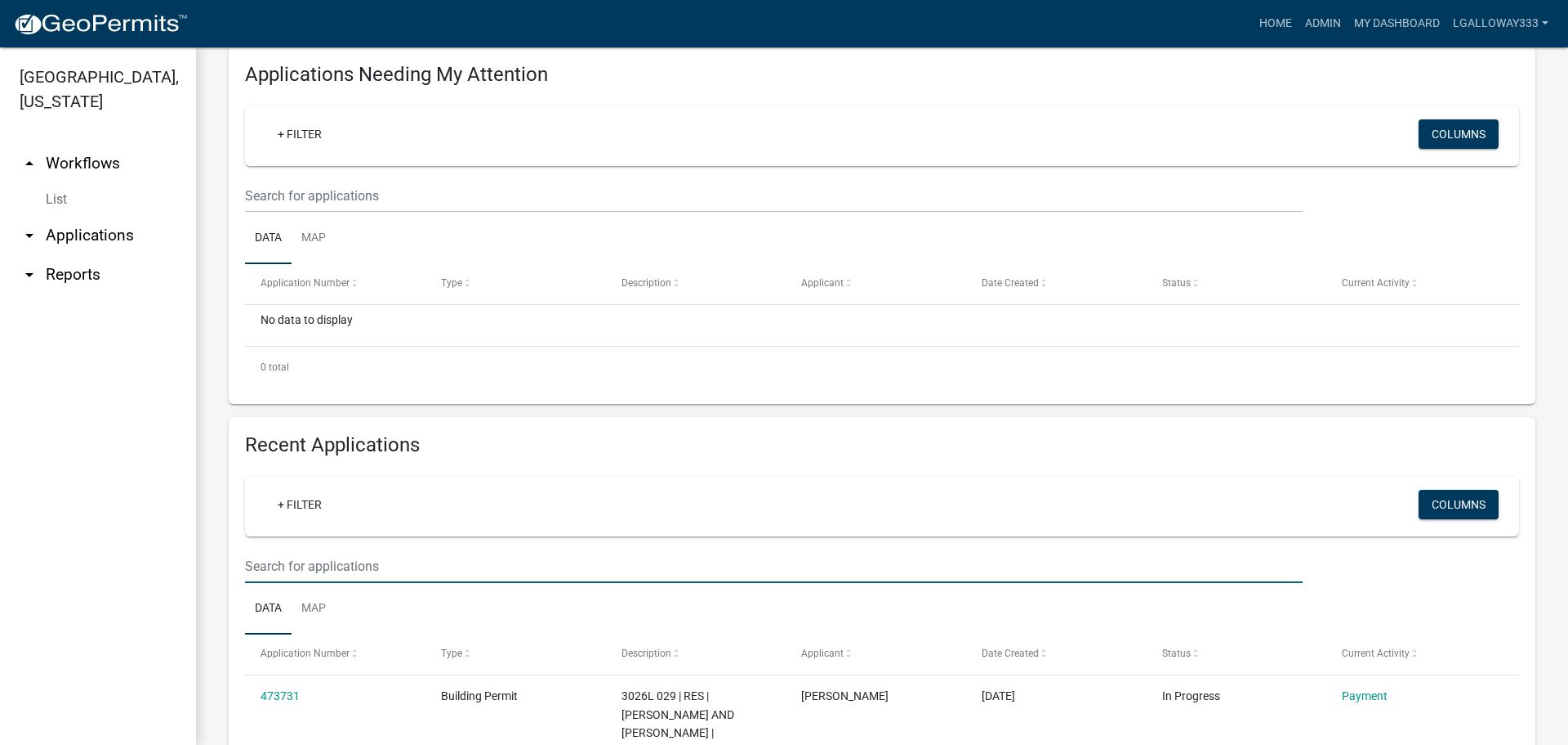
click at [319, 559] on input "text" at bounding box center [774, 566] width 1058 height 33
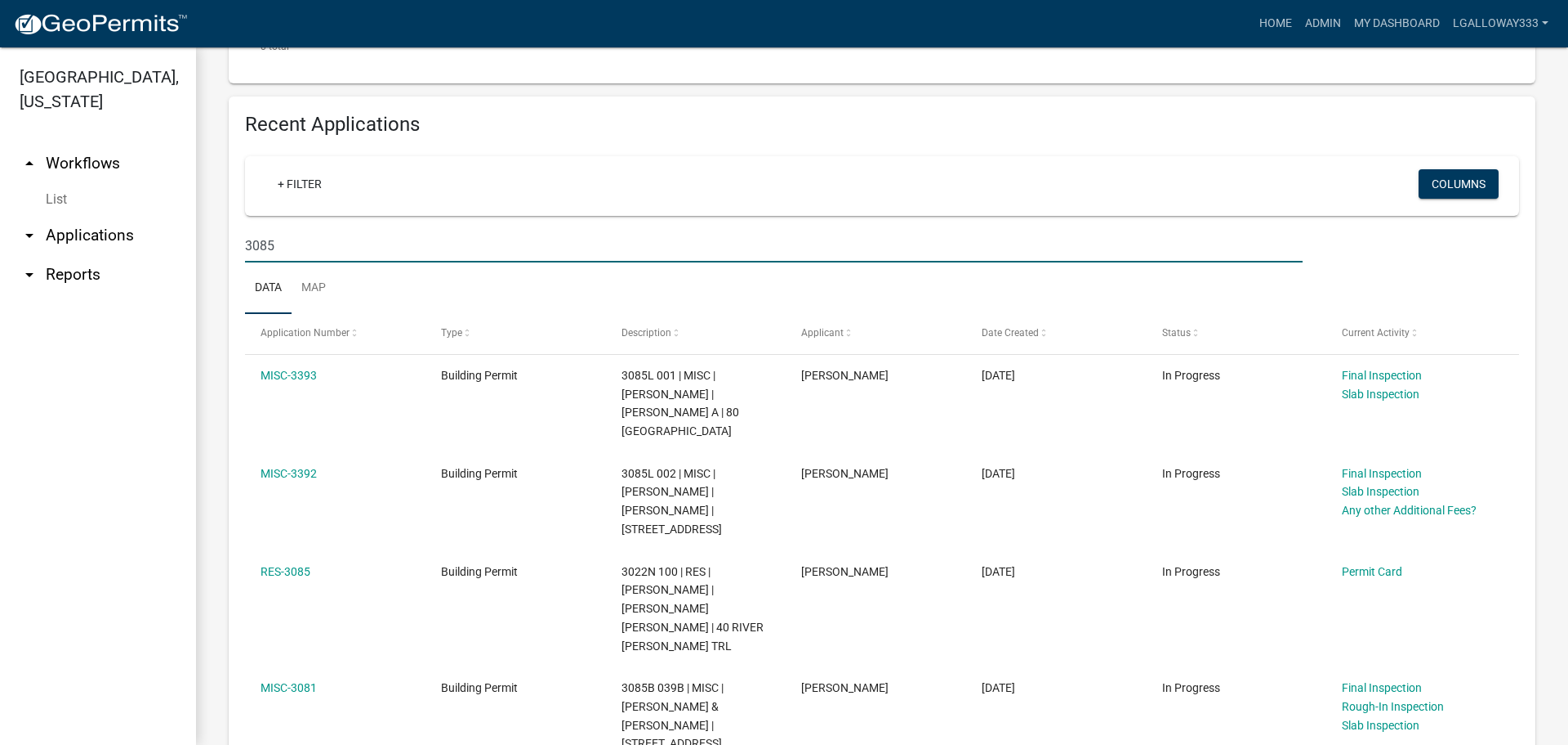
scroll to position [490, 0]
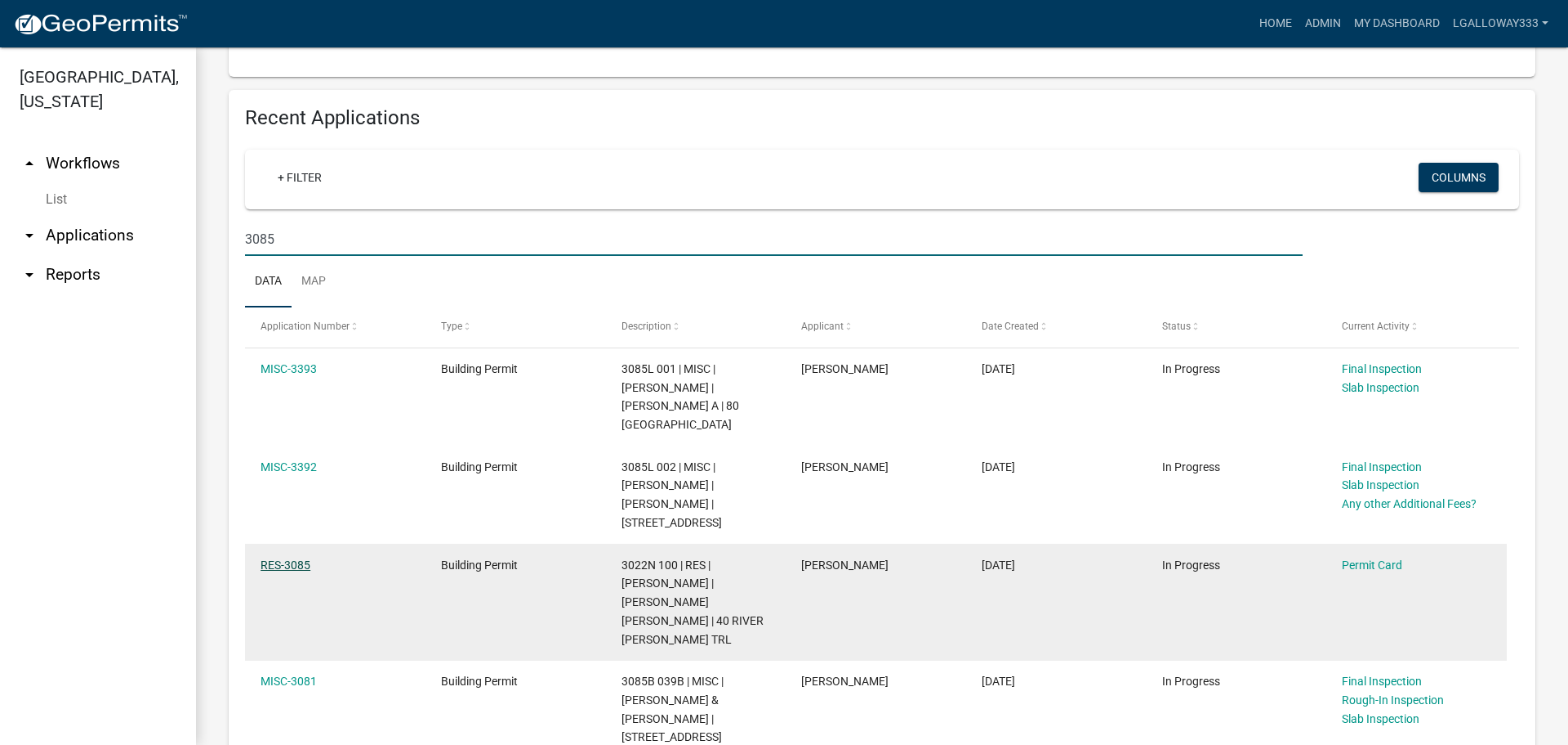
type input "3085"
click at [300, 559] on link "RES-3085" at bounding box center [286, 565] width 50 height 13
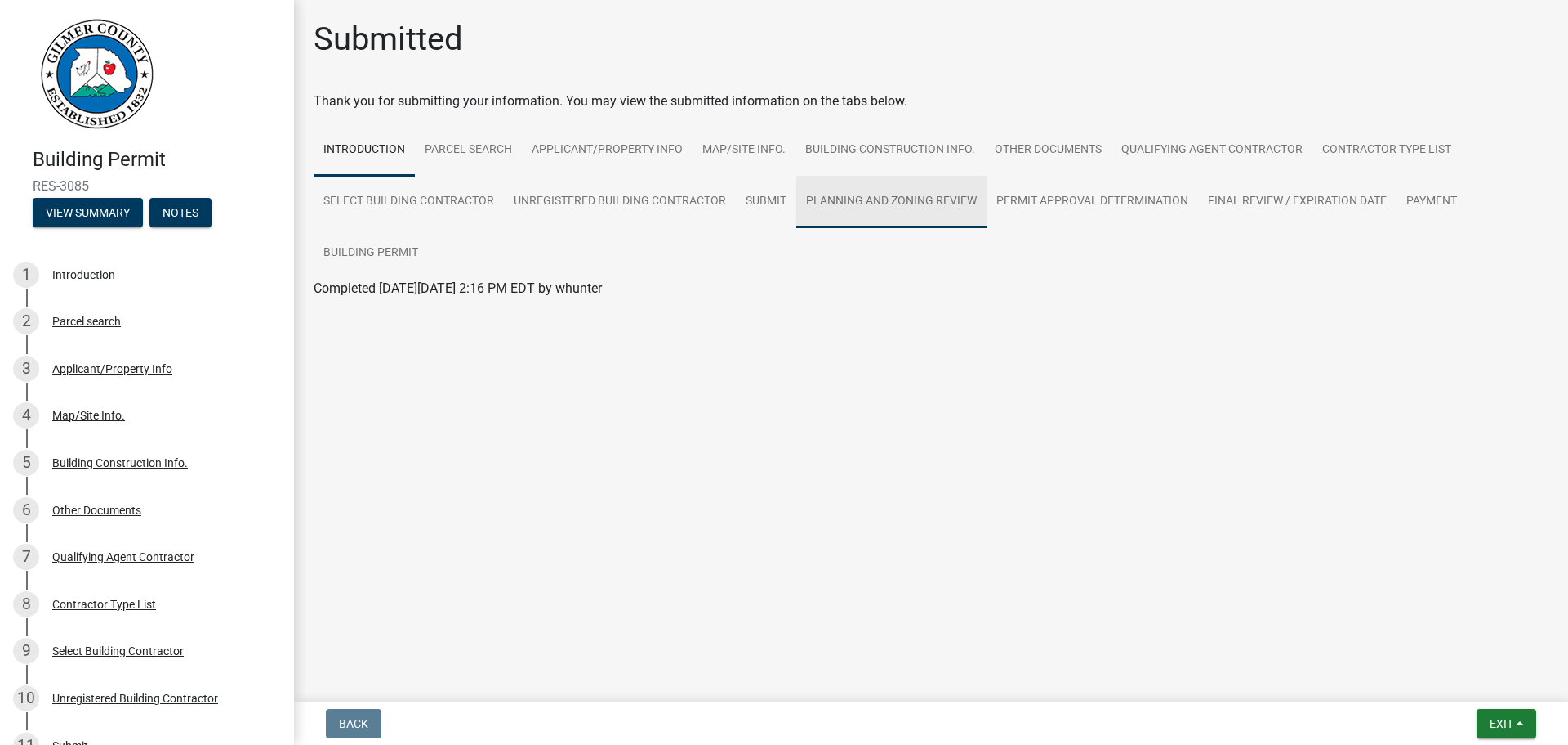
click at [875, 190] on link "Planning and Zoning Review" at bounding box center [892, 202] width 190 height 52
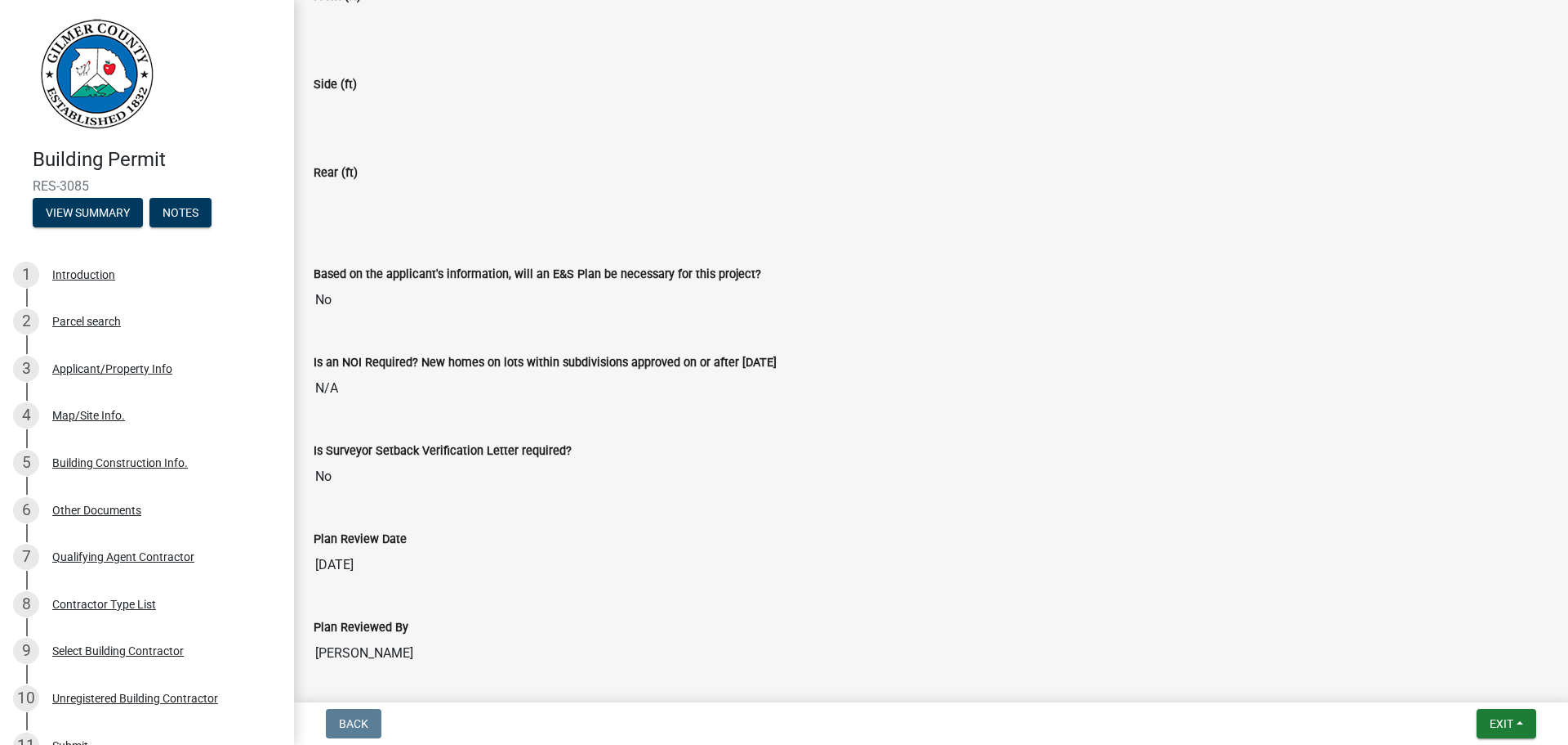
scroll to position [3371, 0]
